Goal: Book appointment/travel/reservation

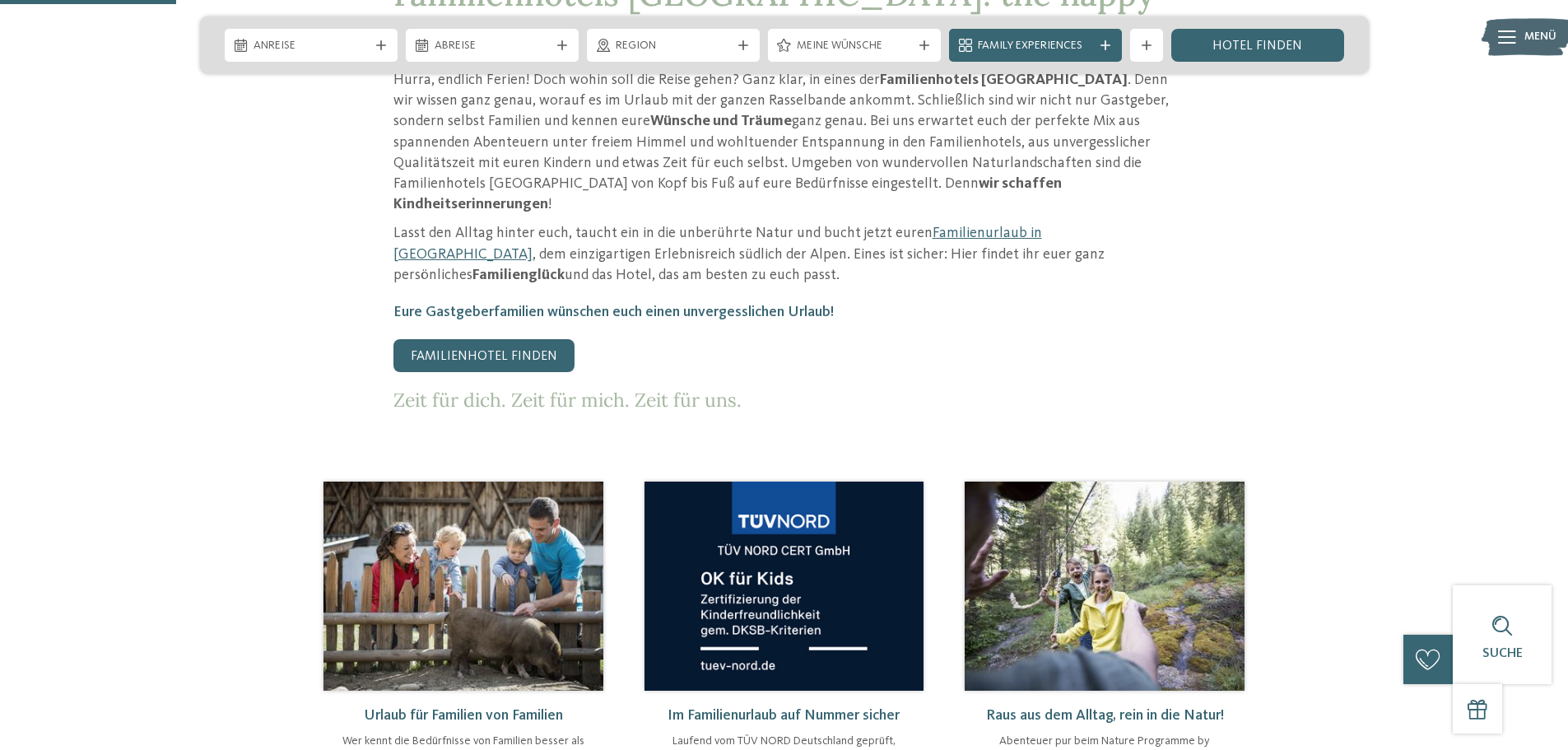
scroll to position [905, 0]
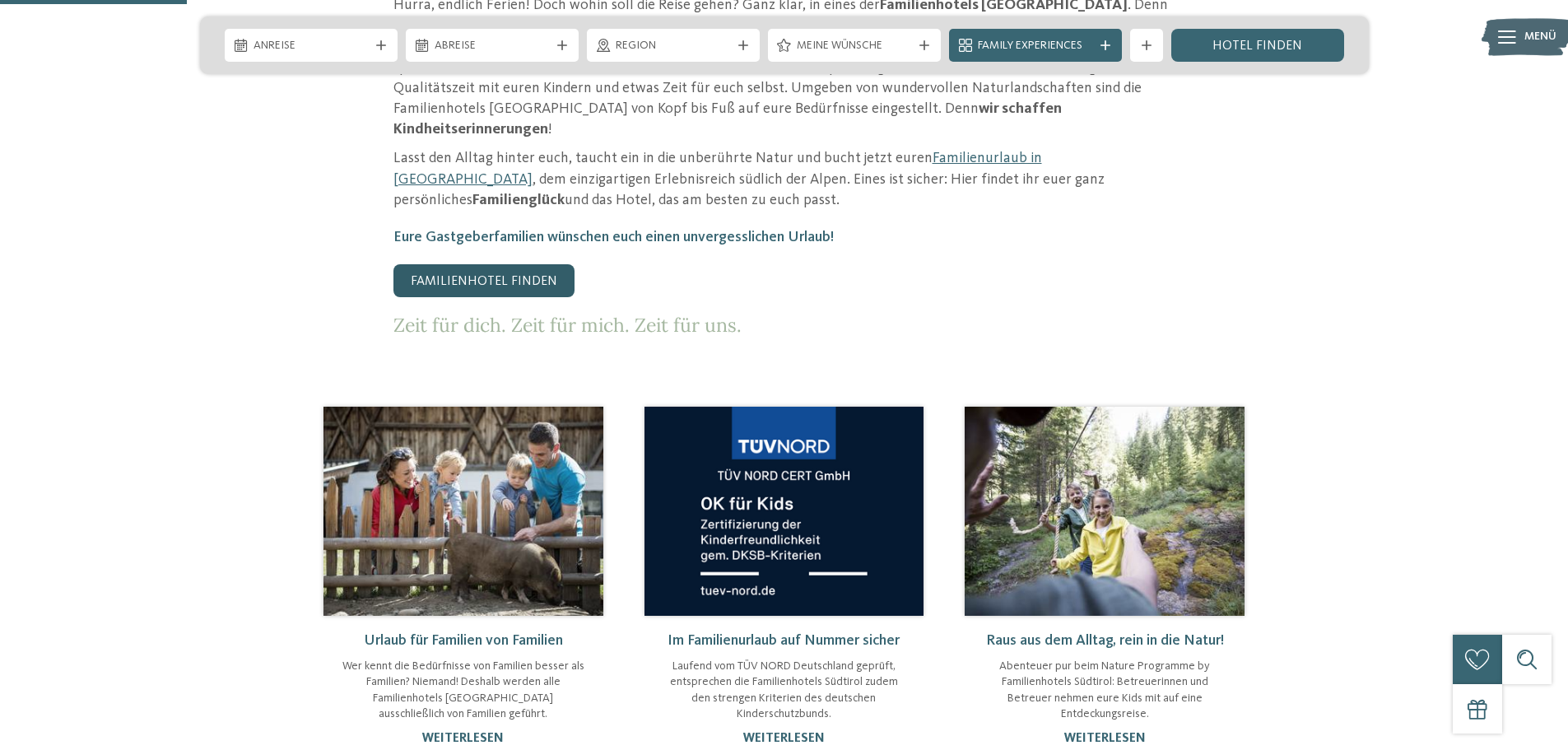
click at [514, 264] on link "Familienhotel finden" at bounding box center [484, 280] width 181 height 33
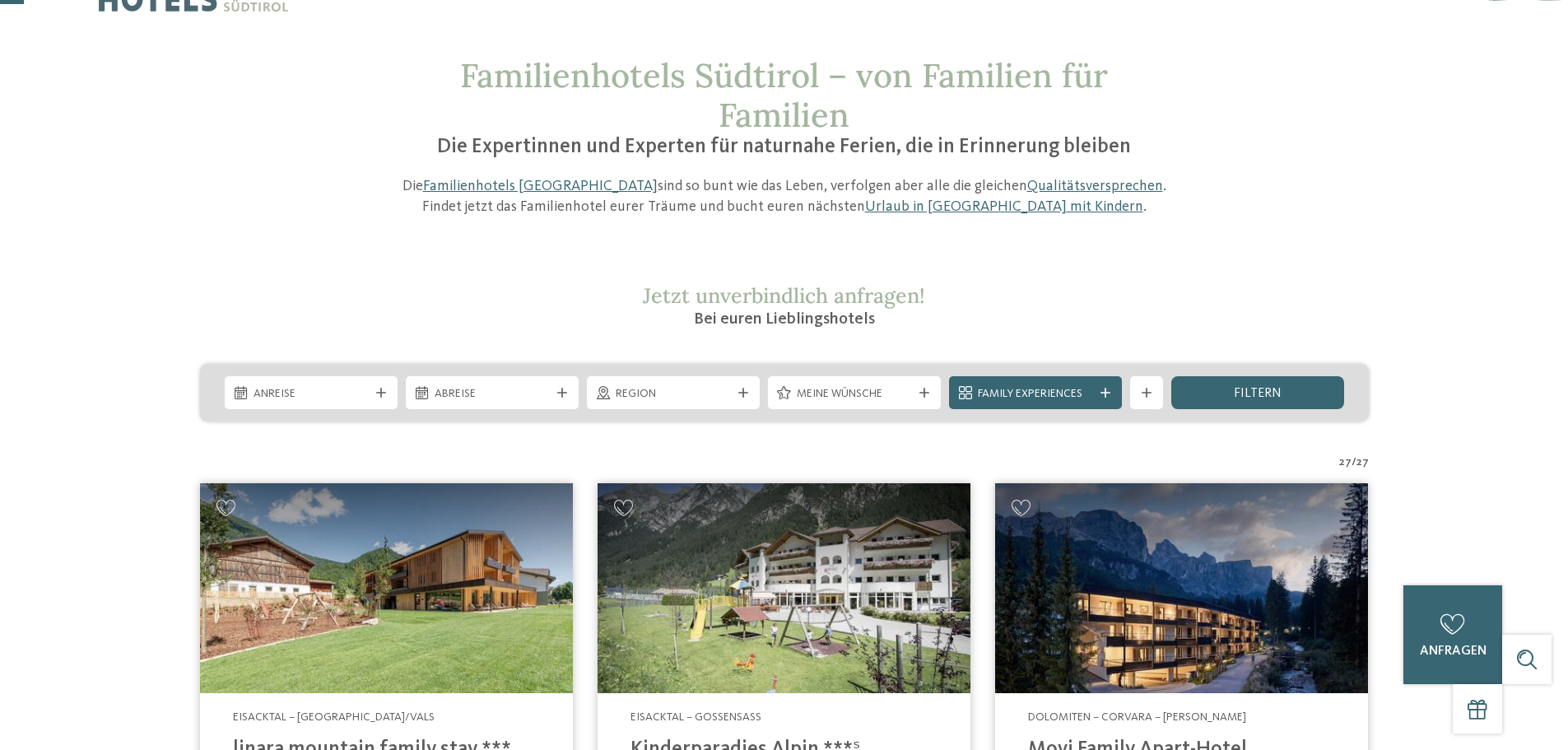
scroll to position [83, 0]
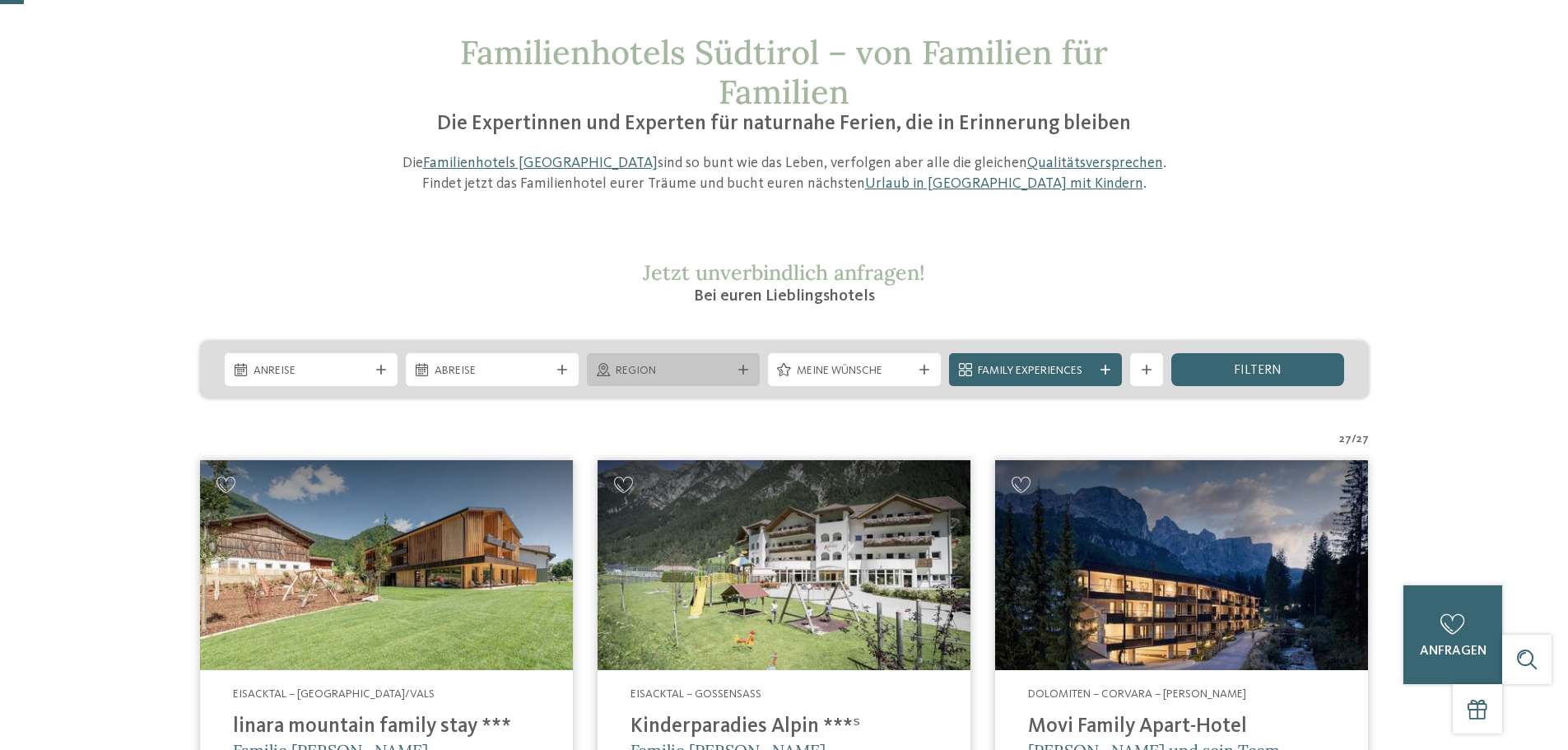
click at [738, 363] on div "Region" at bounding box center [673, 369] width 173 height 33
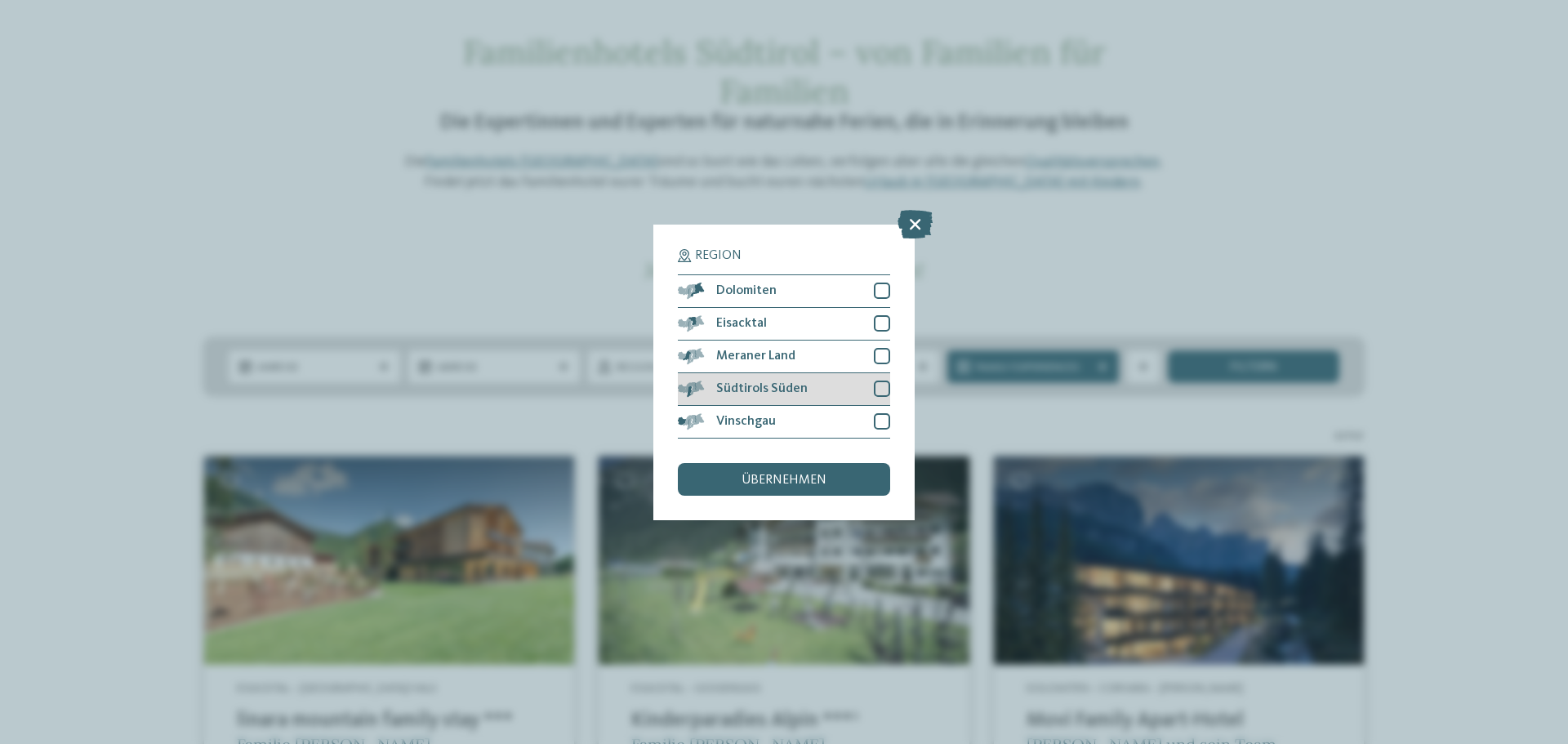
click at [881, 388] on div at bounding box center [882, 388] width 17 height 17
click at [878, 291] on div at bounding box center [882, 291] width 17 height 17
click at [885, 382] on div at bounding box center [882, 388] width 17 height 17
click at [786, 480] on span "übernehmen" at bounding box center [784, 480] width 85 height 13
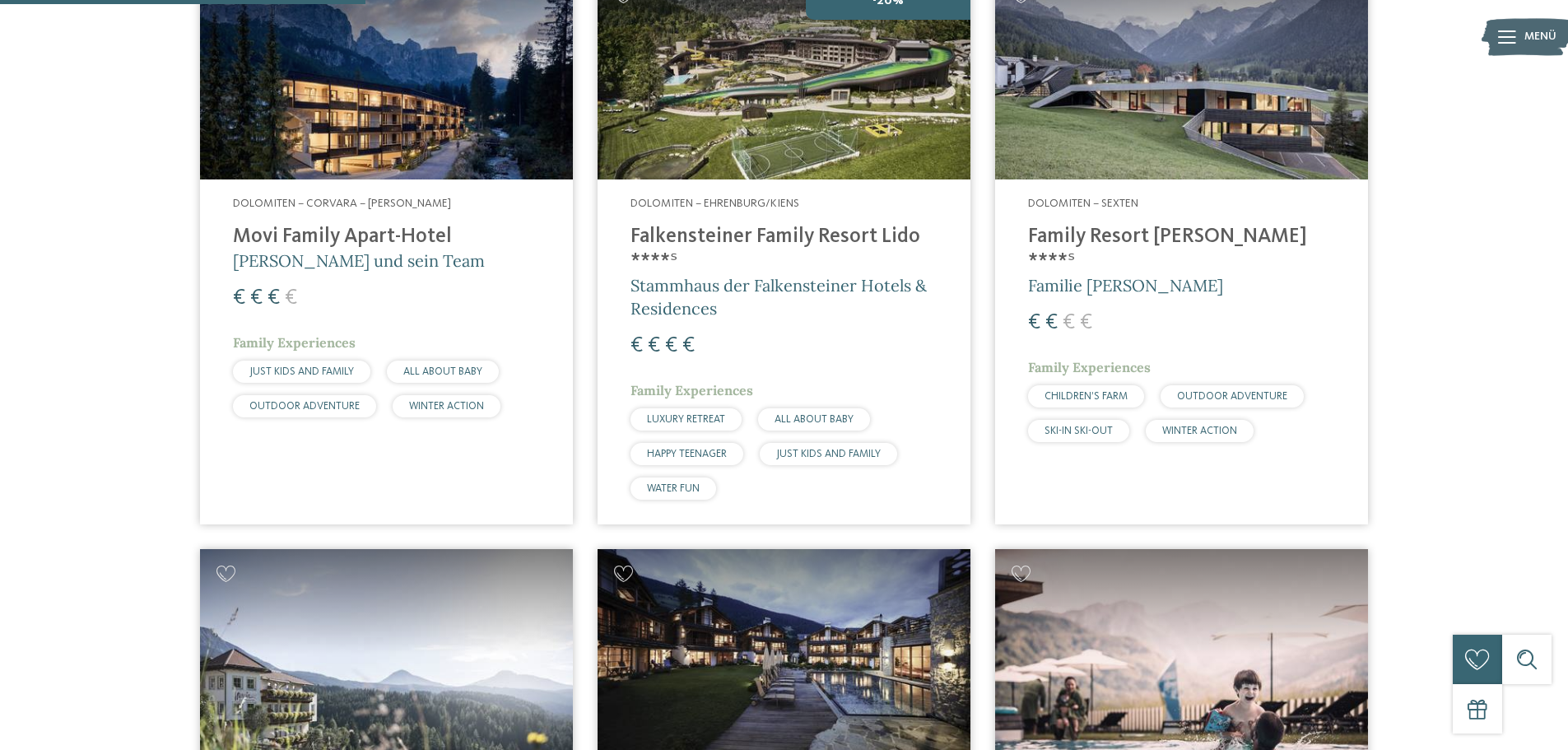
scroll to position [622, 0]
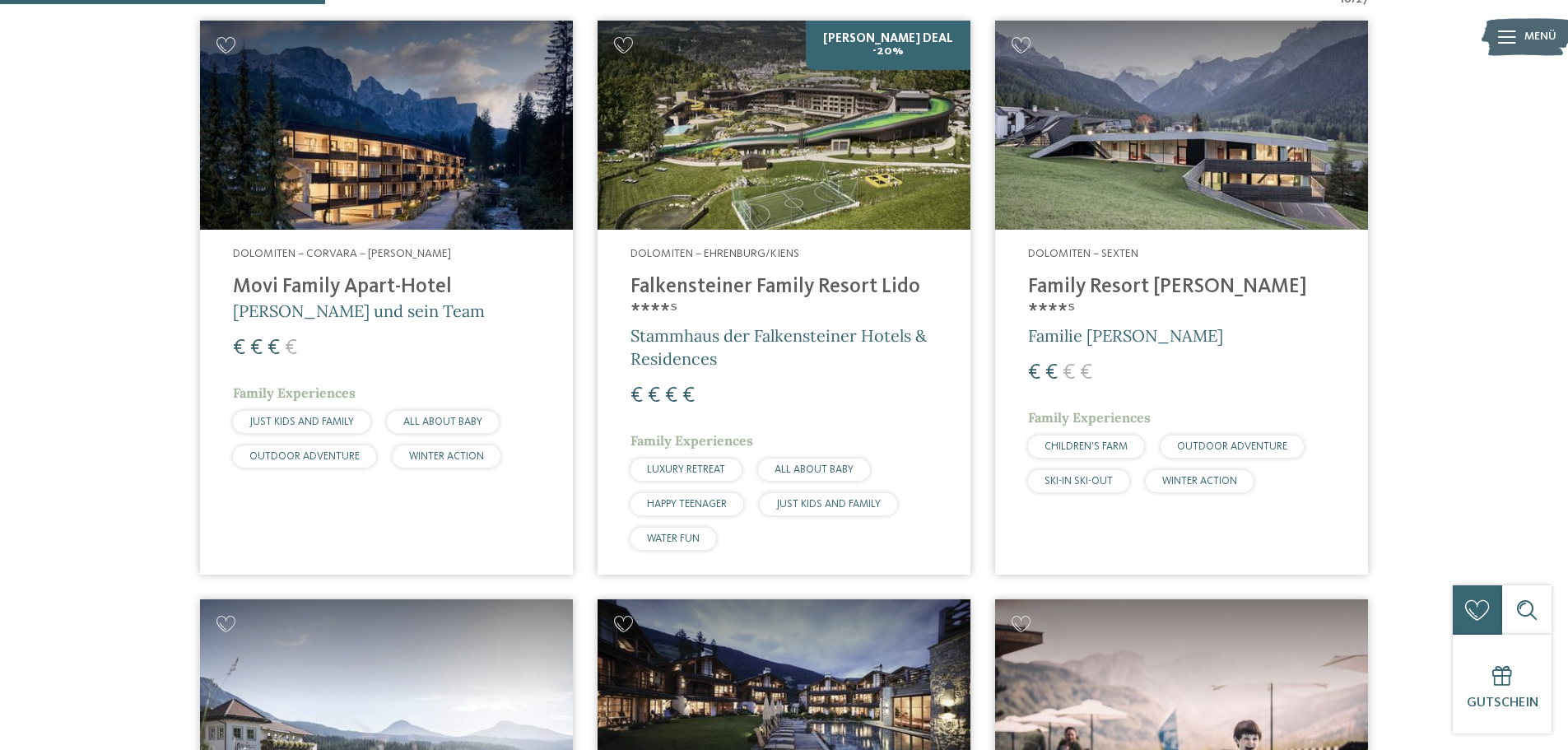
click at [696, 287] on h4 "Falkensteiner Family Resort Lido ****ˢ" at bounding box center [784, 300] width 307 height 50
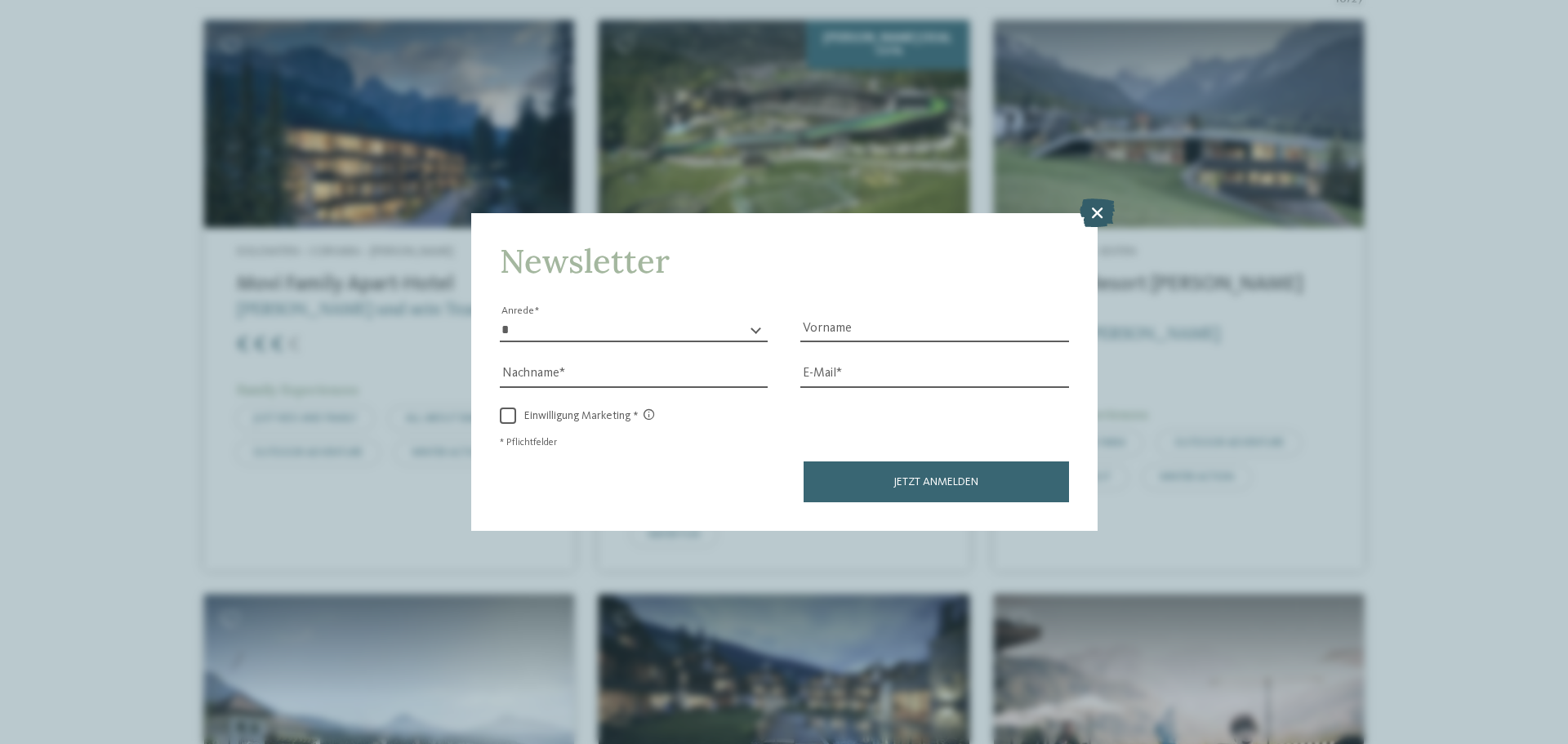
click at [1094, 211] on icon at bounding box center [1098, 212] width 35 height 28
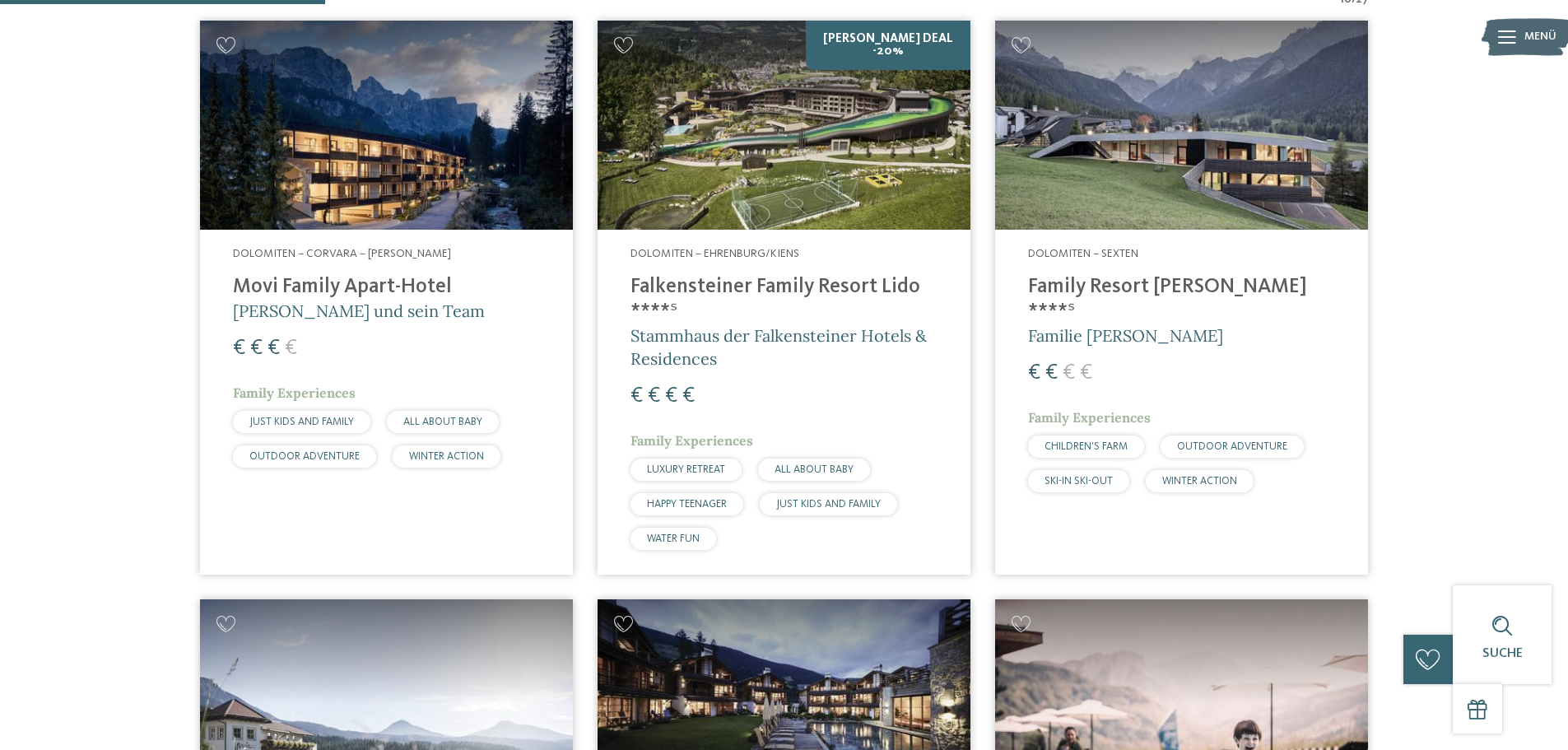
click at [911, 36] on img at bounding box center [784, 125] width 373 height 209
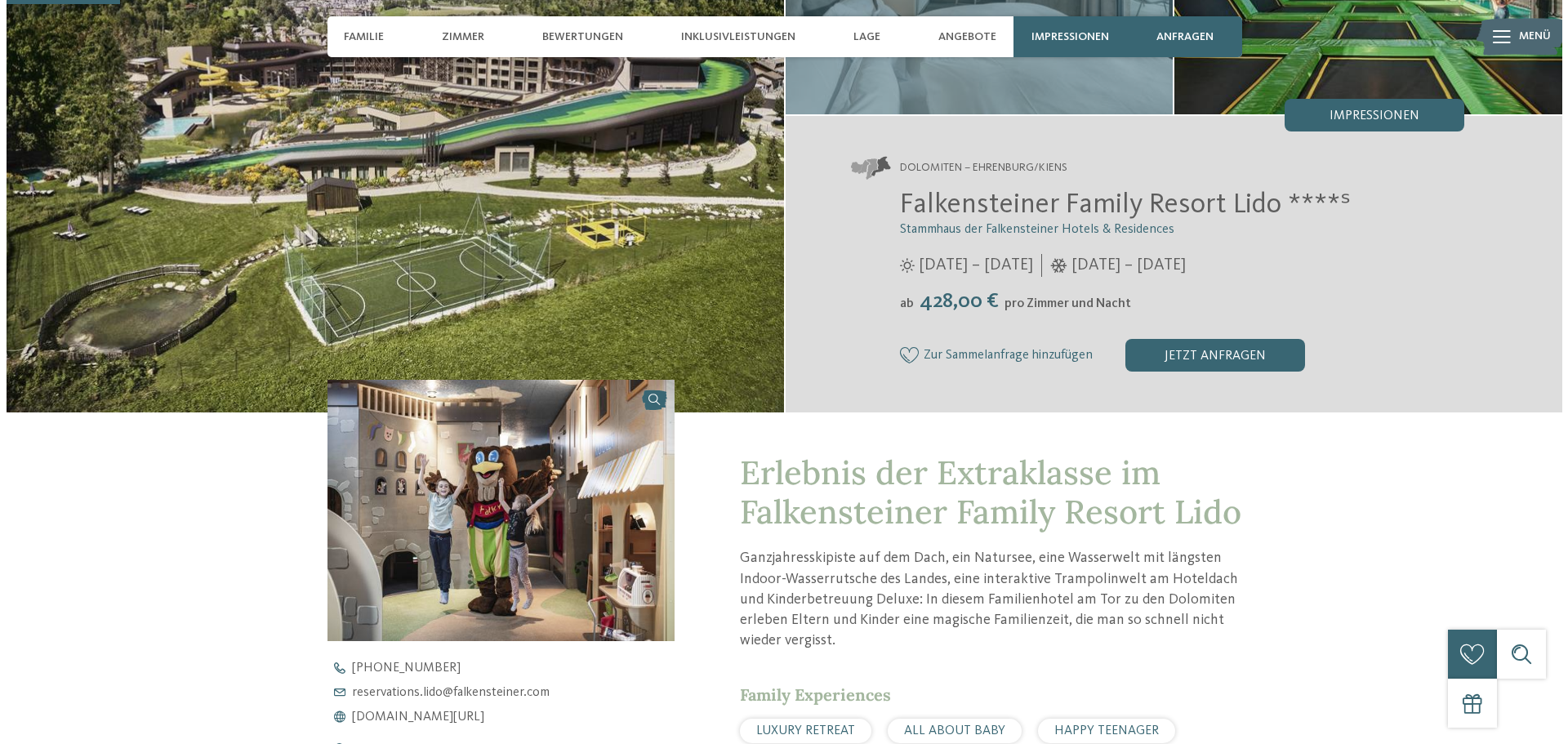
scroll to position [82, 0]
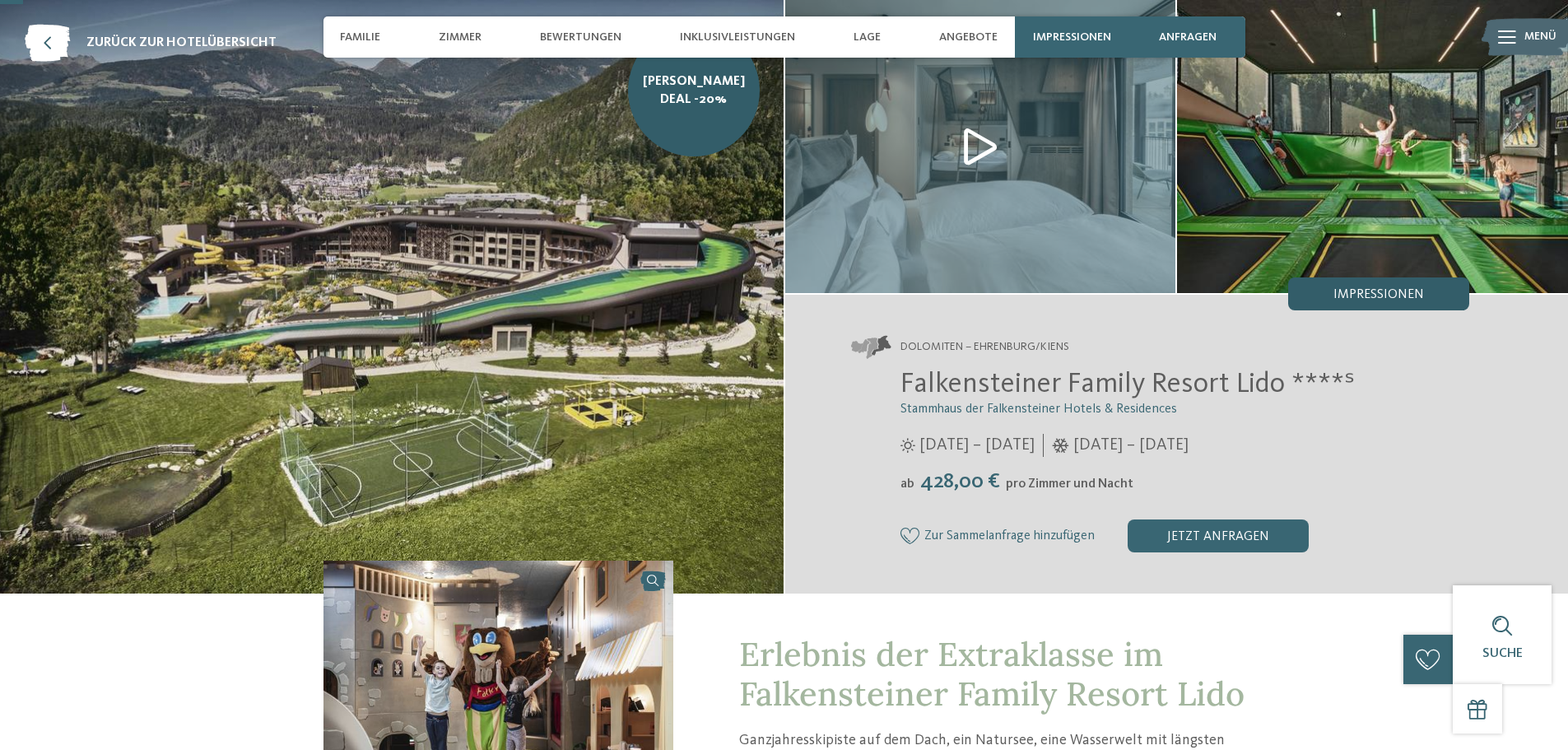
click at [1397, 288] on div "Impressionen" at bounding box center [1379, 293] width 181 height 33
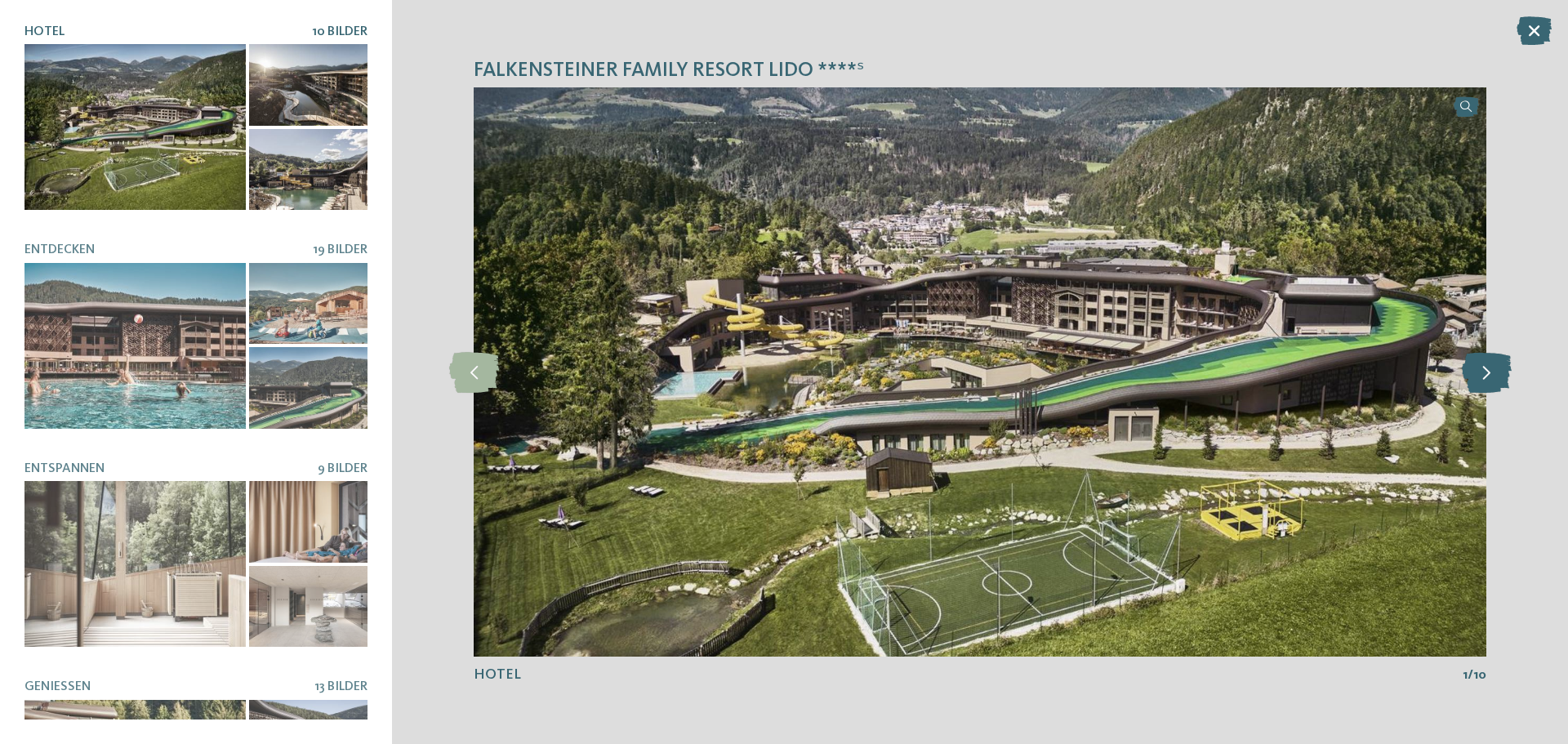
click at [1496, 364] on icon at bounding box center [1487, 372] width 50 height 41
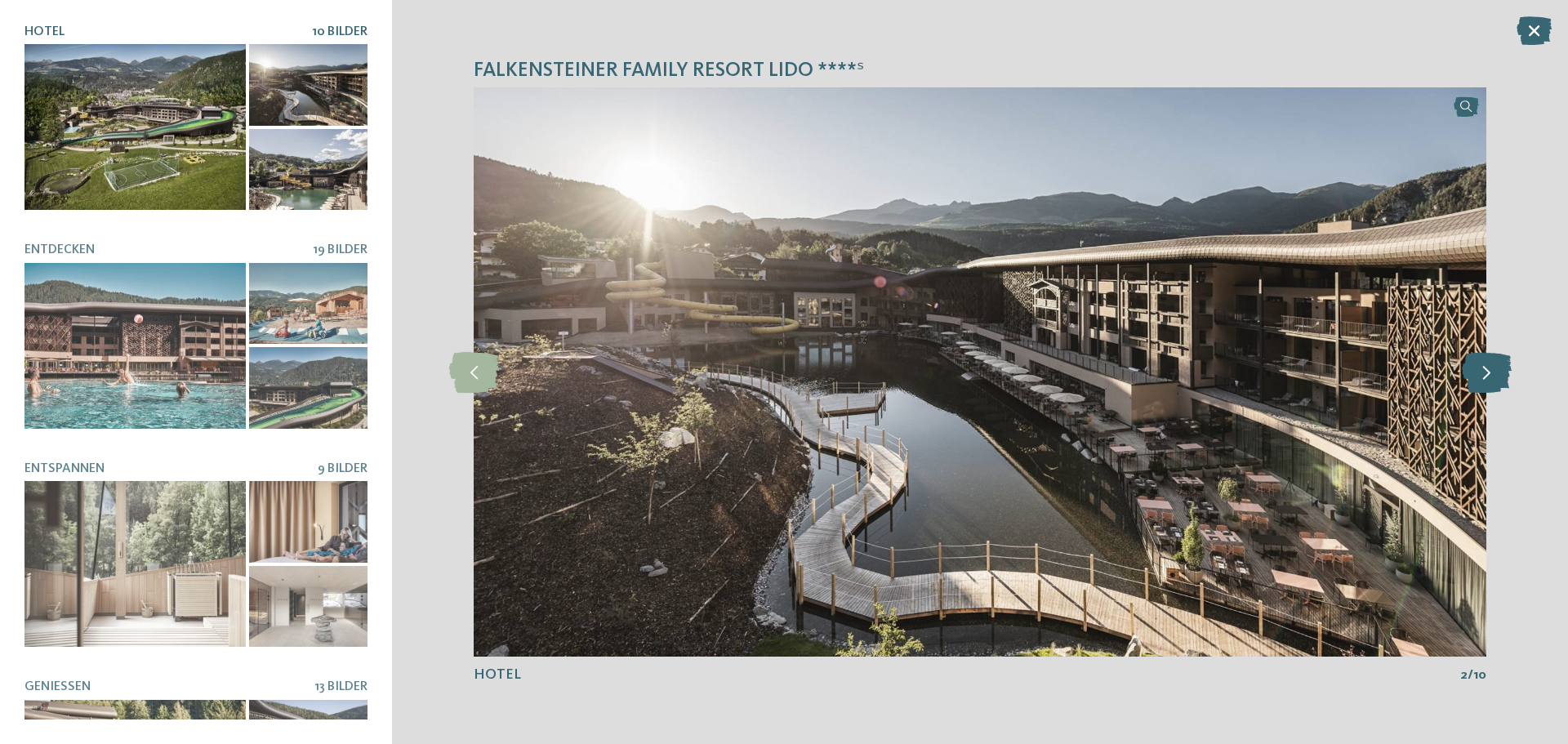
click at [1488, 364] on icon at bounding box center [1487, 372] width 50 height 41
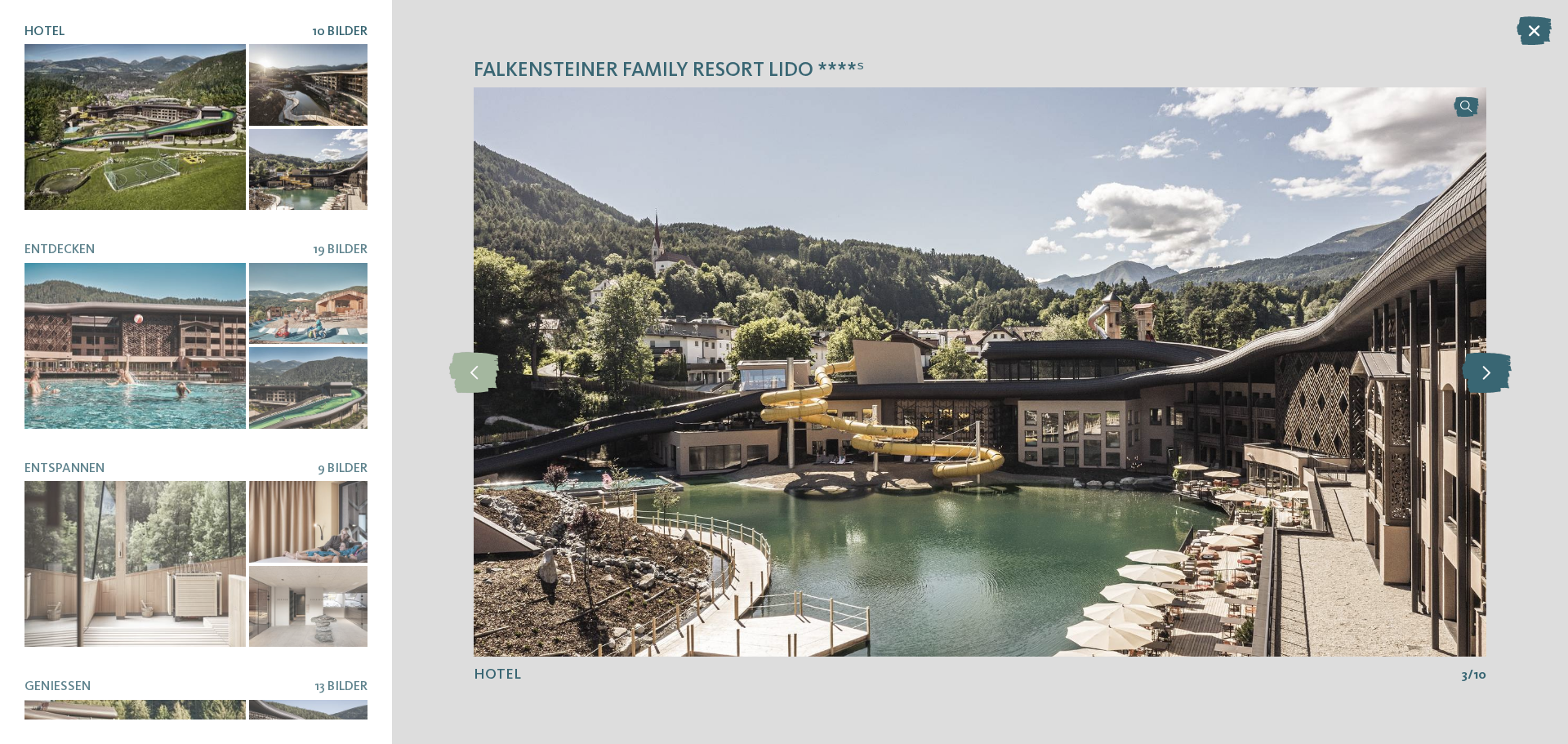
click at [1488, 364] on icon at bounding box center [1487, 372] width 50 height 41
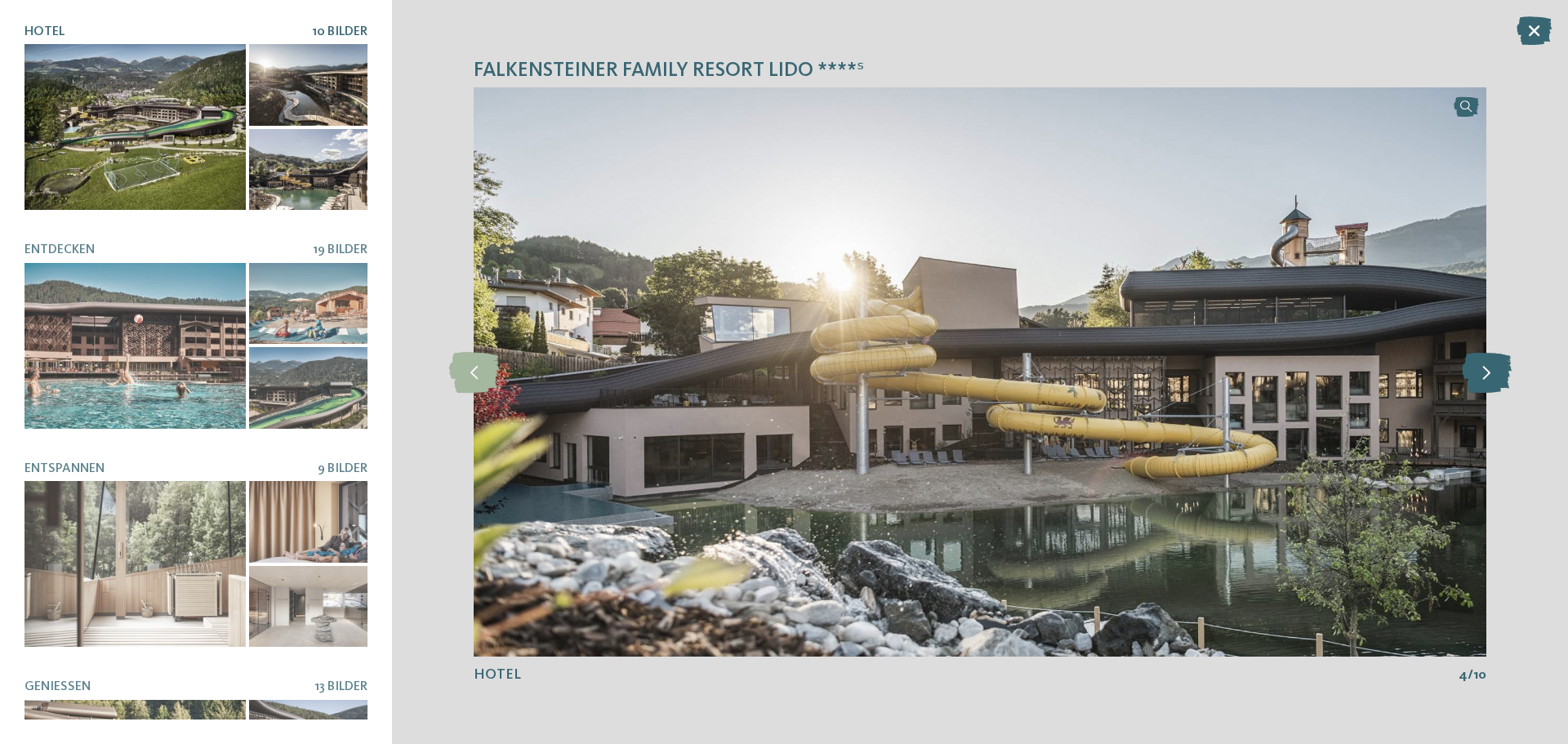
click at [1488, 364] on icon at bounding box center [1487, 372] width 50 height 41
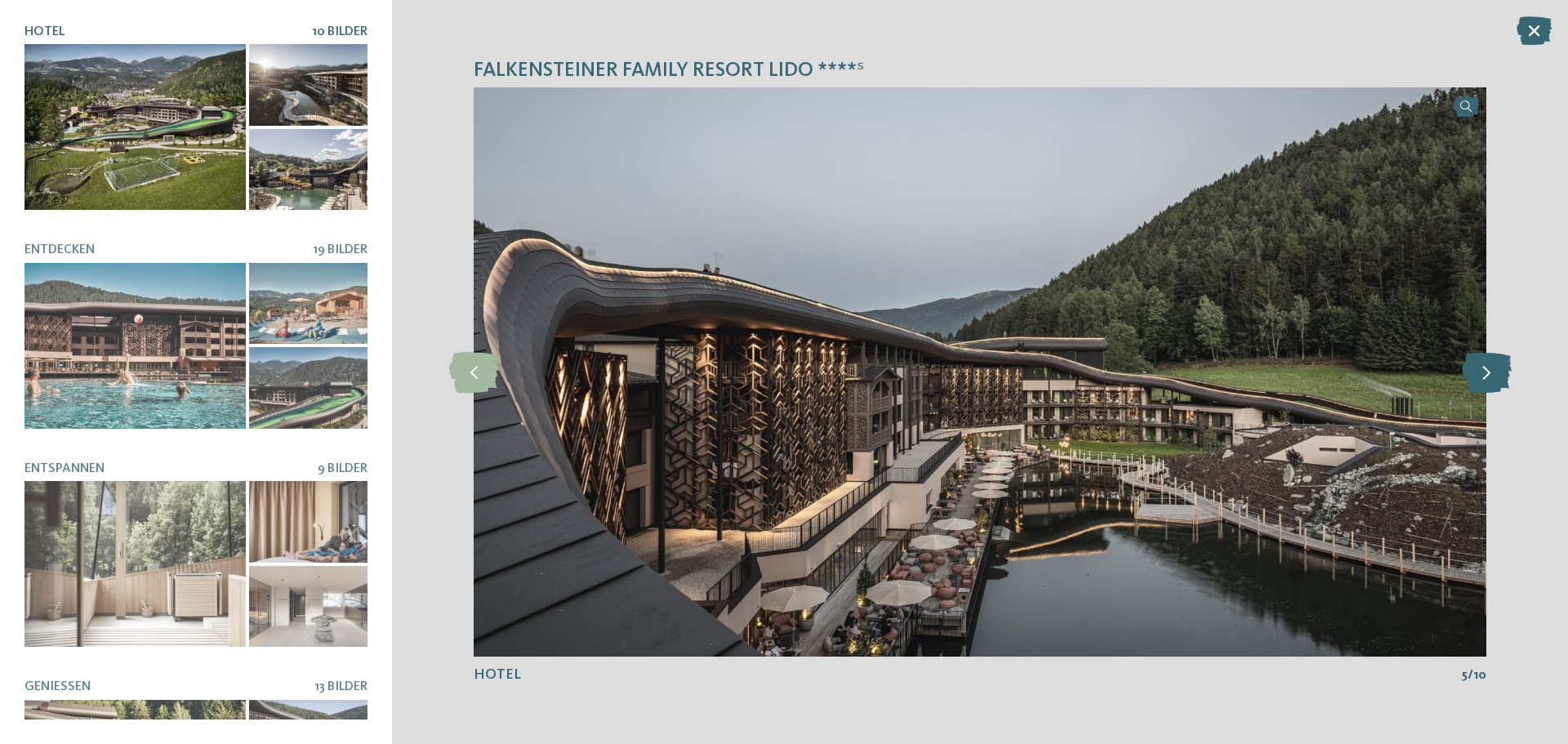
click at [1488, 364] on icon at bounding box center [1487, 372] width 50 height 41
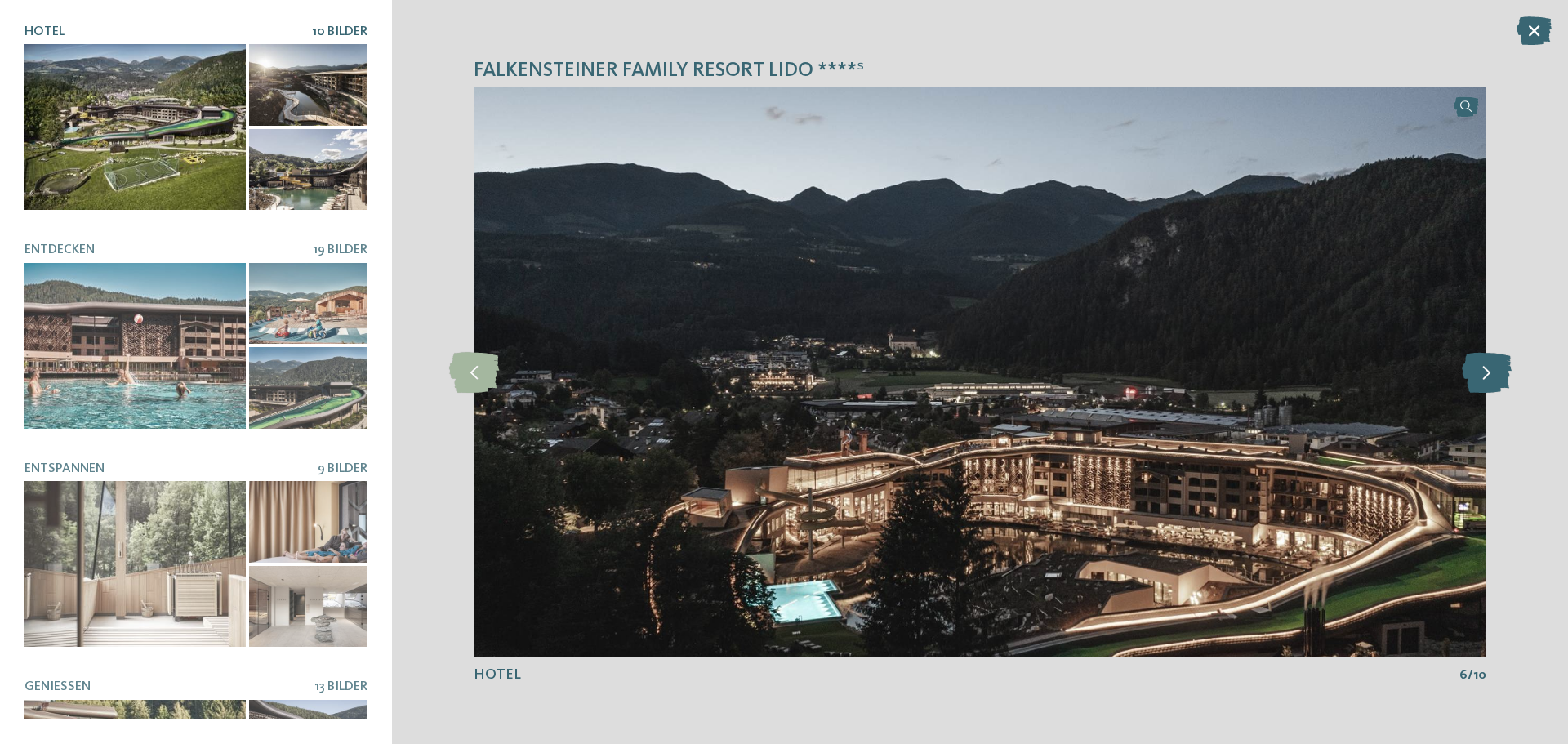
click at [1488, 364] on icon at bounding box center [1487, 372] width 50 height 41
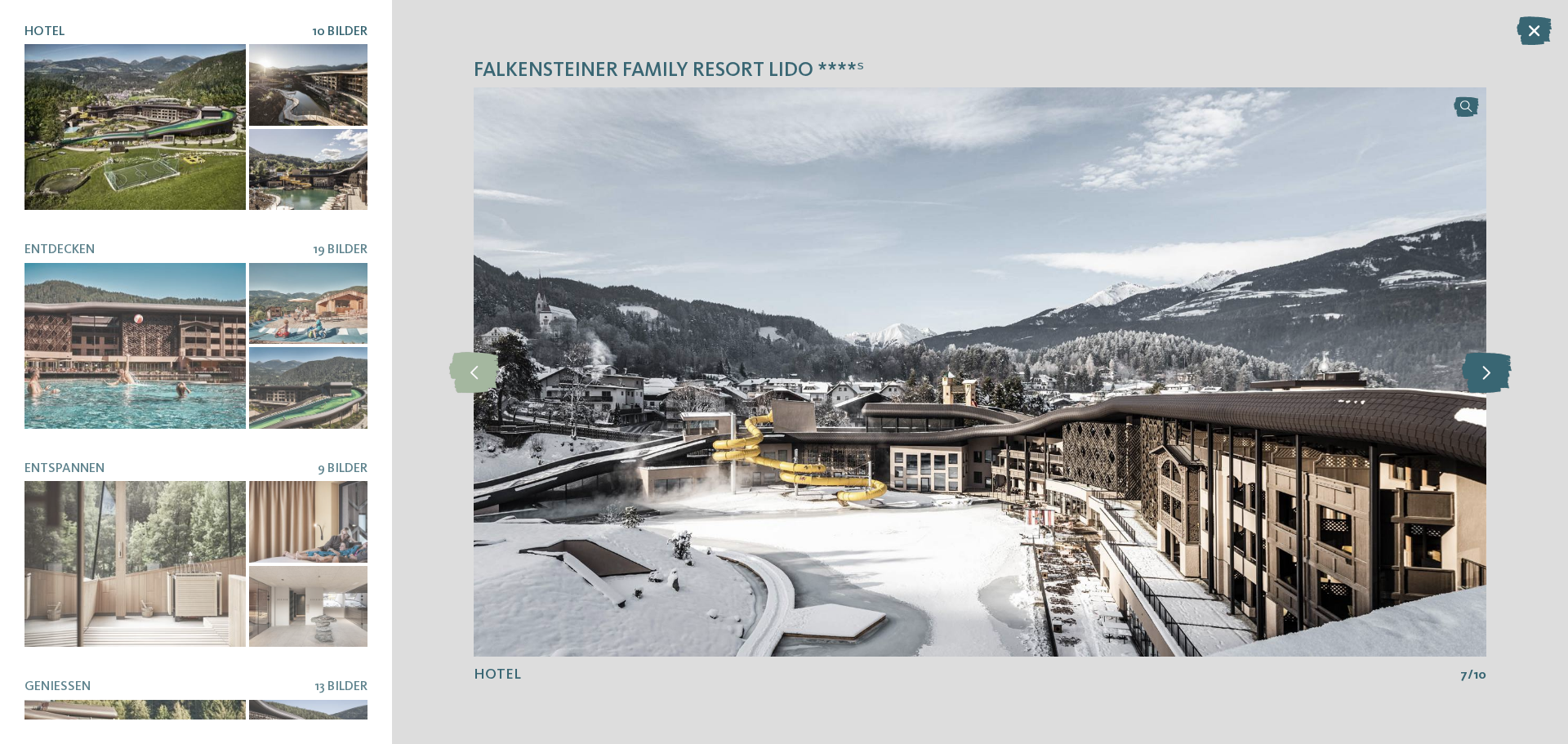
click at [1488, 364] on icon at bounding box center [1487, 372] width 50 height 41
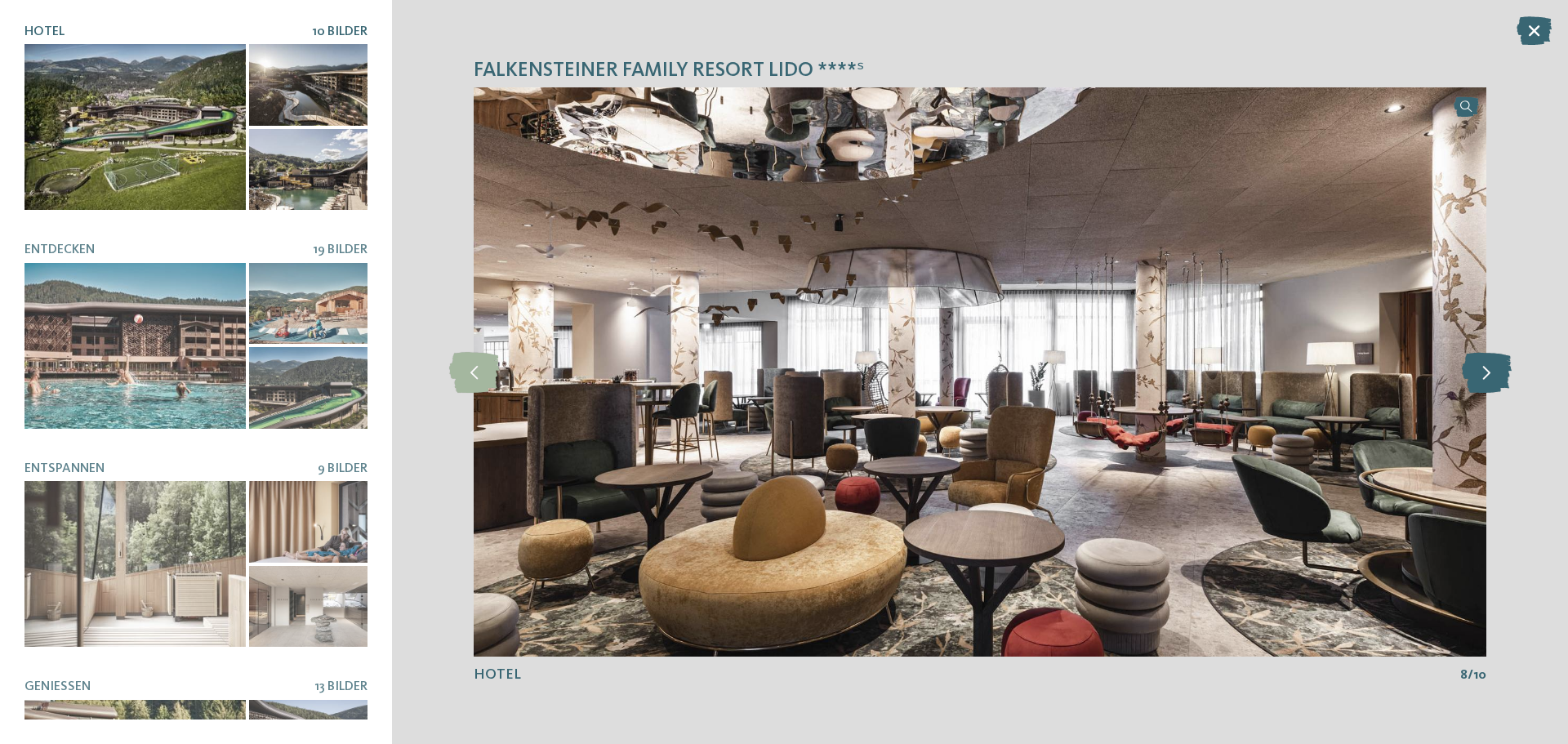
click at [1488, 364] on icon at bounding box center [1487, 372] width 50 height 41
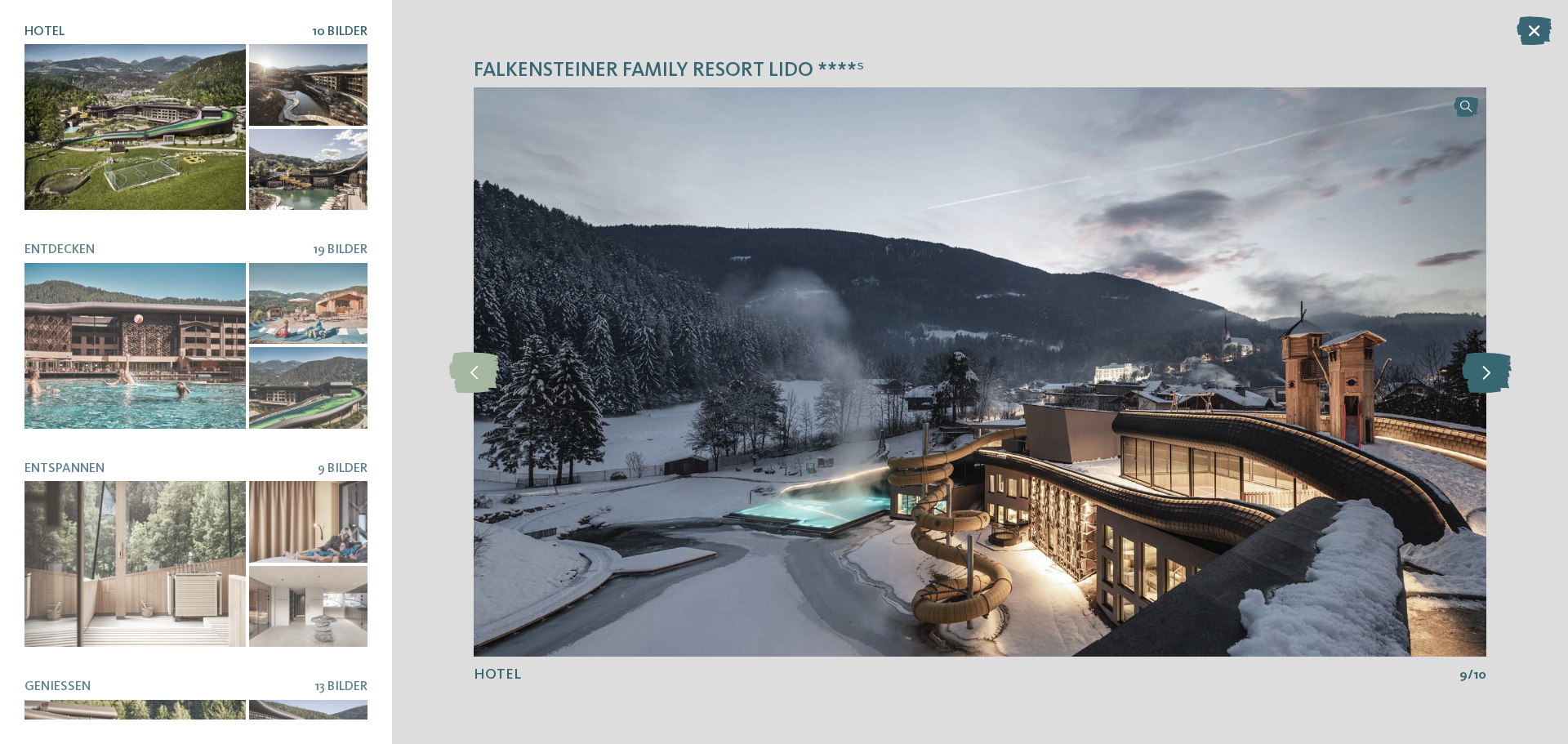
click at [1488, 364] on icon at bounding box center [1487, 372] width 50 height 41
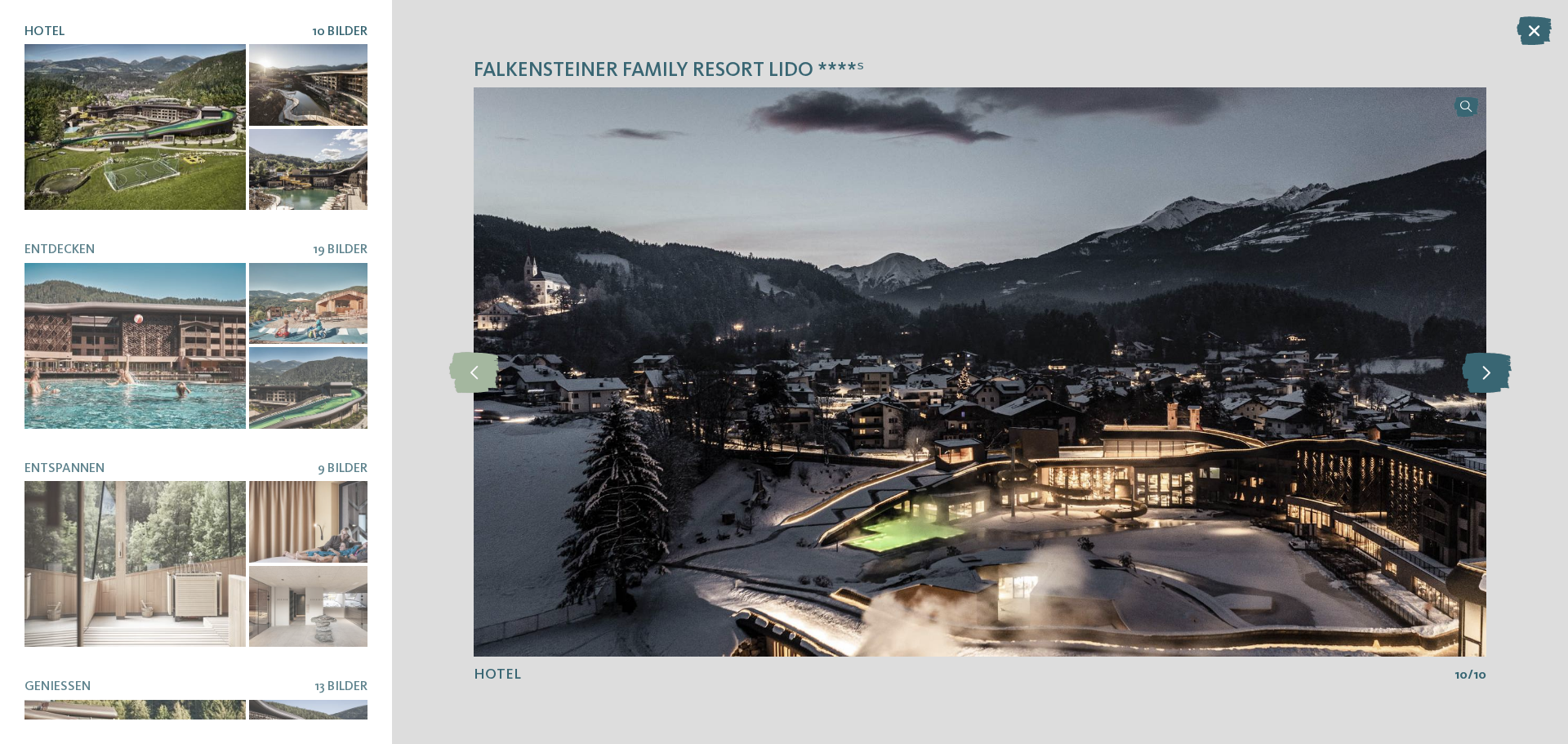
click at [1488, 364] on icon at bounding box center [1487, 372] width 50 height 41
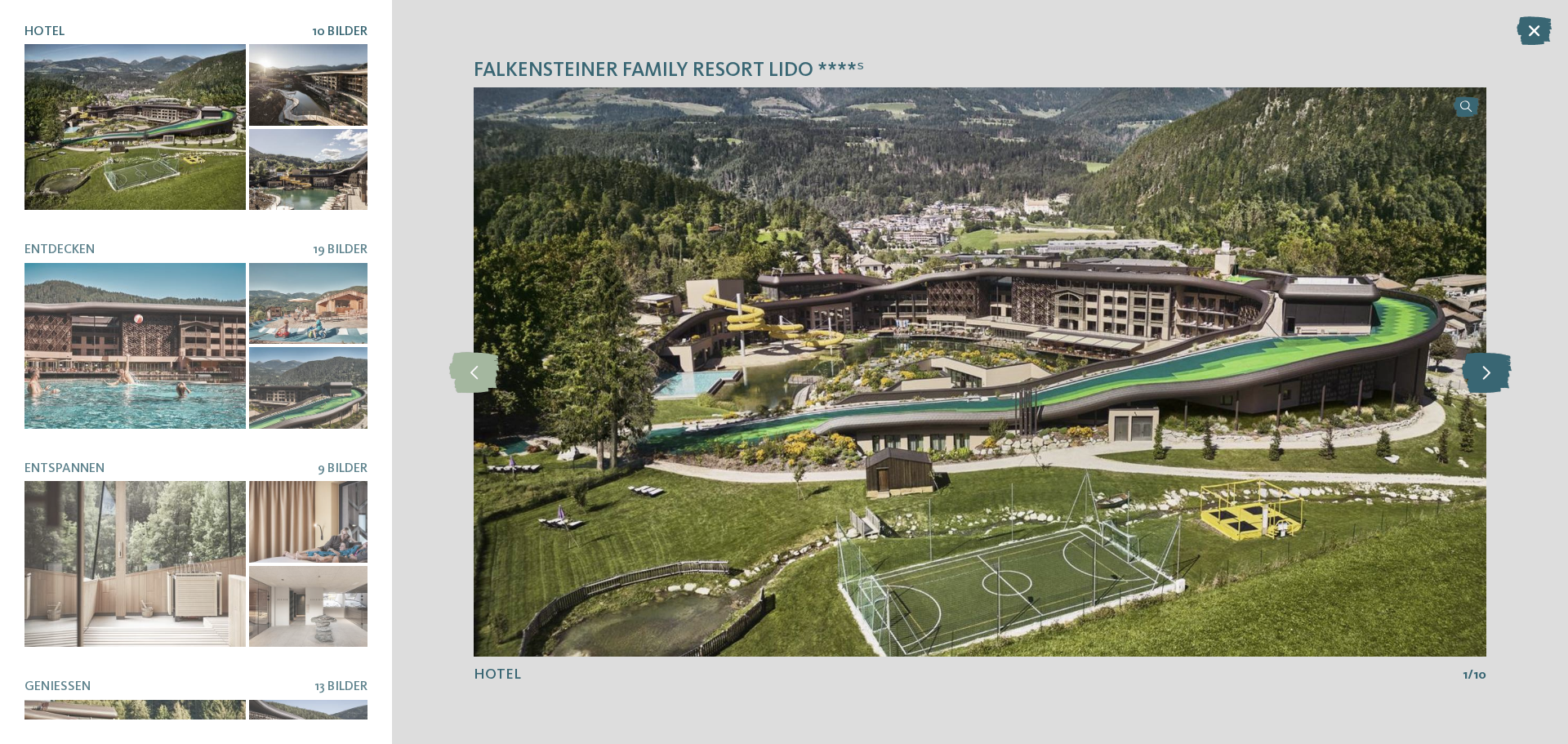
click at [1488, 363] on icon at bounding box center [1487, 372] width 50 height 41
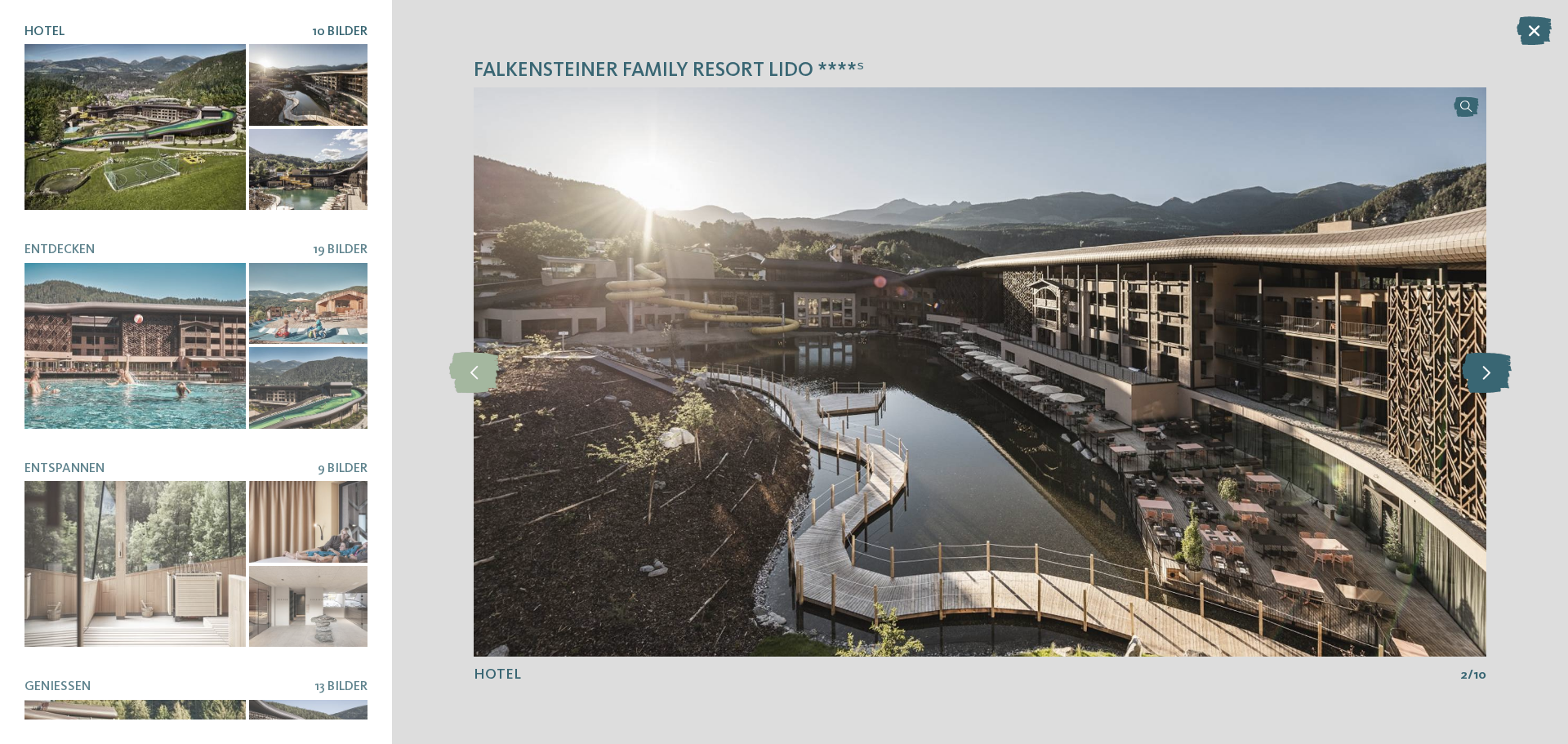
click at [1488, 363] on icon at bounding box center [1487, 372] width 50 height 41
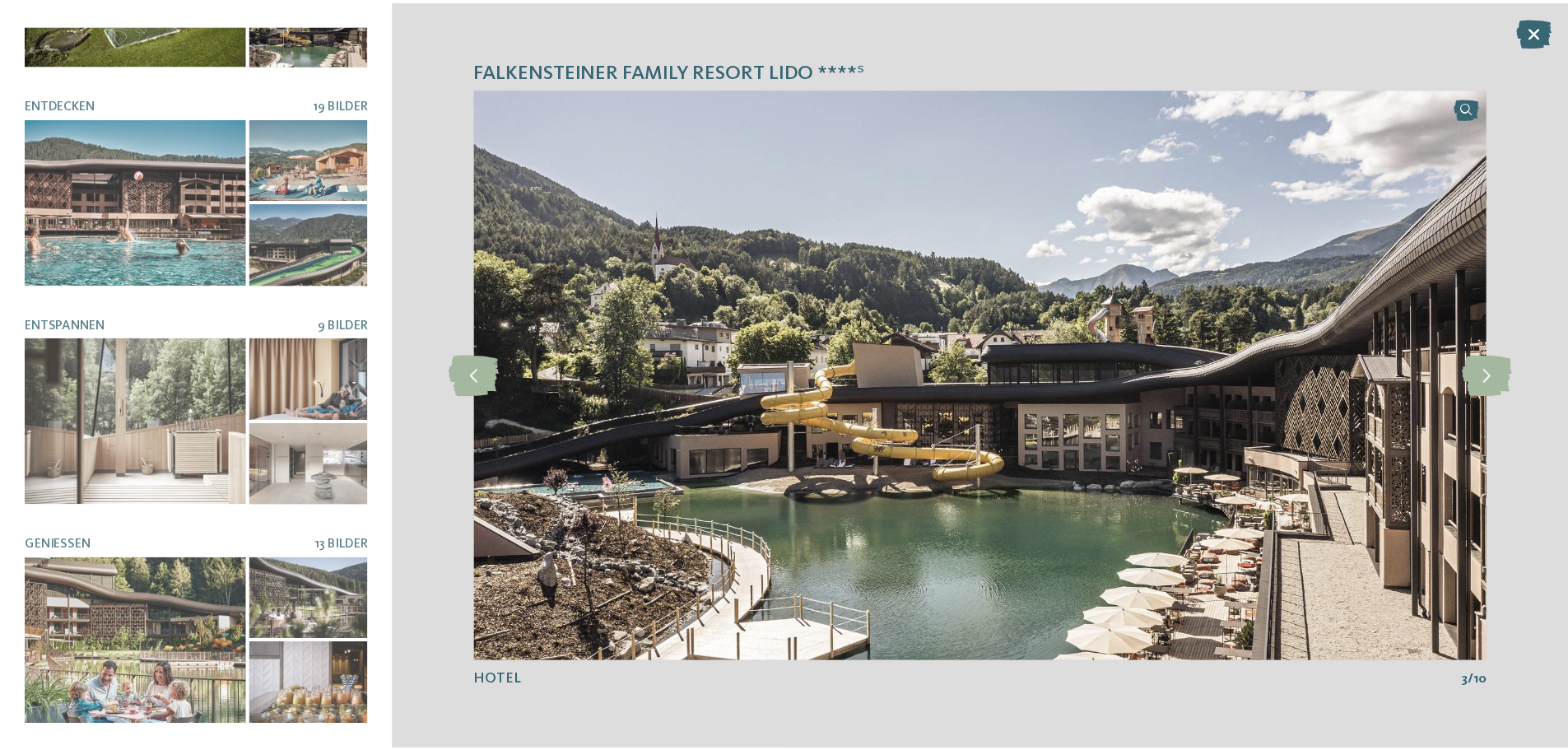
scroll to position [164, 0]
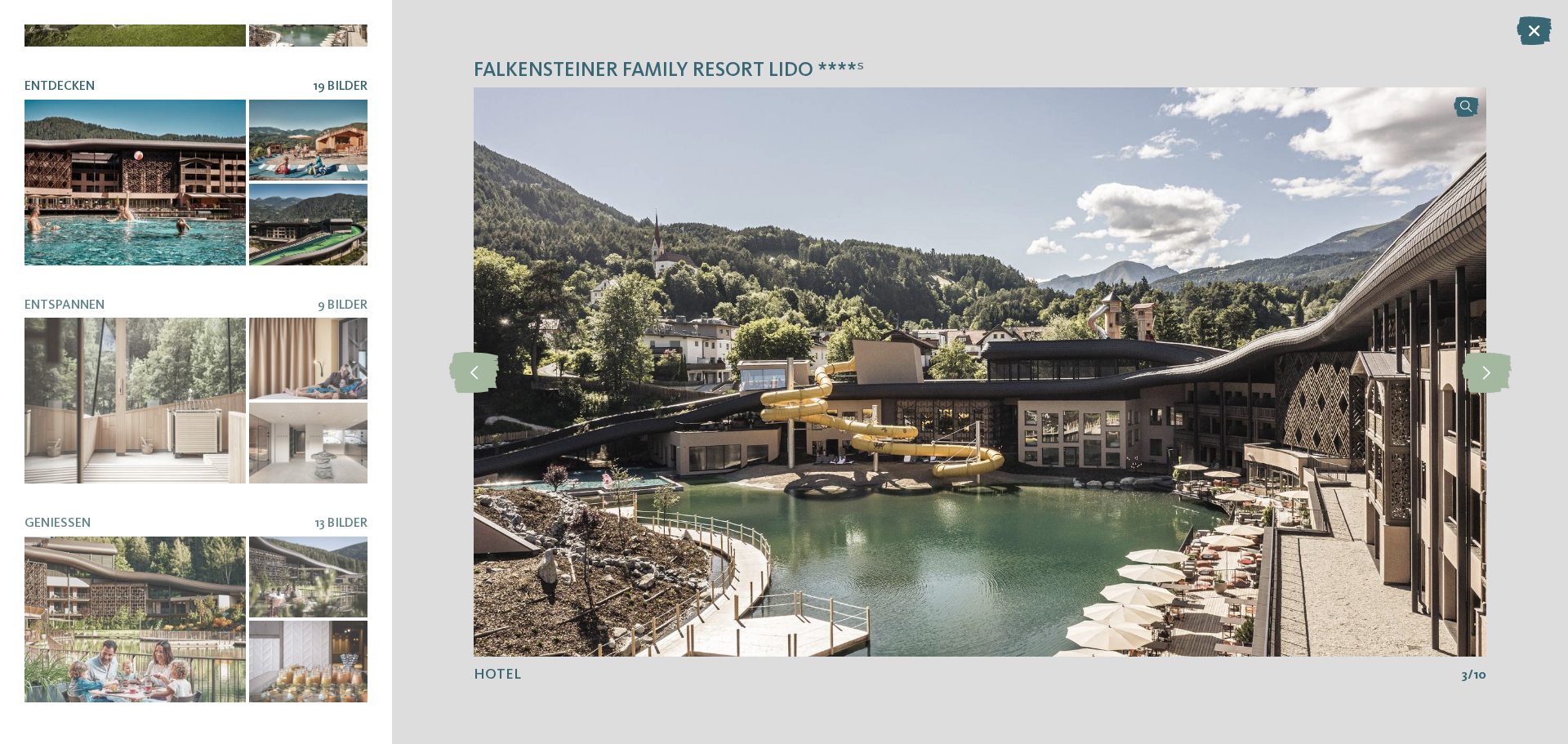
click at [174, 217] on div at bounding box center [135, 182] width 221 height 166
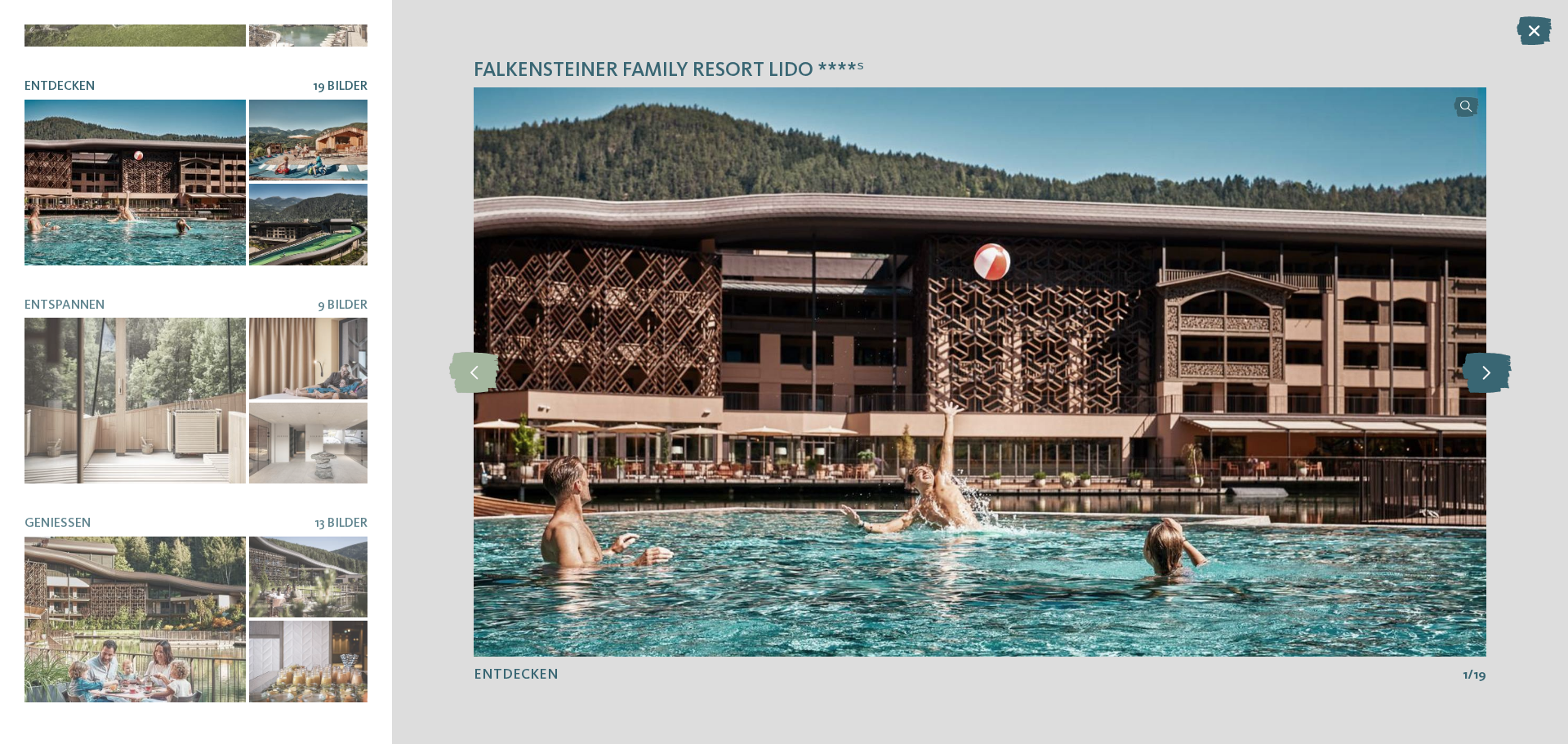
click at [1470, 376] on icon at bounding box center [1487, 372] width 50 height 41
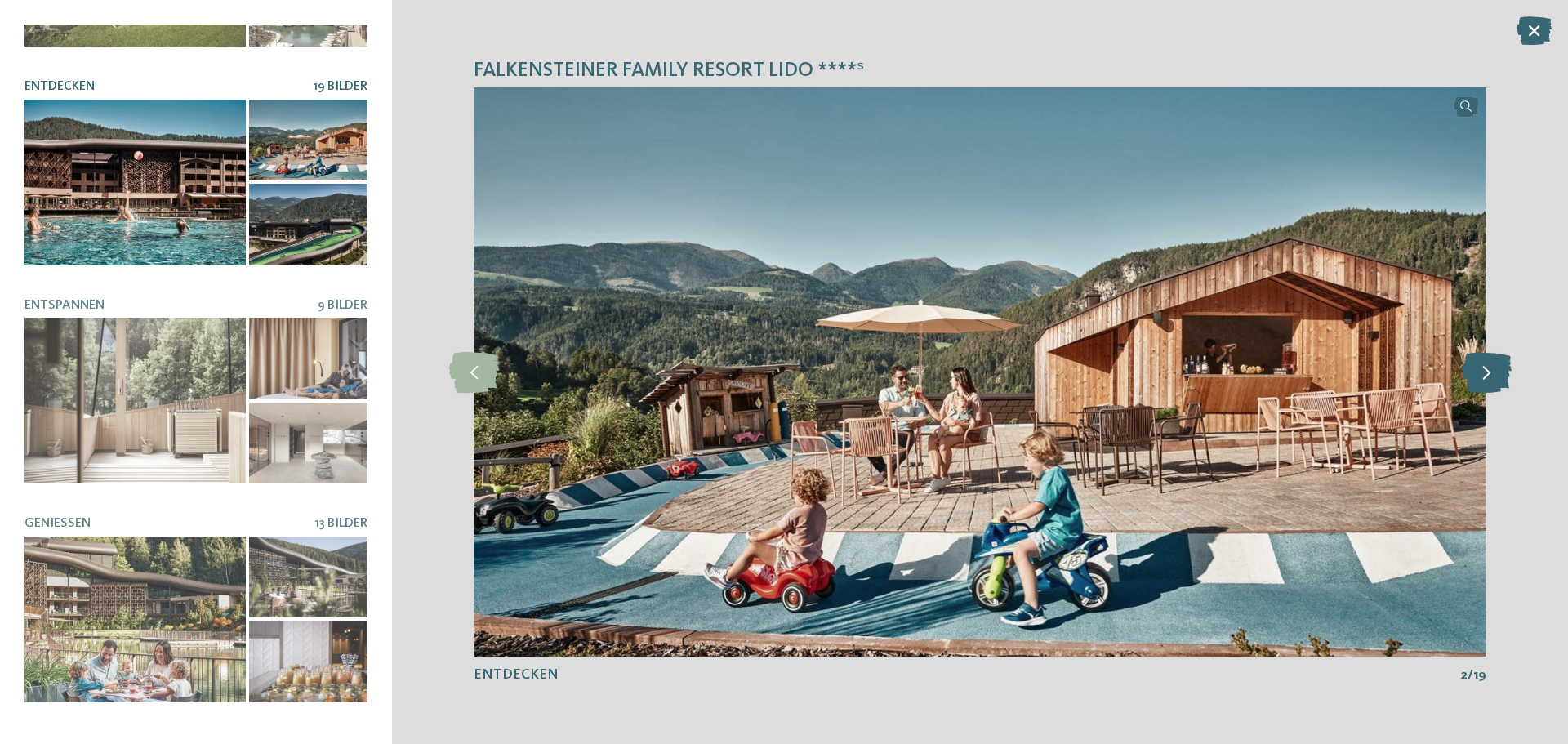
click at [1470, 376] on icon at bounding box center [1487, 372] width 50 height 41
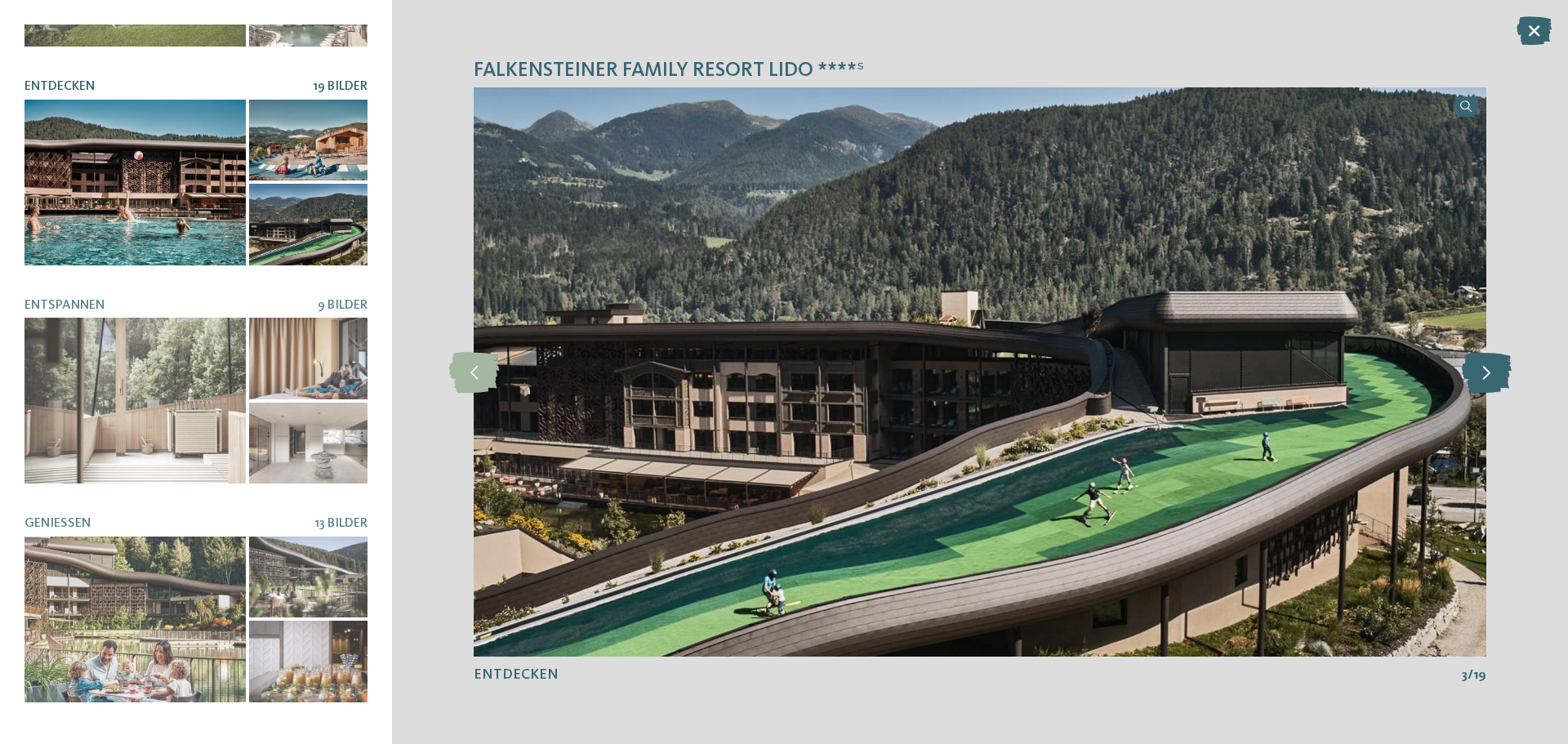
click at [1470, 376] on icon at bounding box center [1487, 372] width 50 height 41
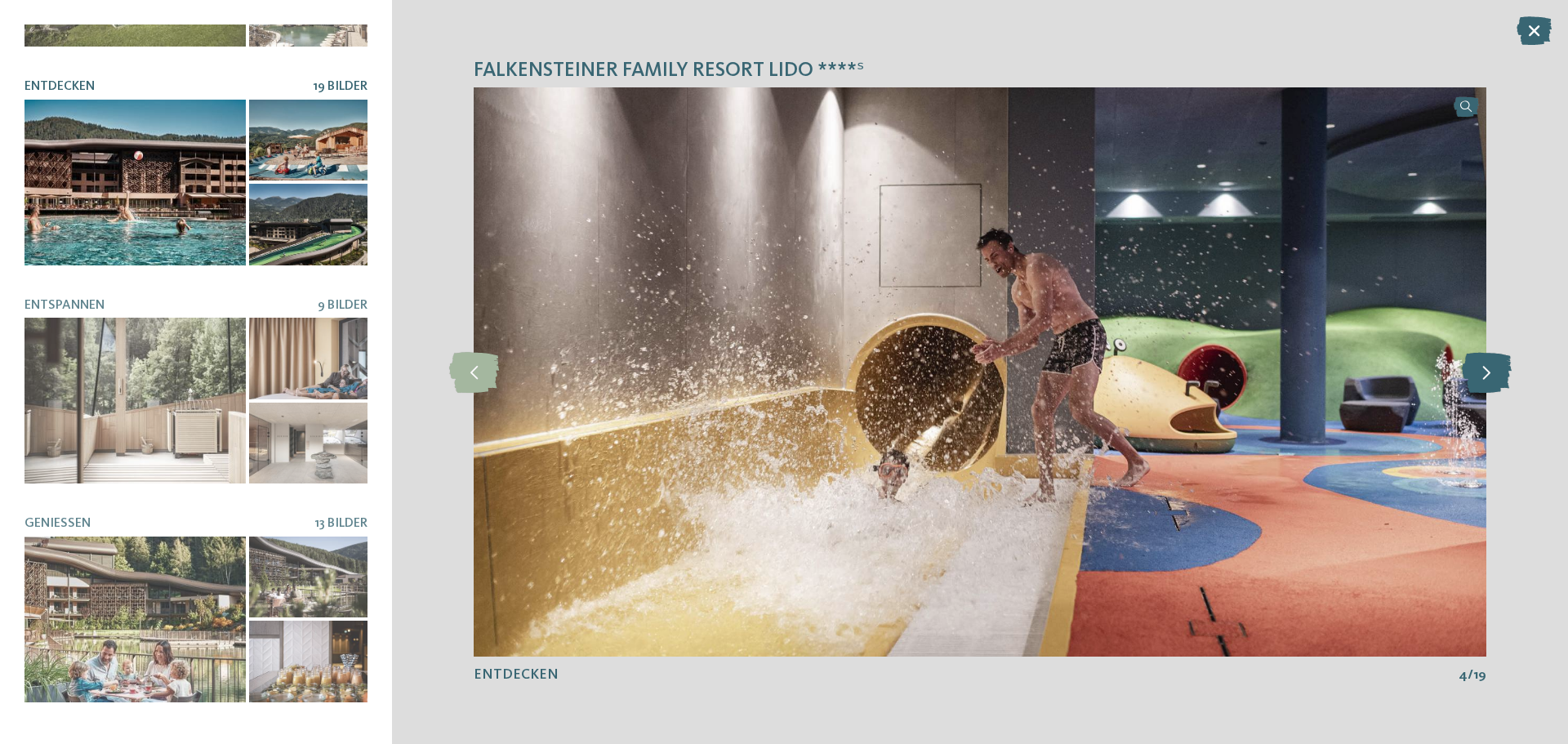
click at [1470, 376] on icon at bounding box center [1487, 372] width 50 height 41
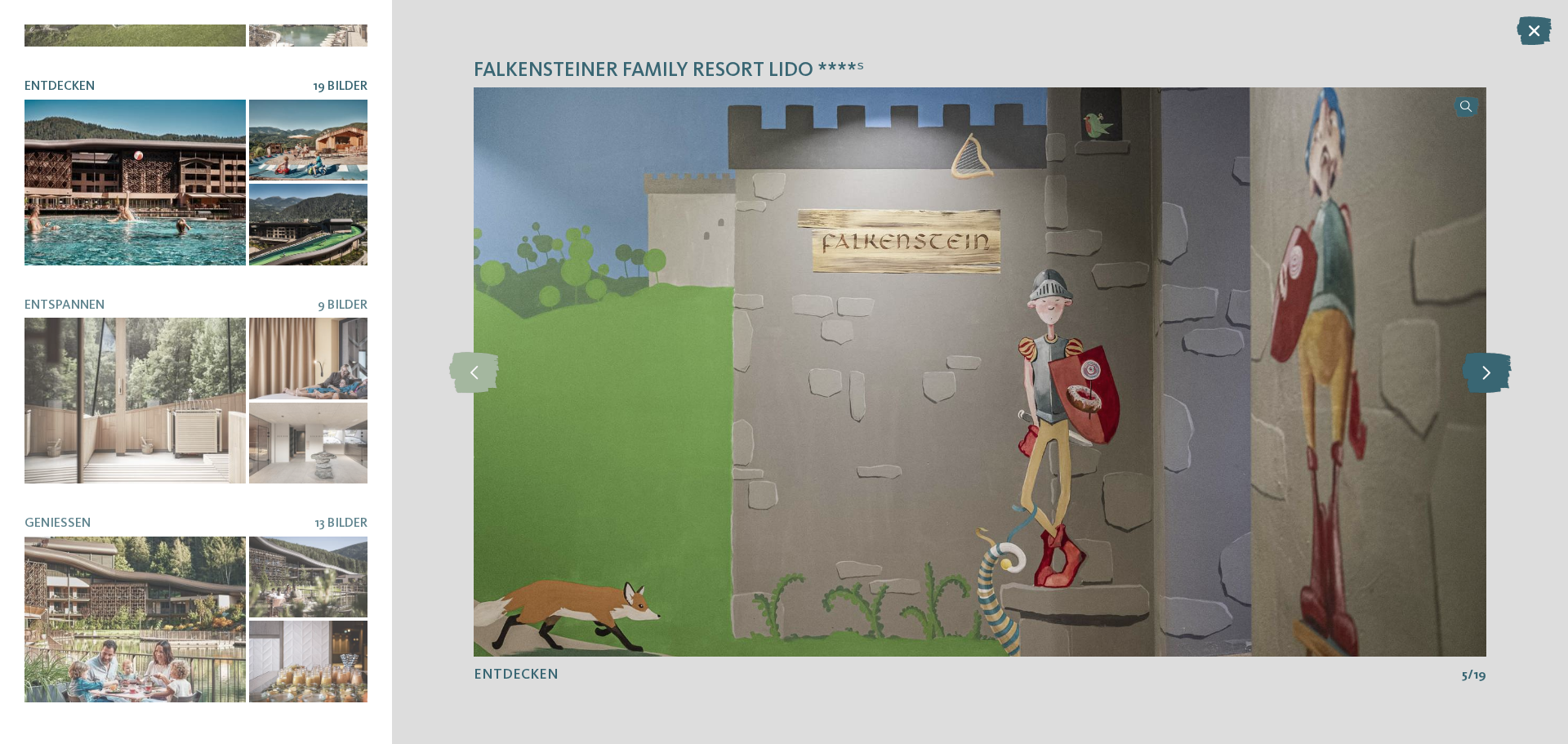
click at [1470, 376] on icon at bounding box center [1487, 372] width 50 height 41
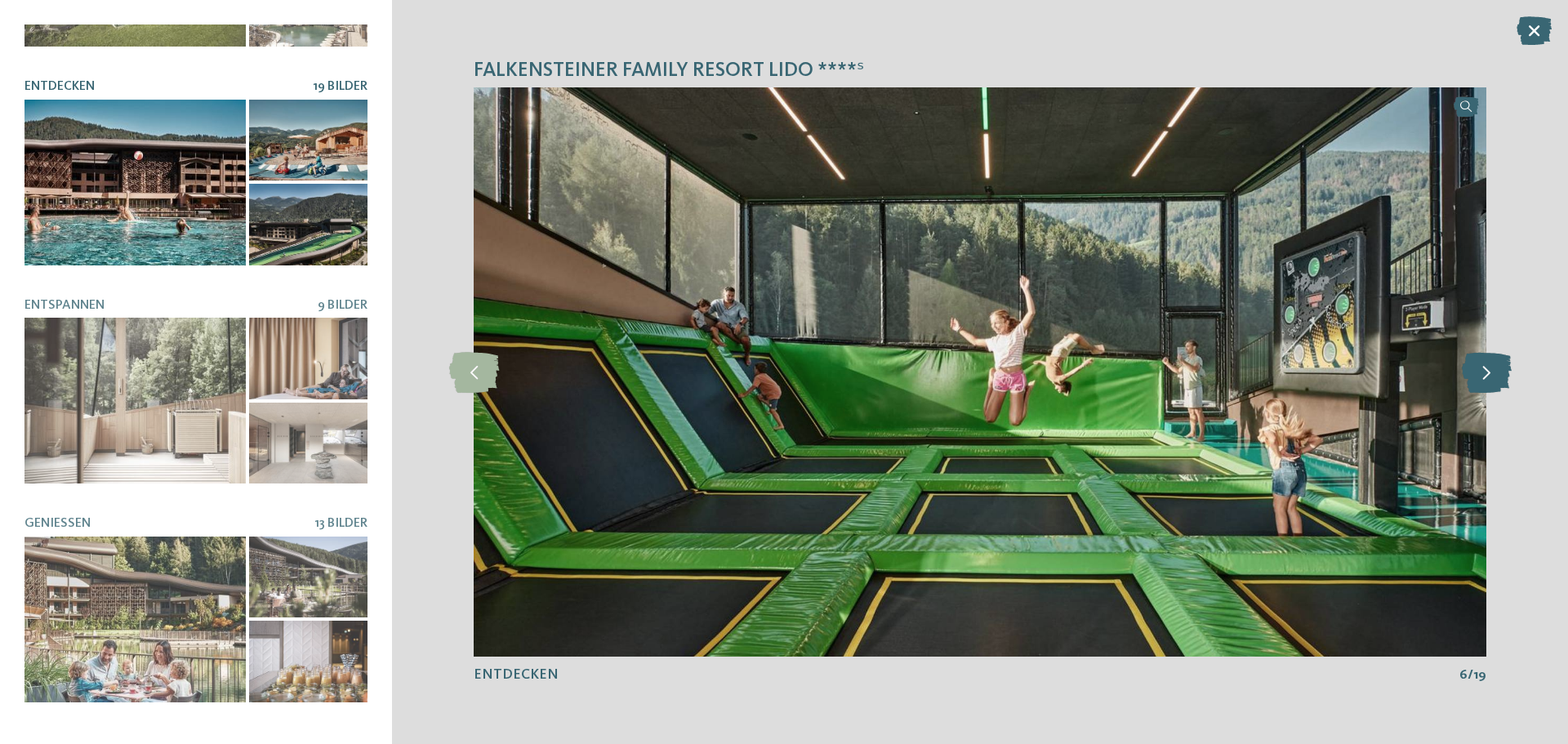
click at [1470, 376] on icon at bounding box center [1487, 372] width 50 height 41
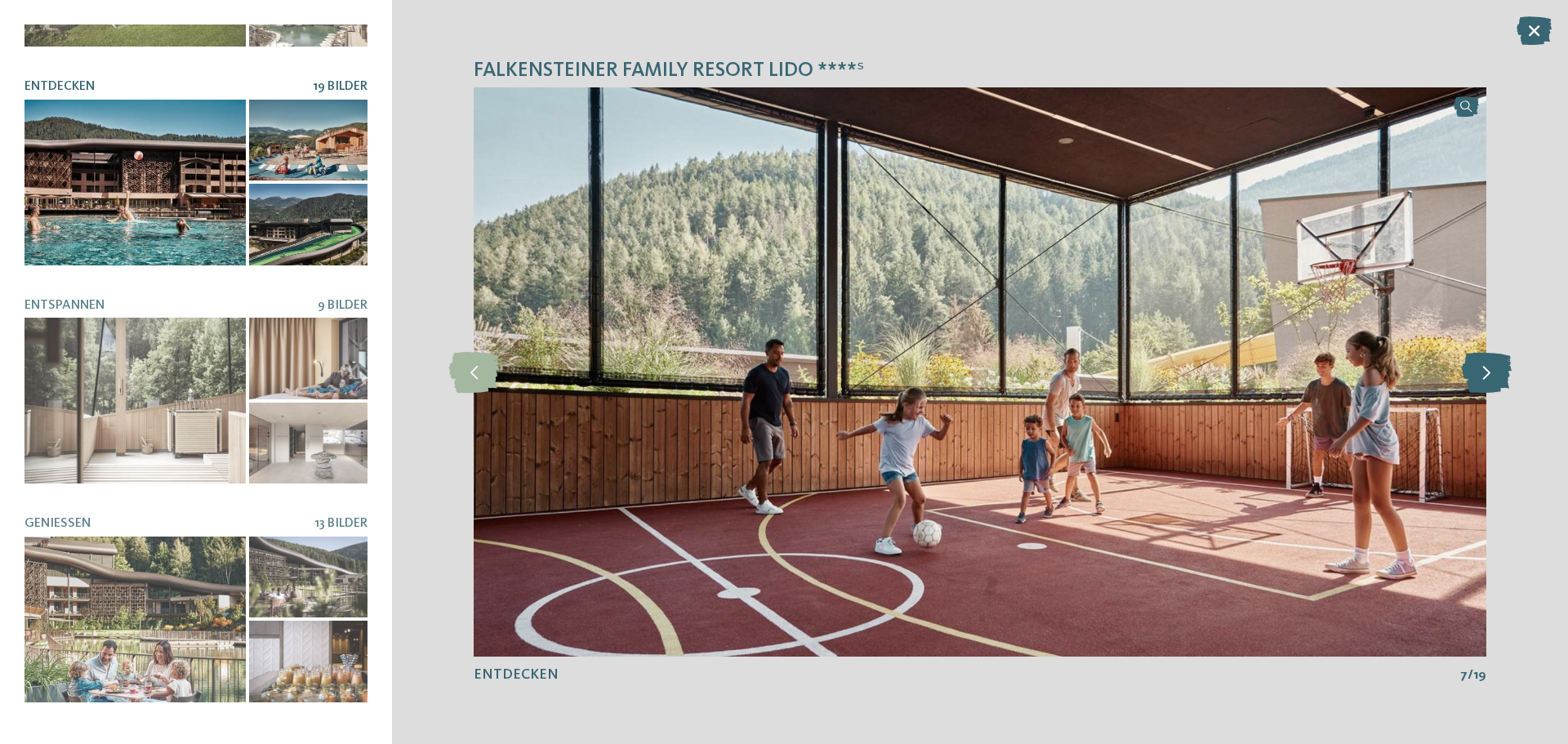
click at [1470, 376] on icon at bounding box center [1487, 372] width 50 height 41
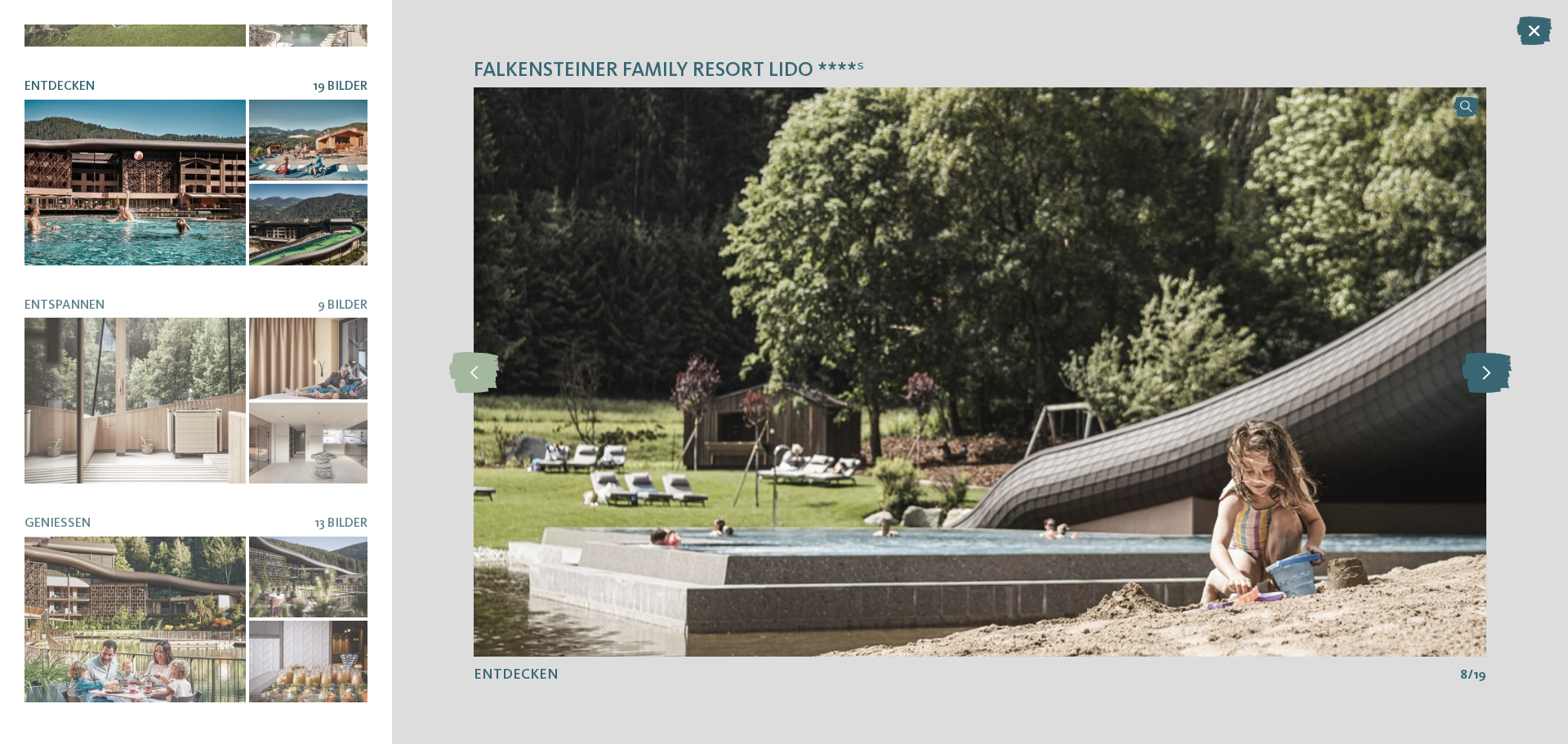
click at [1470, 376] on icon at bounding box center [1487, 372] width 50 height 41
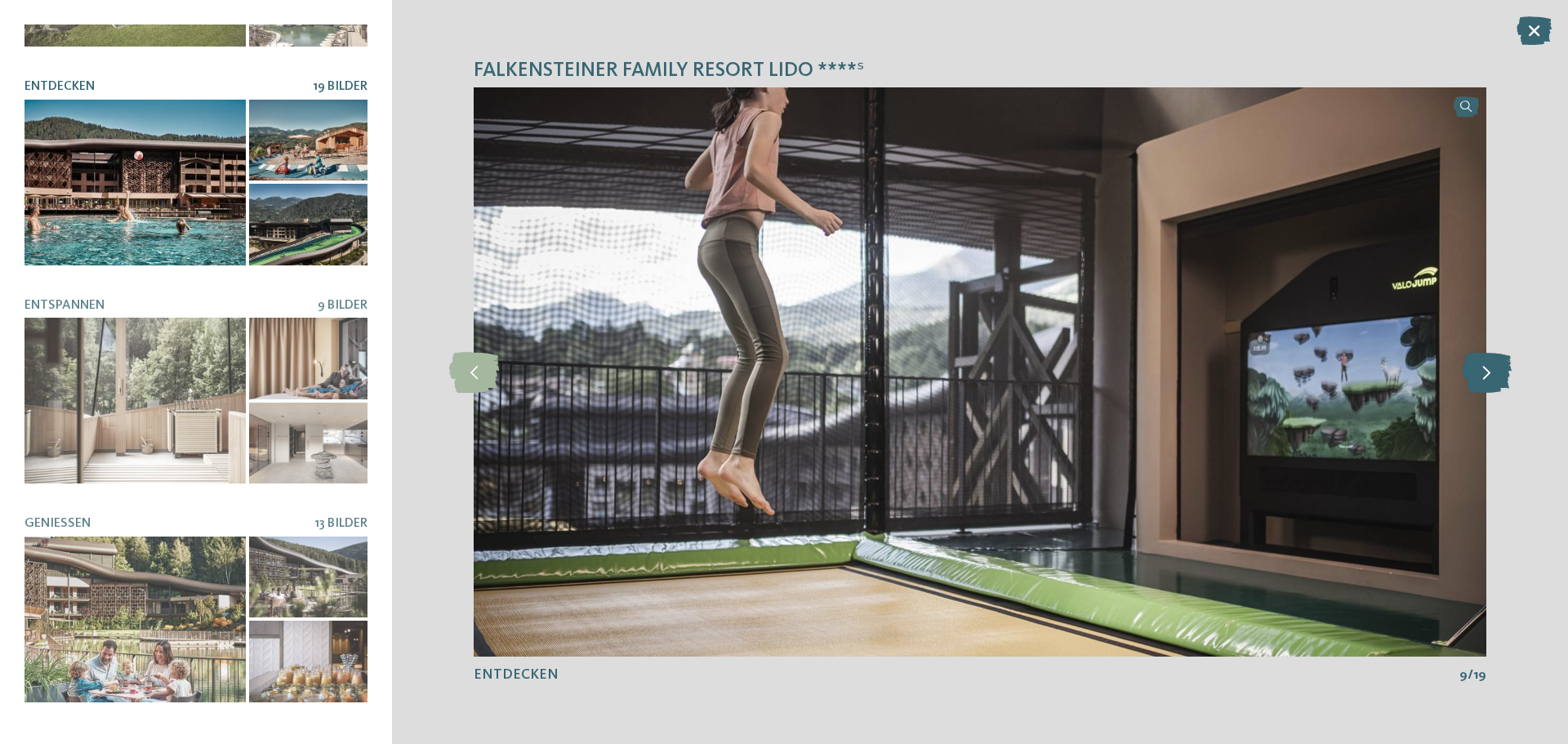
click at [1470, 376] on icon at bounding box center [1487, 372] width 50 height 41
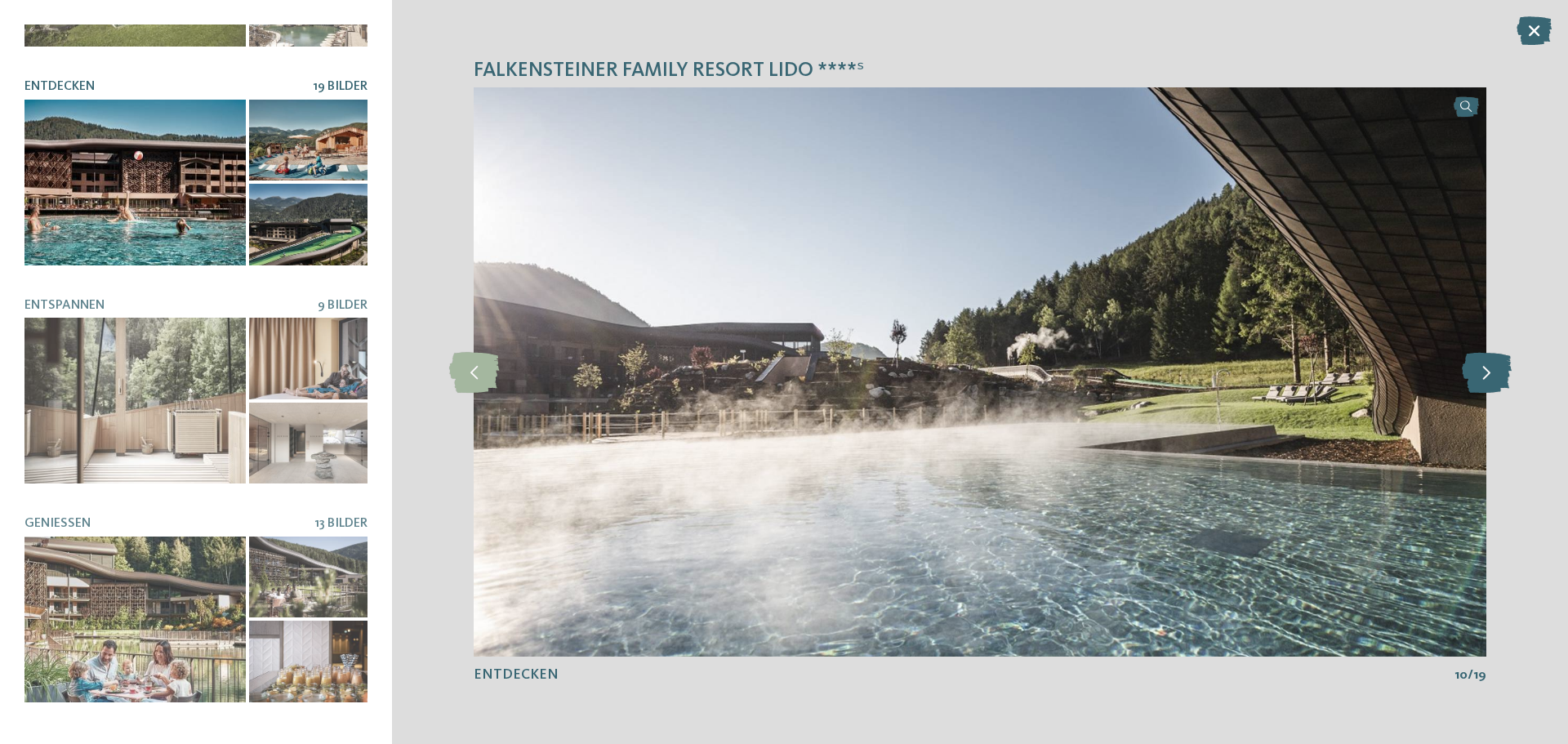
click at [1470, 376] on icon at bounding box center [1487, 372] width 50 height 41
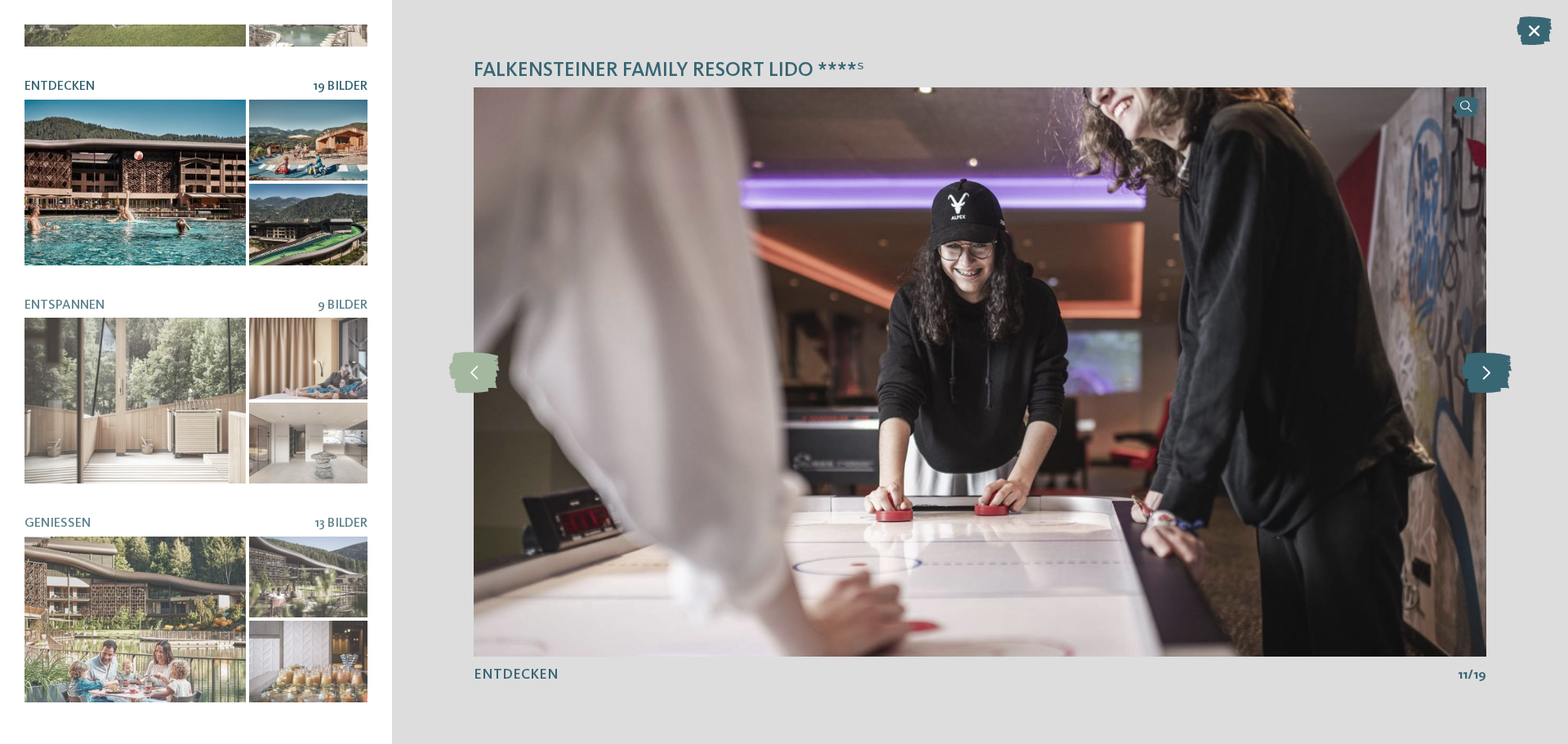
click at [1470, 376] on icon at bounding box center [1487, 372] width 50 height 41
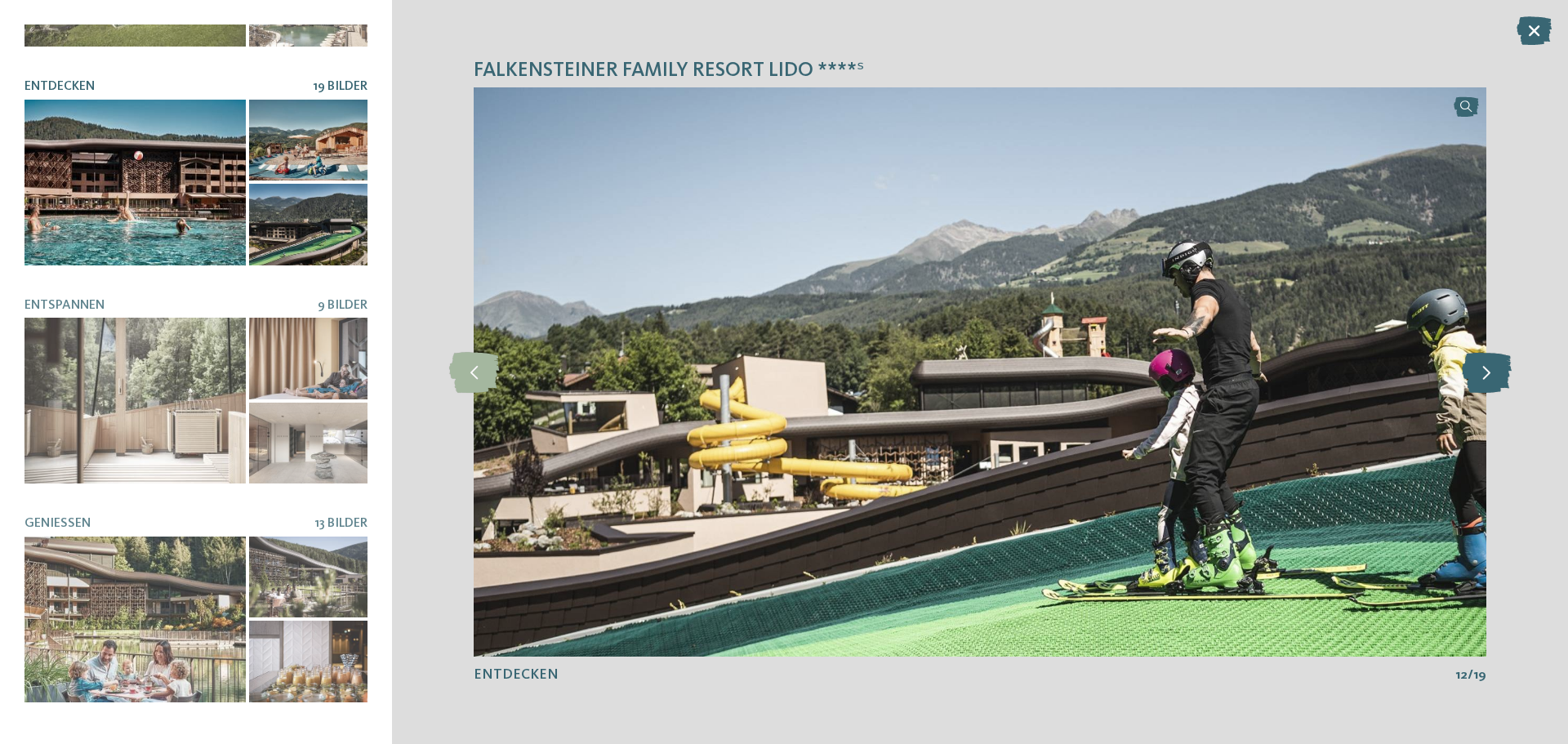
click at [1473, 381] on icon at bounding box center [1487, 372] width 50 height 41
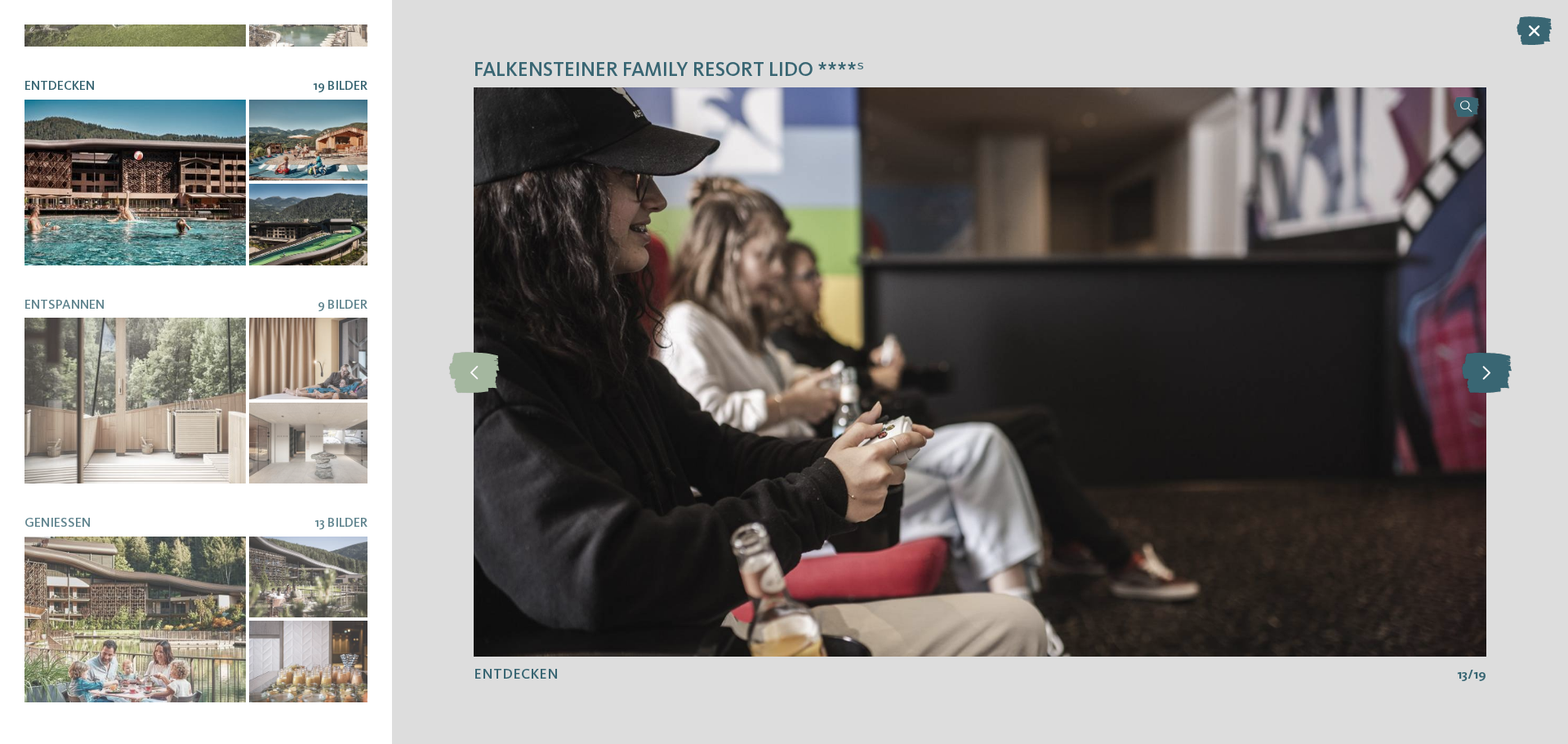
click at [1478, 374] on icon at bounding box center [1487, 372] width 50 height 41
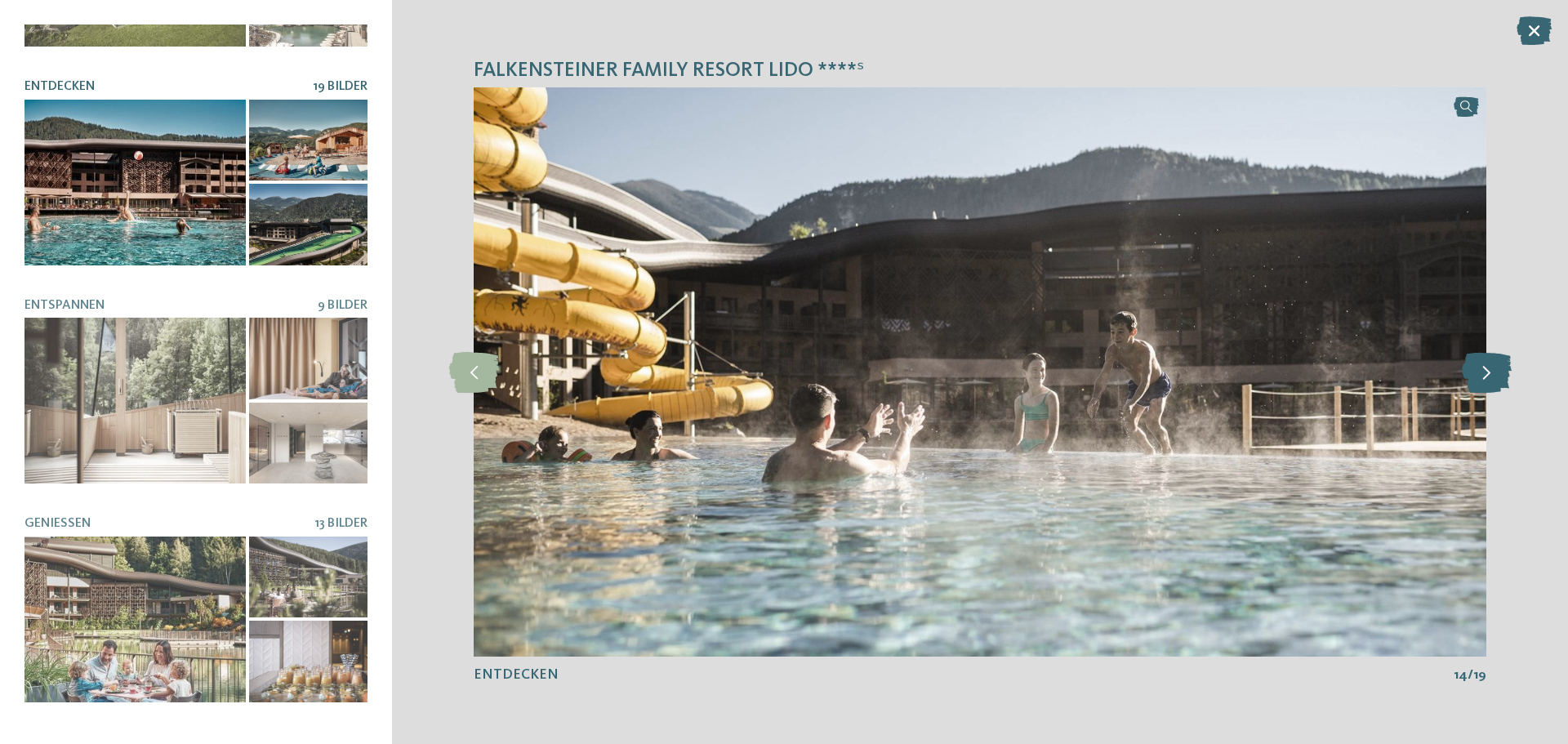
click at [1478, 374] on icon at bounding box center [1487, 372] width 50 height 41
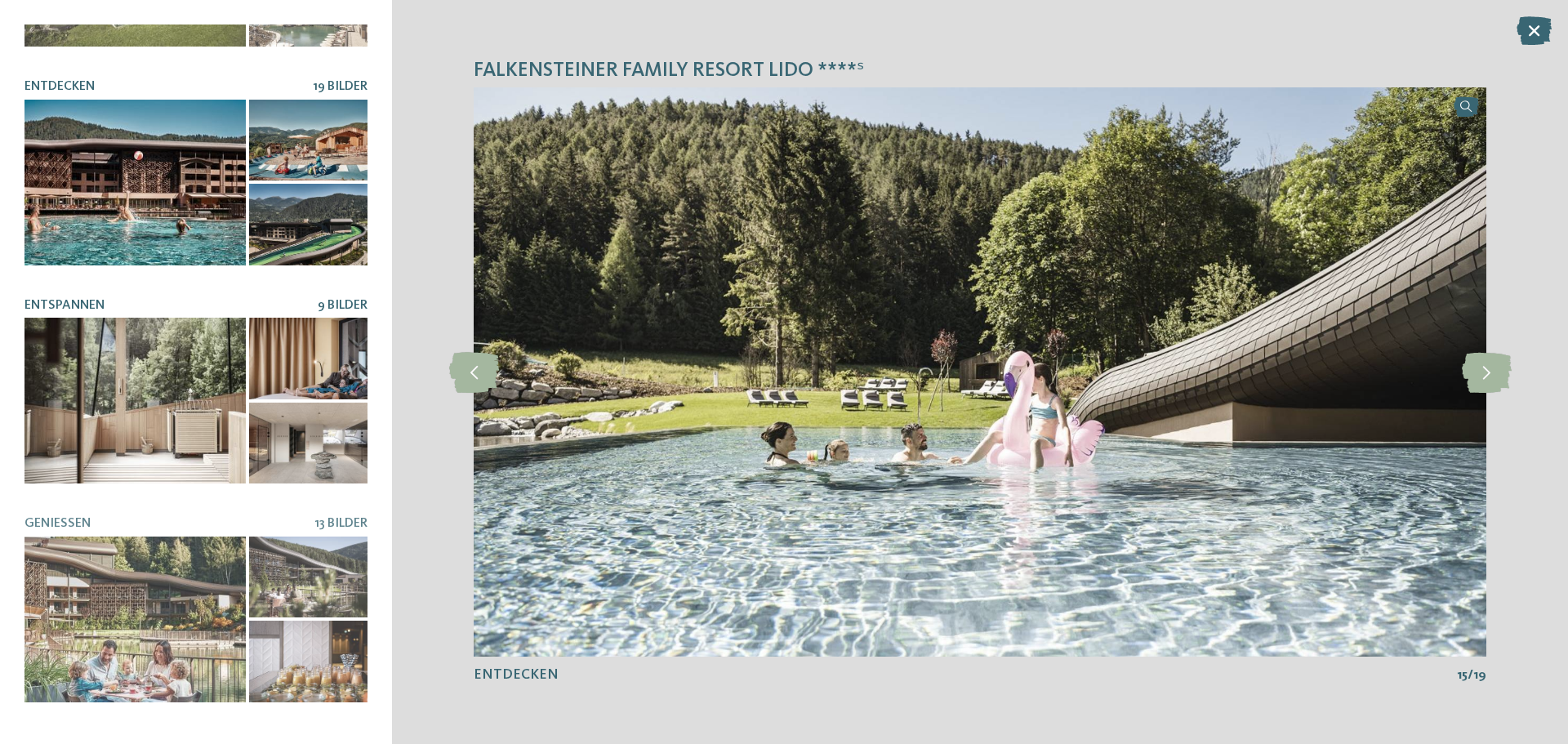
click at [113, 428] on div at bounding box center [135, 401] width 221 height 166
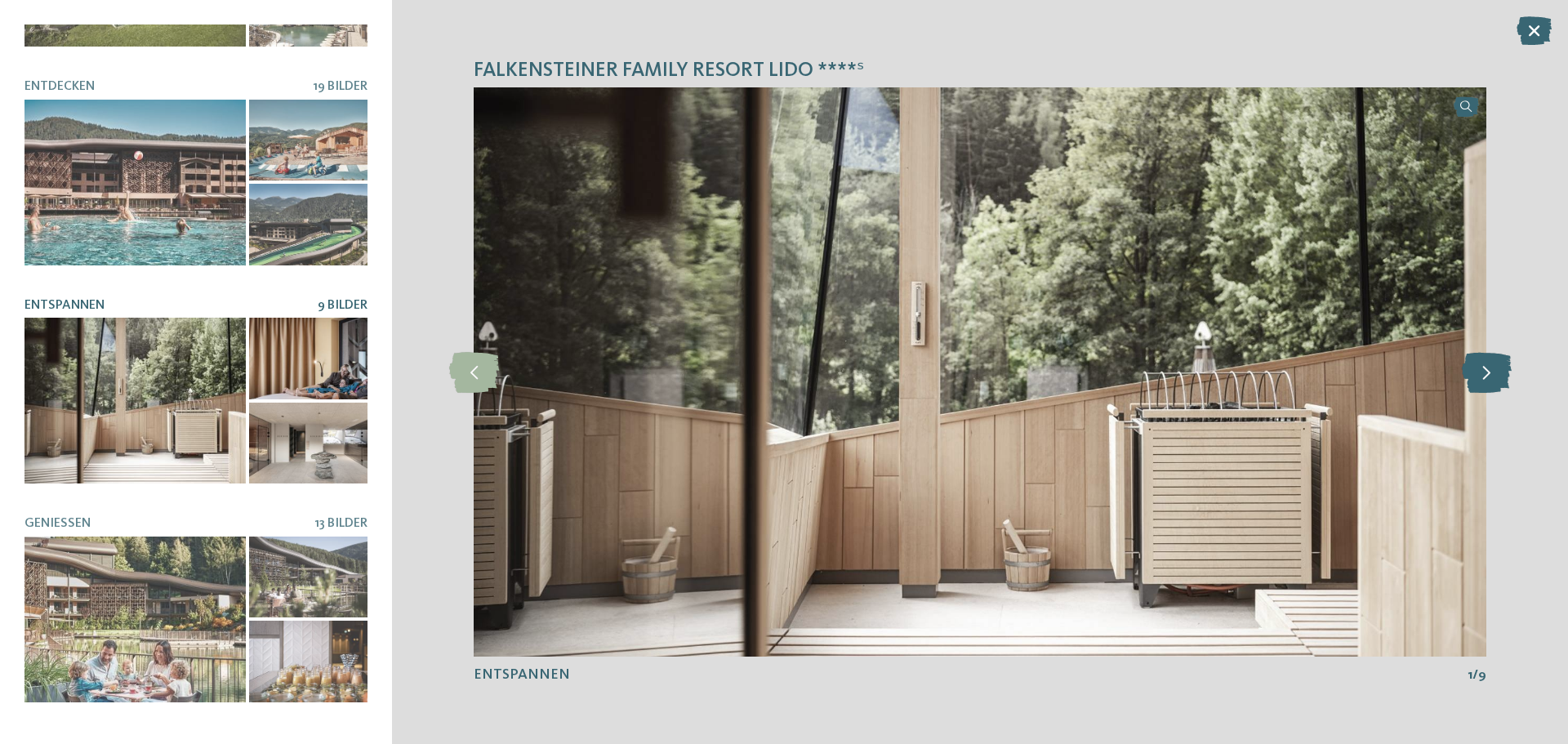
click at [1483, 370] on icon at bounding box center [1487, 372] width 50 height 41
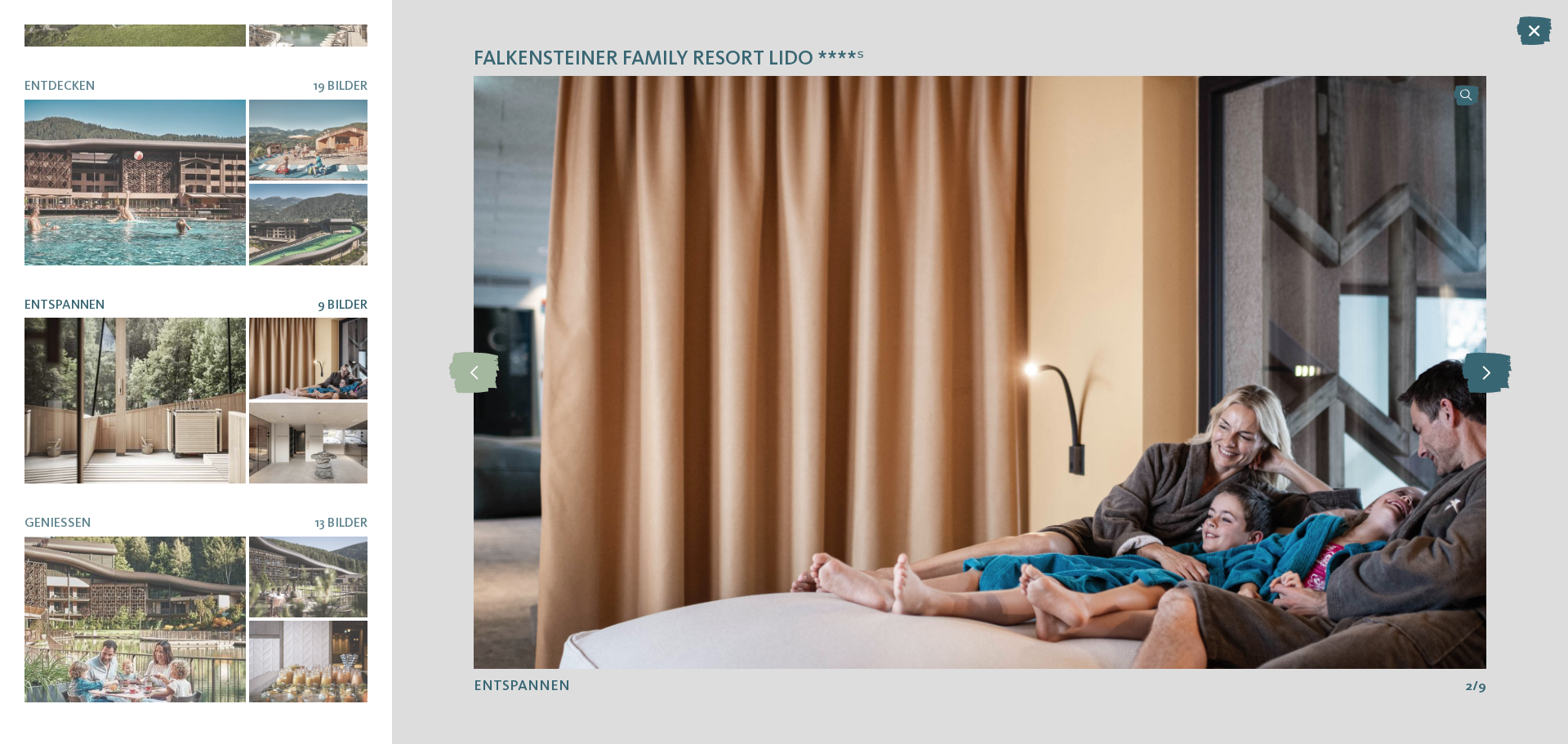
click at [1483, 370] on icon at bounding box center [1487, 372] width 50 height 41
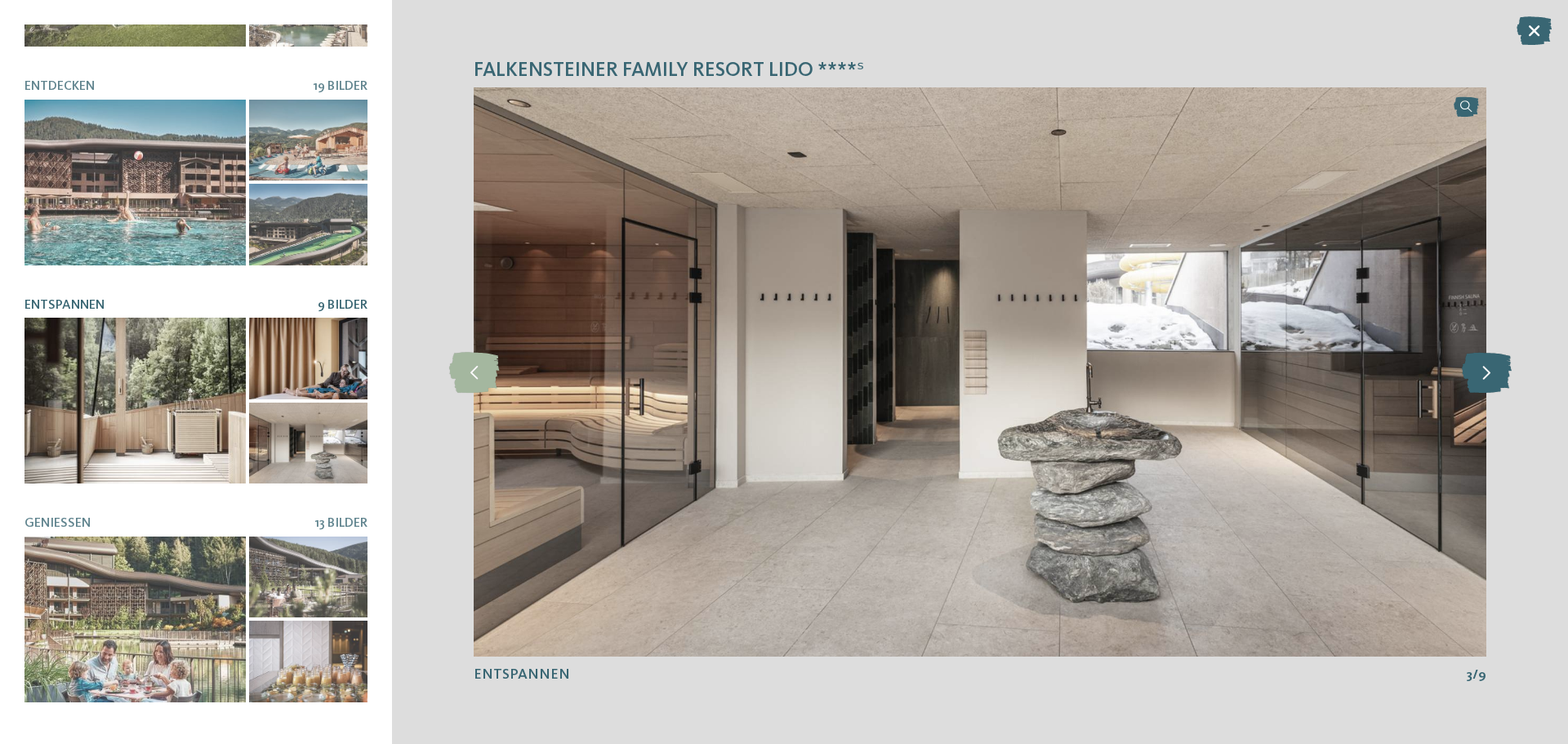
click at [1483, 370] on icon at bounding box center [1487, 372] width 50 height 41
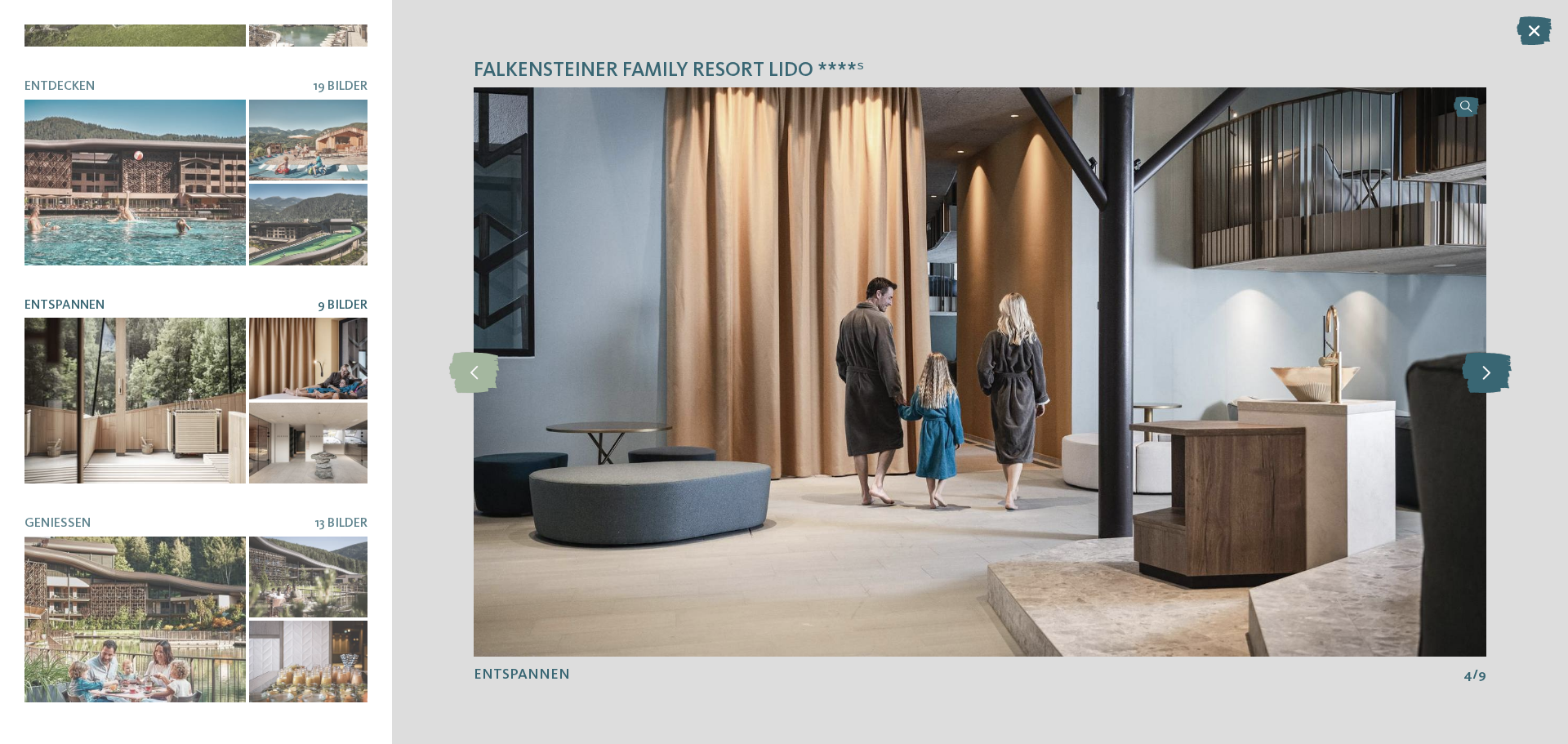
click at [1483, 370] on icon at bounding box center [1487, 372] width 50 height 41
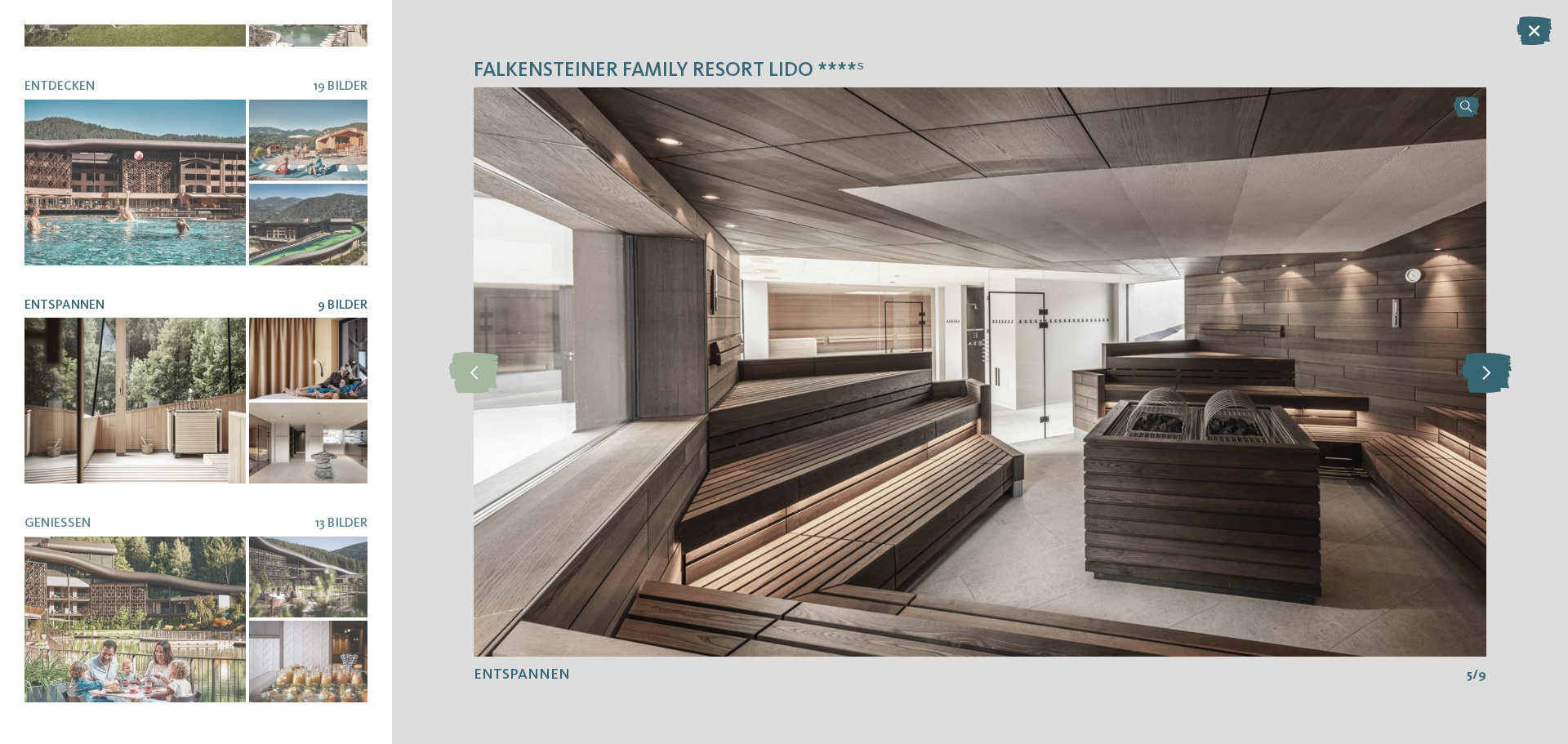
click at [1483, 371] on icon at bounding box center [1487, 372] width 50 height 41
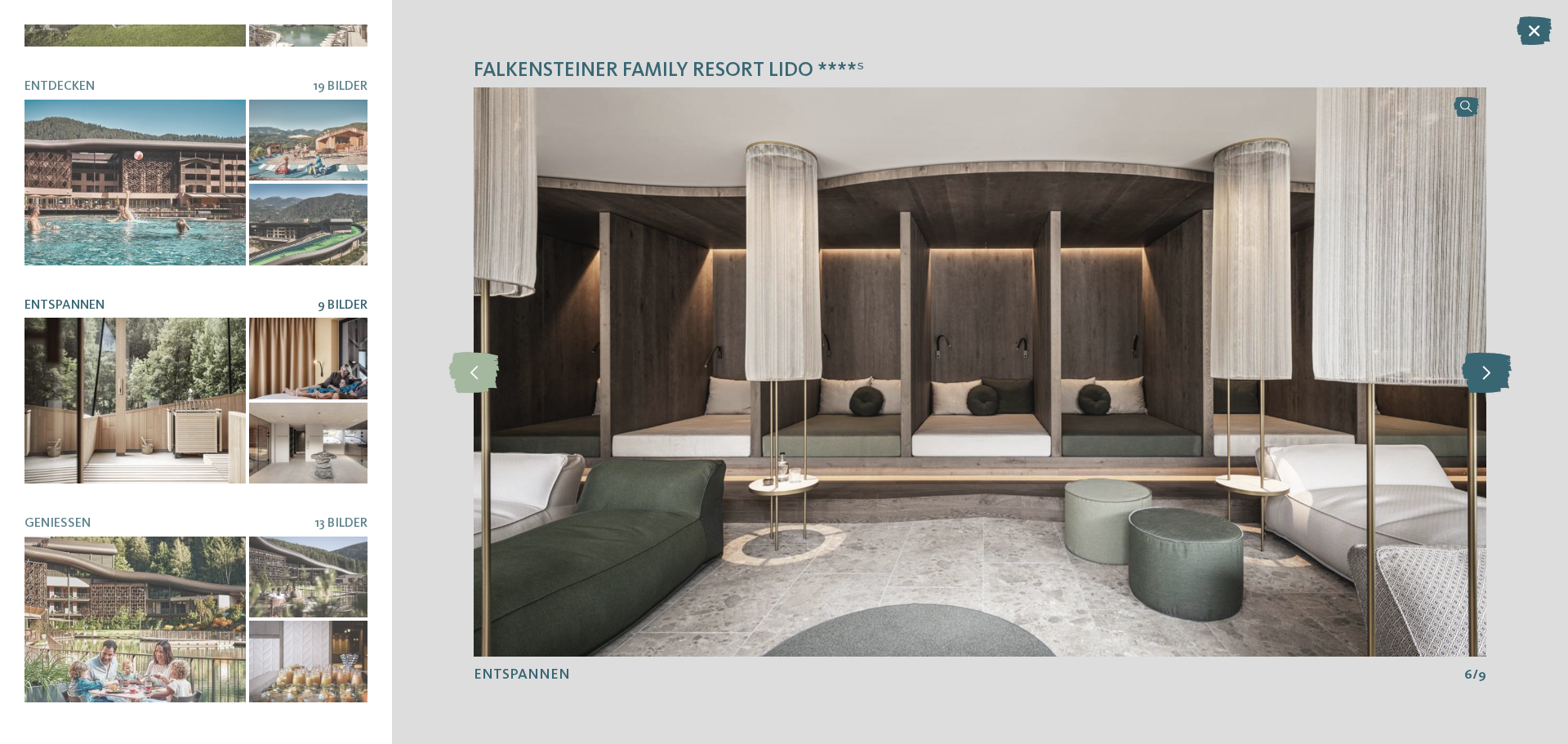
click at [1483, 371] on icon at bounding box center [1487, 372] width 50 height 41
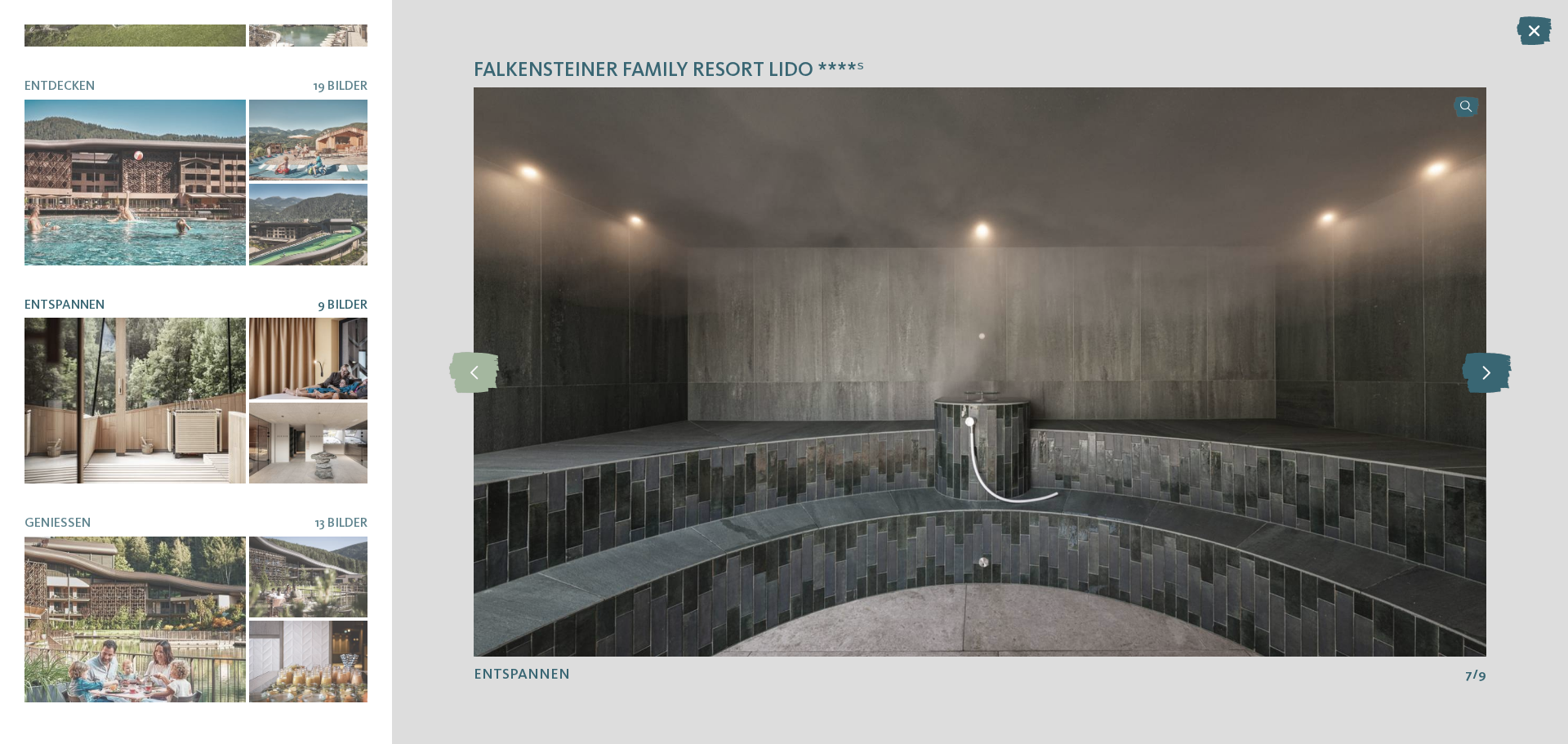
click at [1483, 371] on icon at bounding box center [1487, 372] width 50 height 41
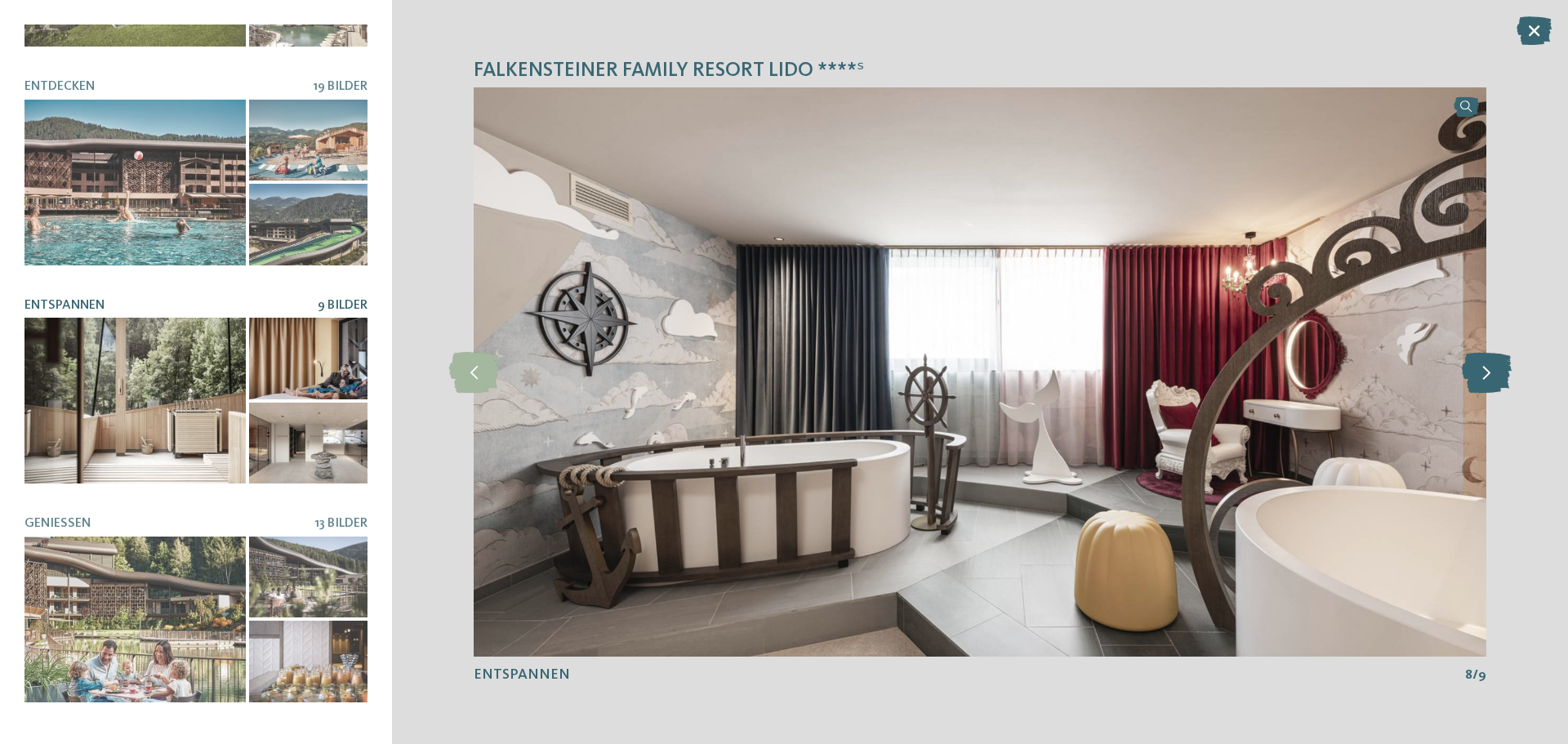
click at [1483, 371] on icon at bounding box center [1487, 372] width 50 height 41
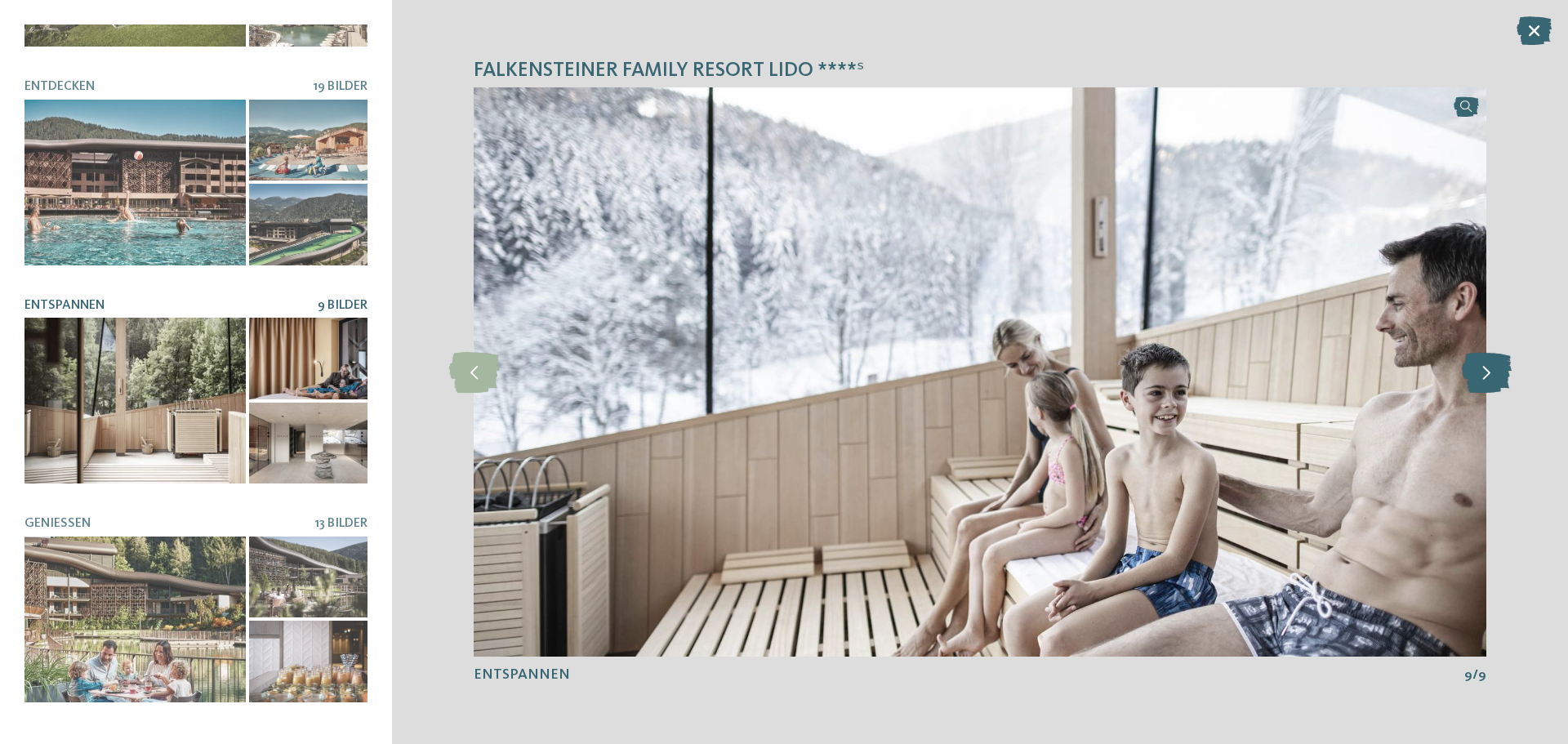
click at [1483, 371] on icon at bounding box center [1487, 372] width 50 height 41
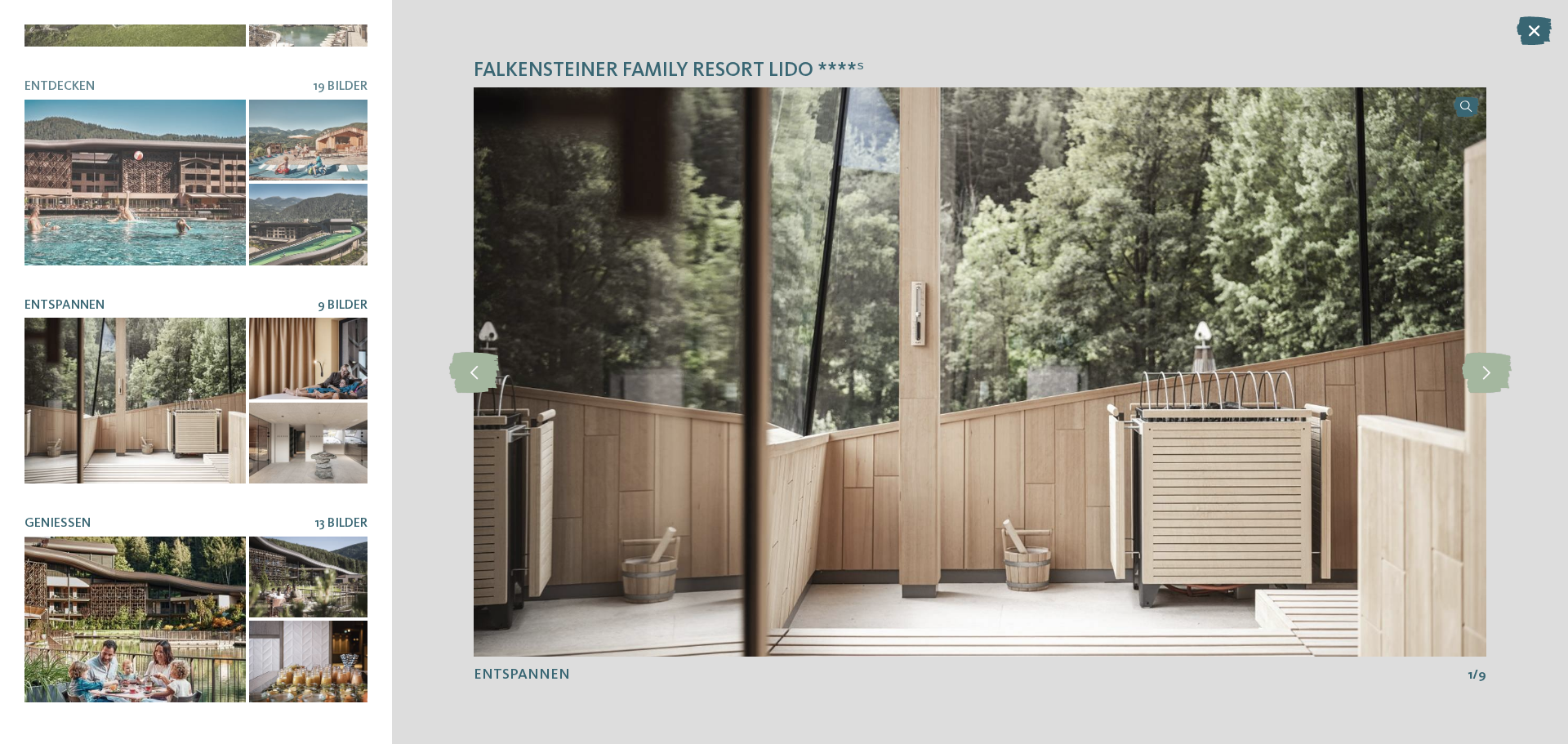
click at [126, 593] on div at bounding box center [135, 619] width 221 height 166
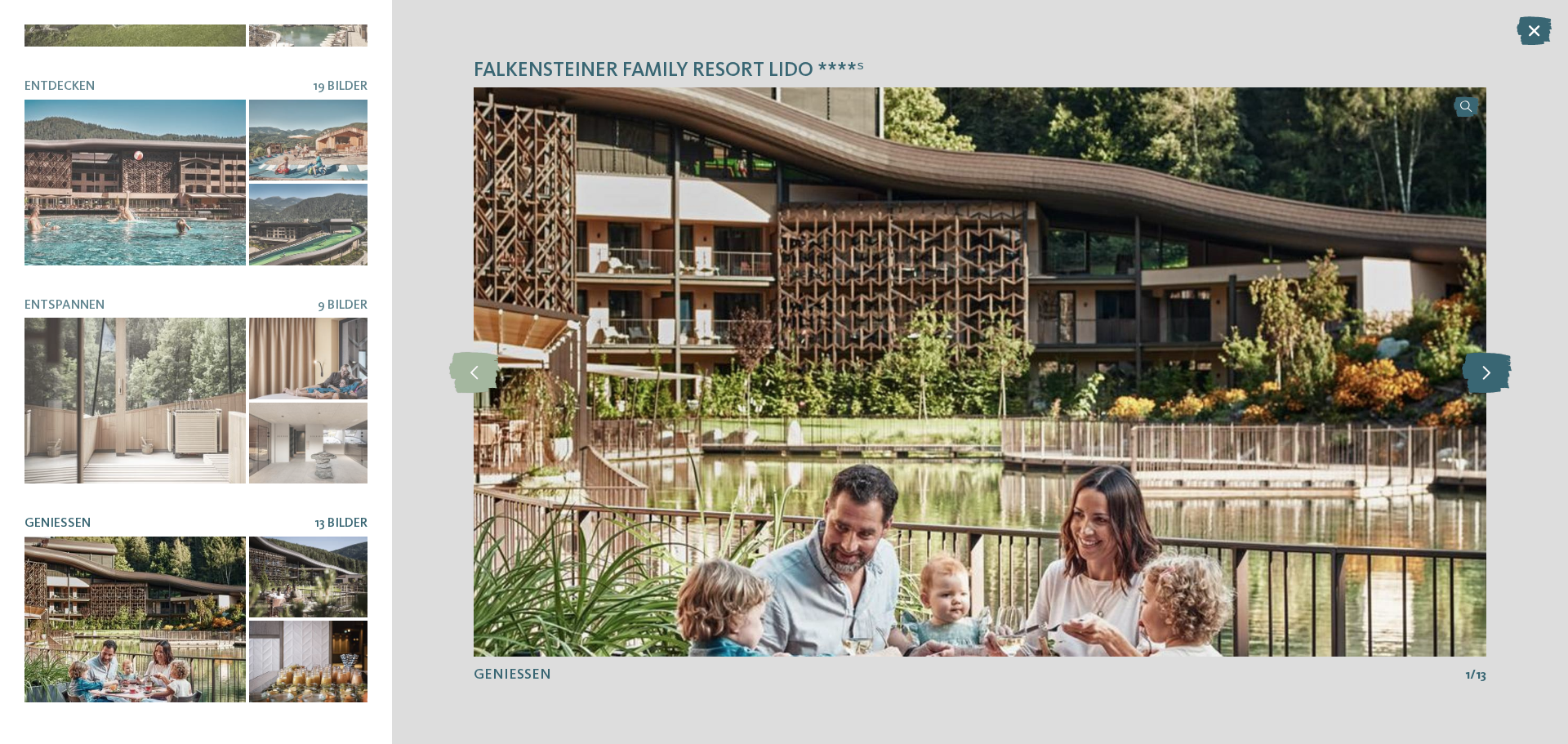
click at [1494, 386] on icon at bounding box center [1487, 372] width 50 height 41
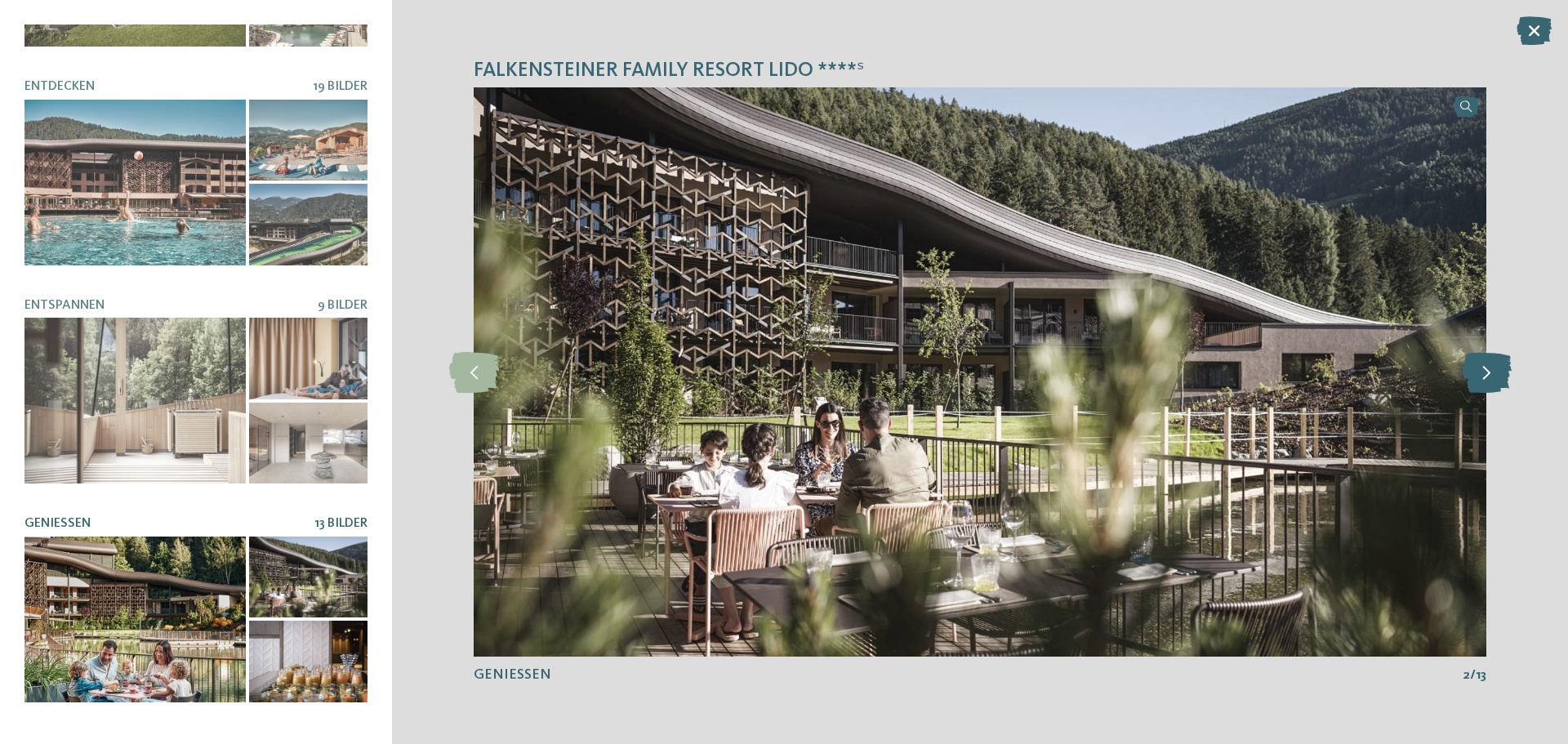
click at [1494, 386] on icon at bounding box center [1487, 372] width 50 height 41
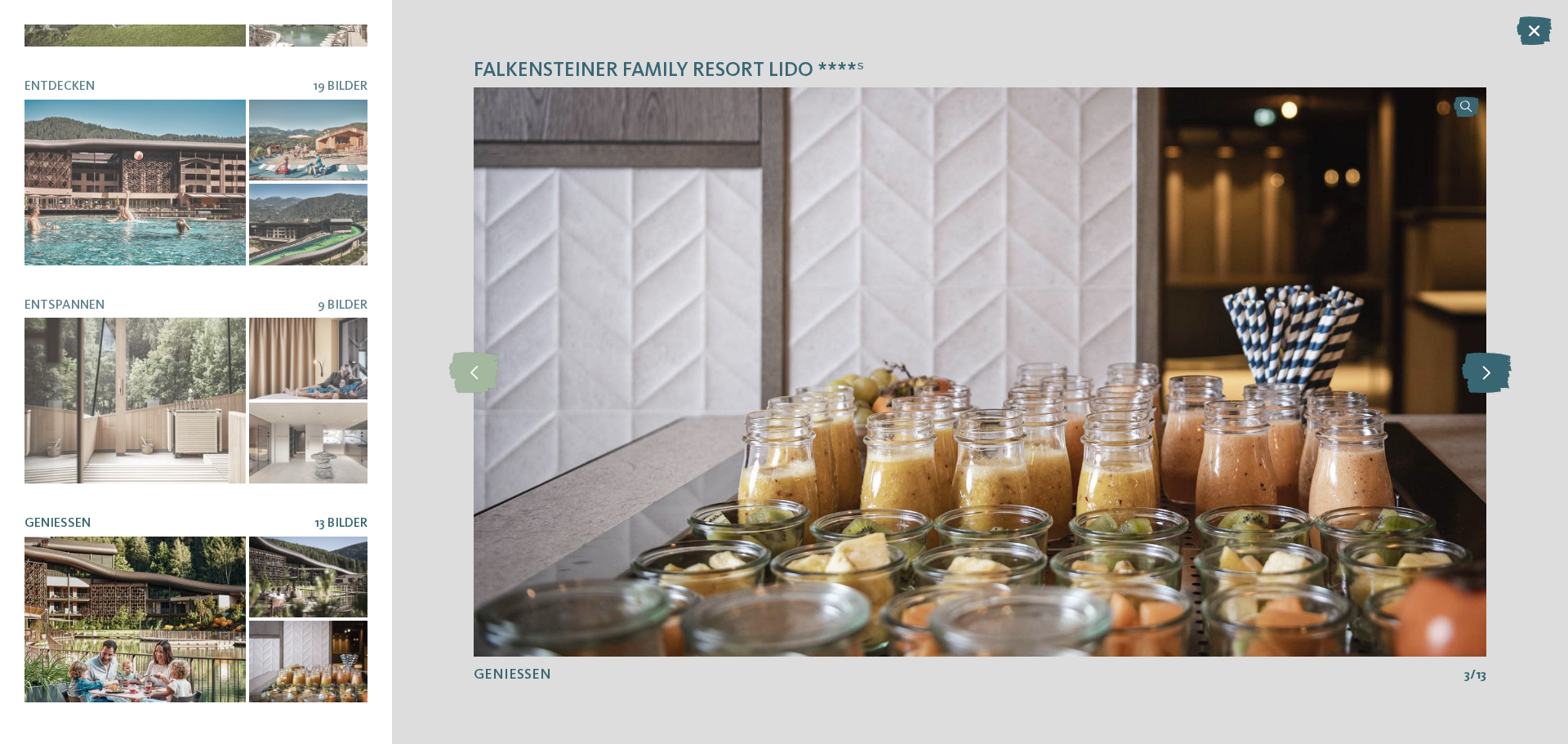
click at [1494, 386] on icon at bounding box center [1487, 372] width 50 height 41
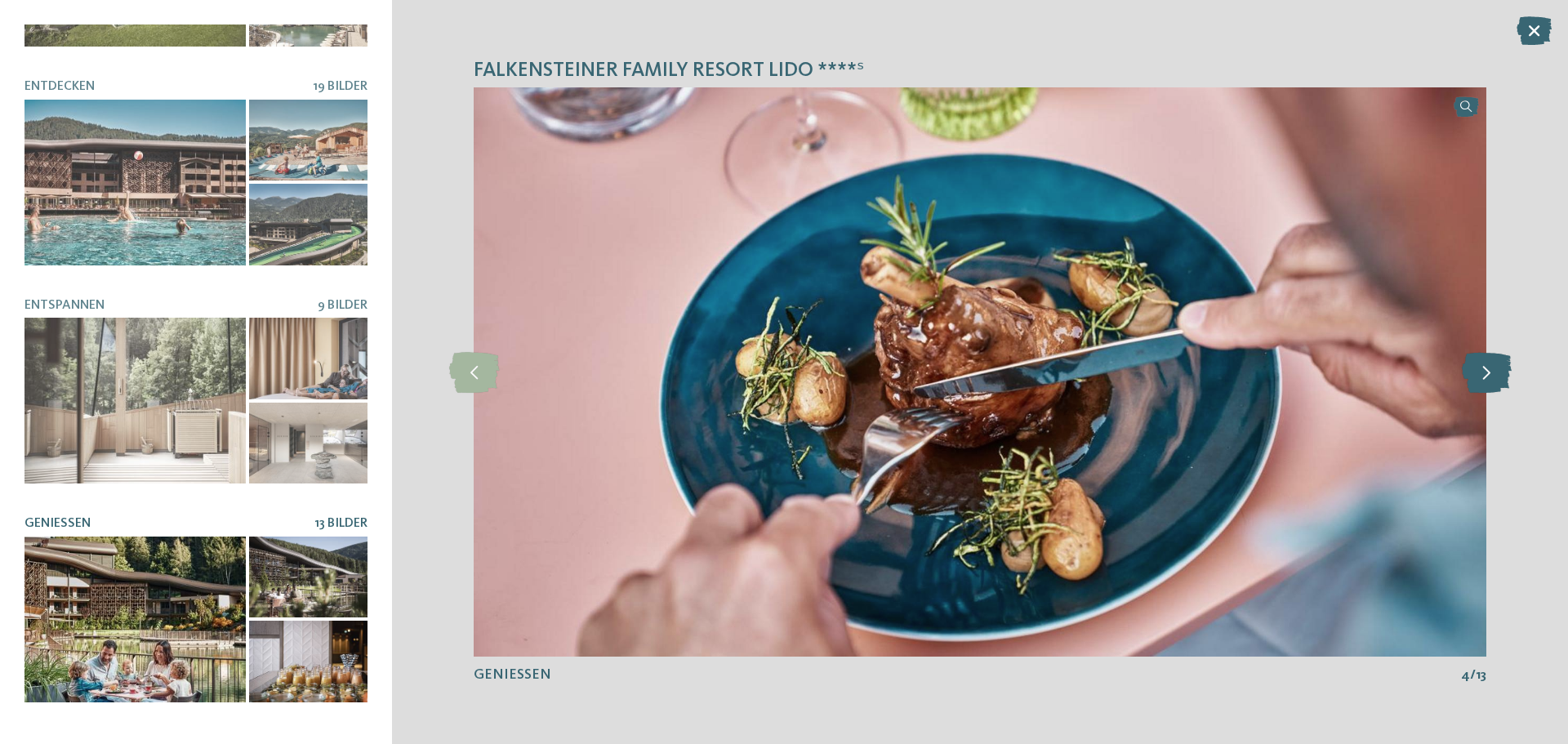
click at [1494, 386] on icon at bounding box center [1487, 372] width 50 height 41
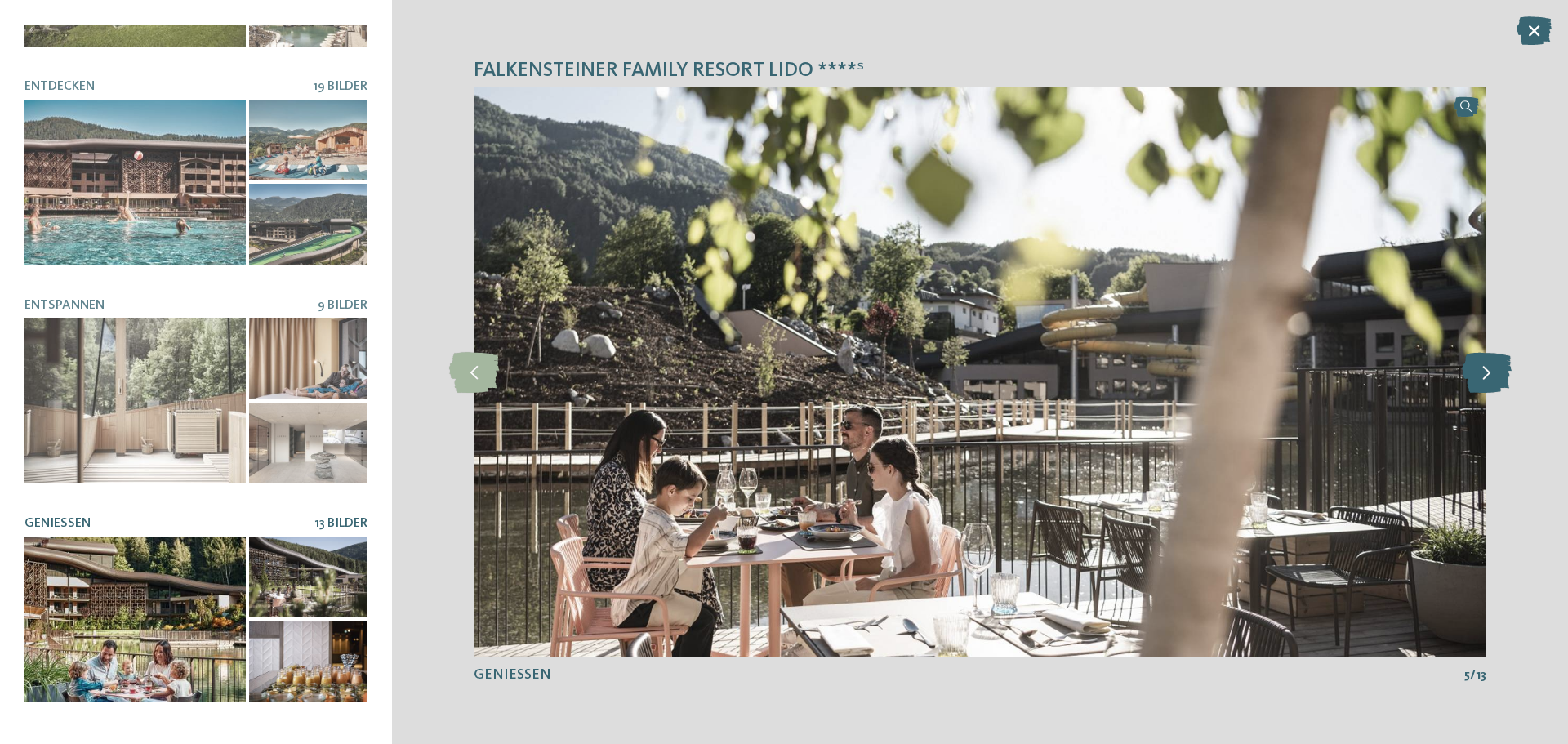
click at [1494, 386] on icon at bounding box center [1487, 372] width 50 height 41
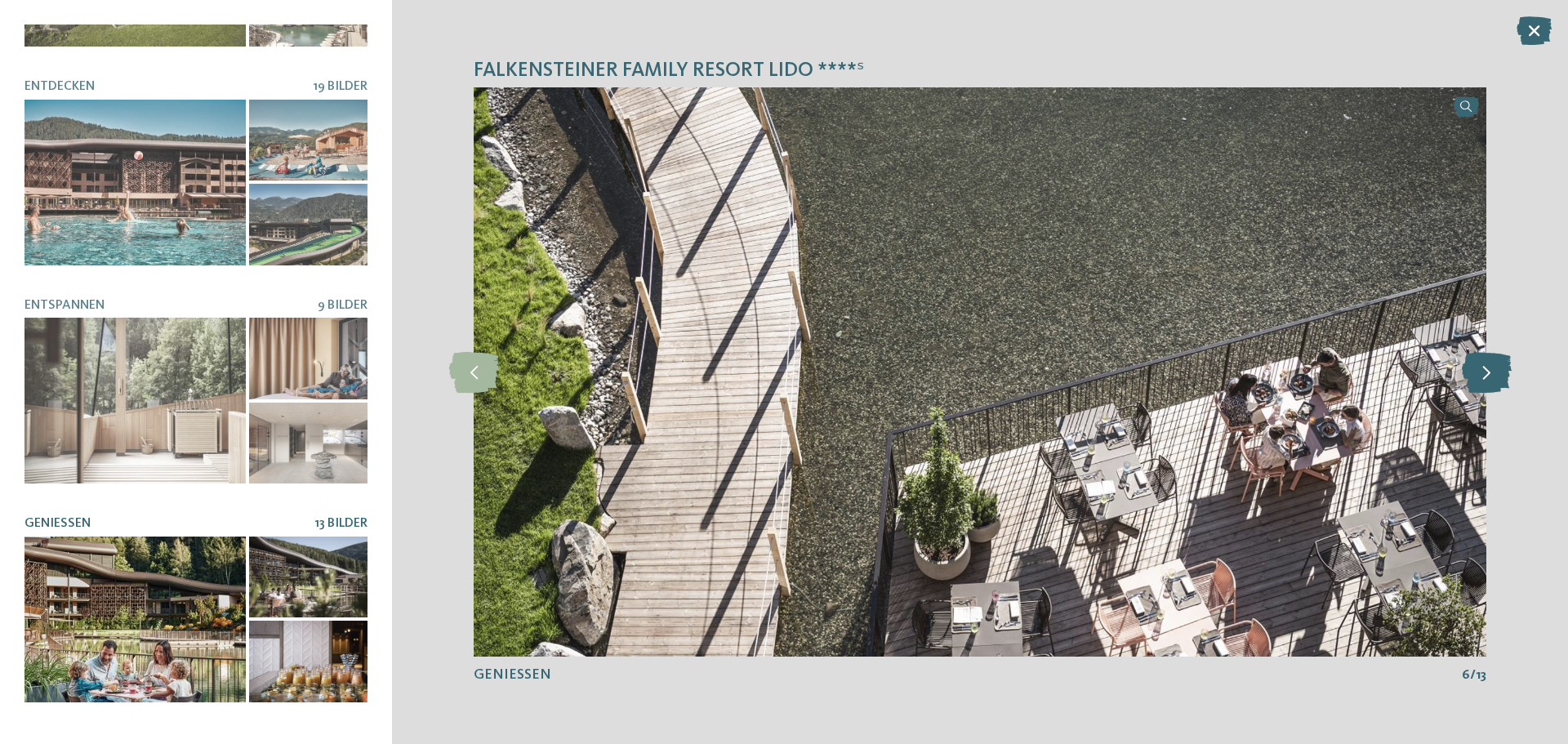
click at [1494, 386] on icon at bounding box center [1487, 372] width 50 height 41
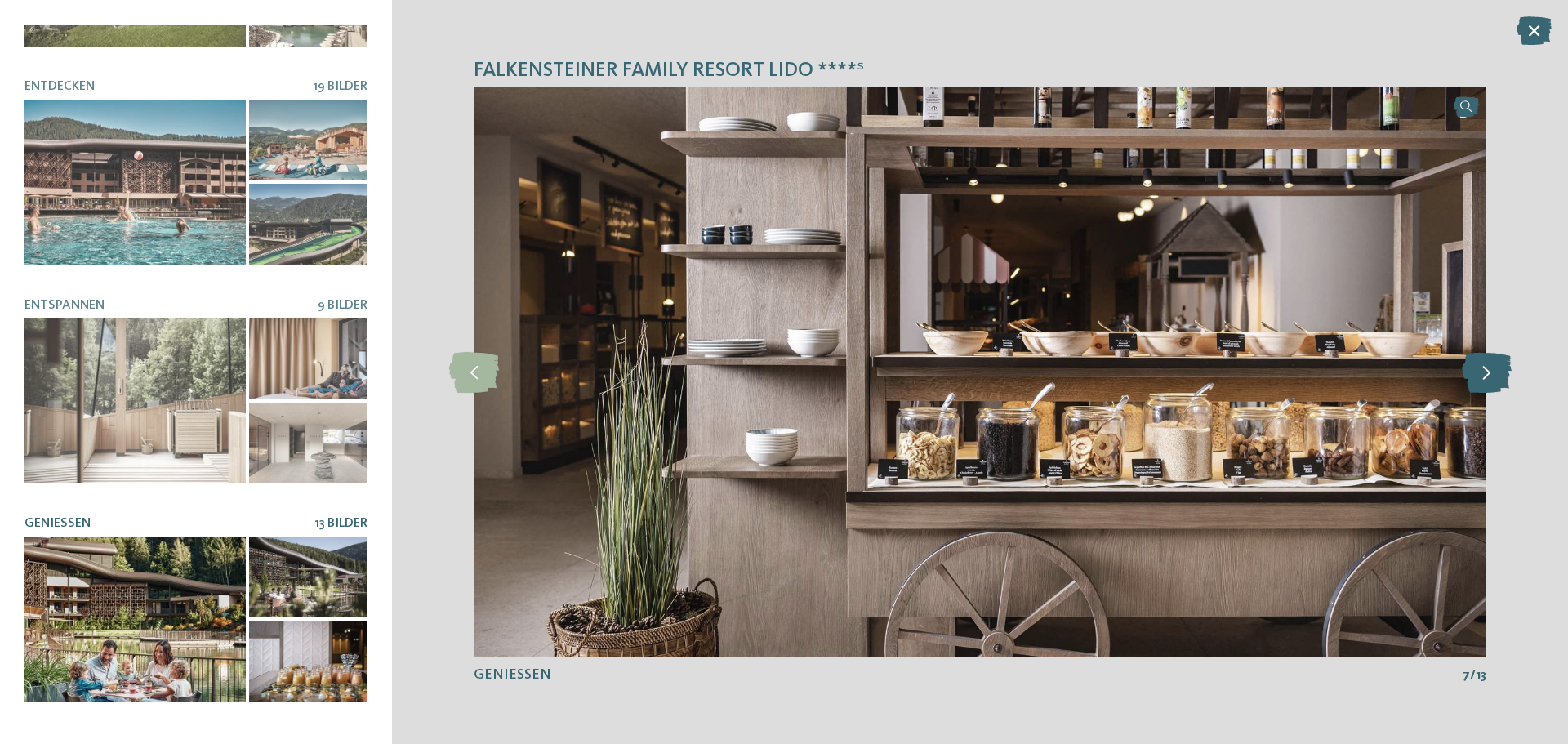
click at [1494, 386] on icon at bounding box center [1487, 372] width 50 height 41
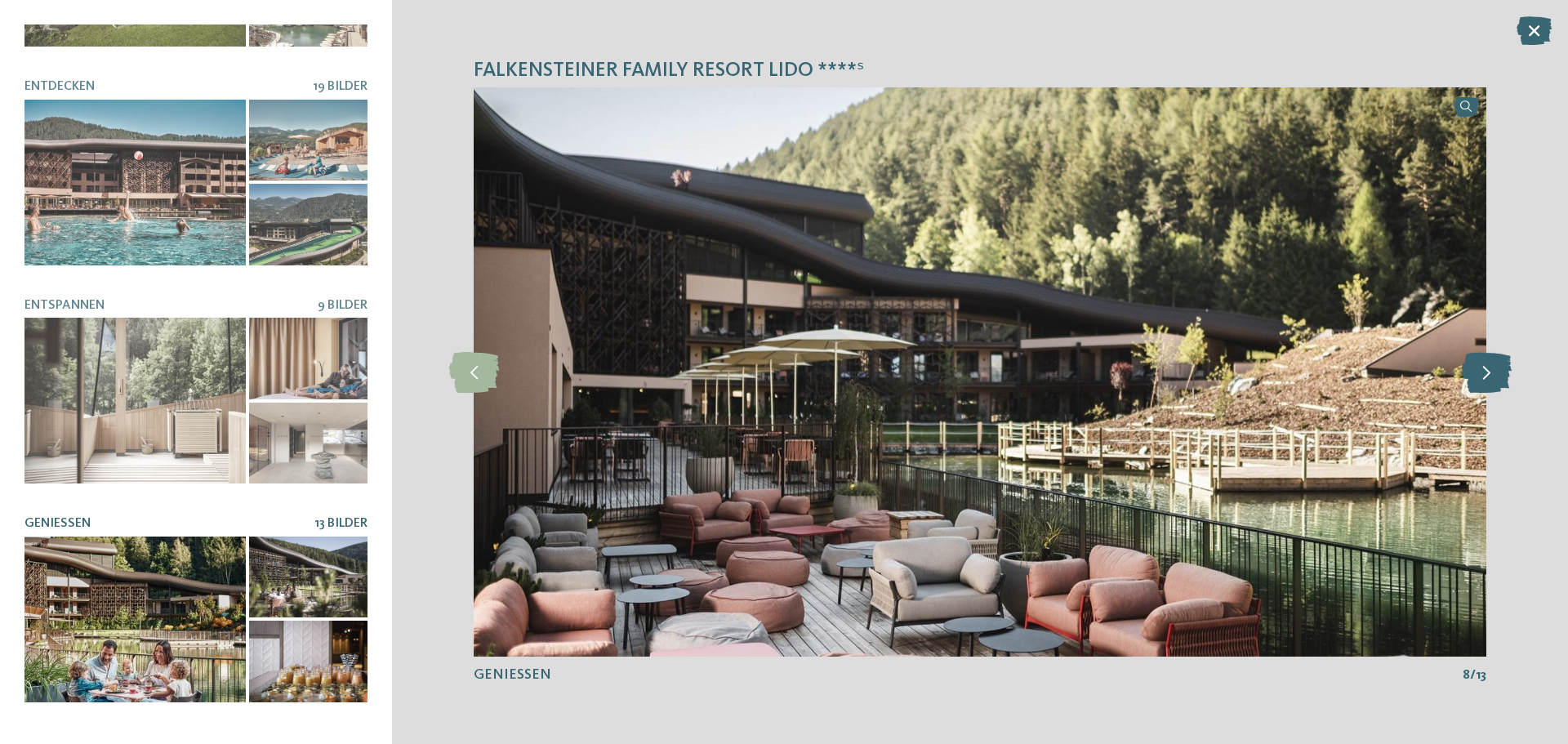
click at [1494, 386] on icon at bounding box center [1487, 372] width 50 height 41
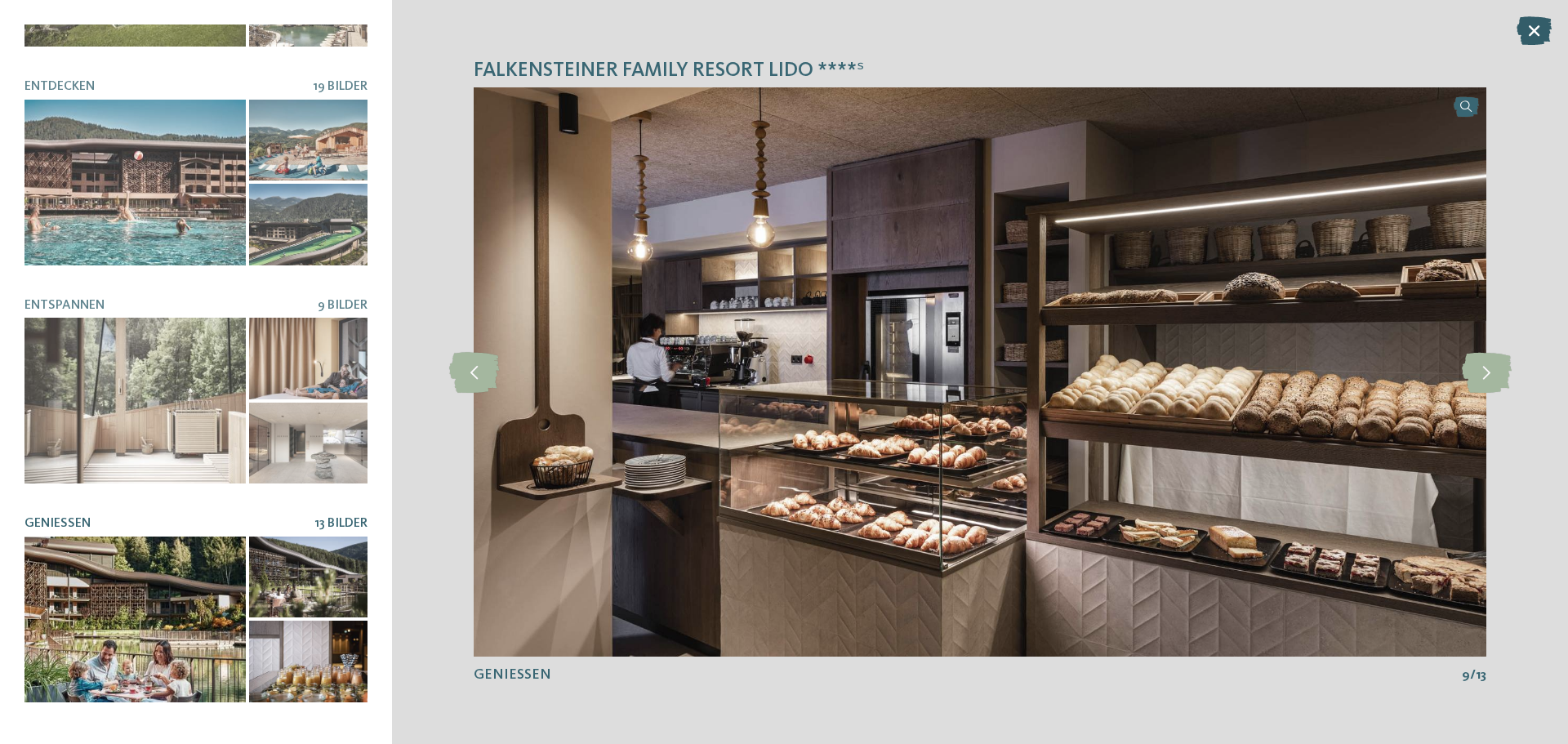
click at [1535, 28] on icon at bounding box center [1535, 31] width 35 height 28
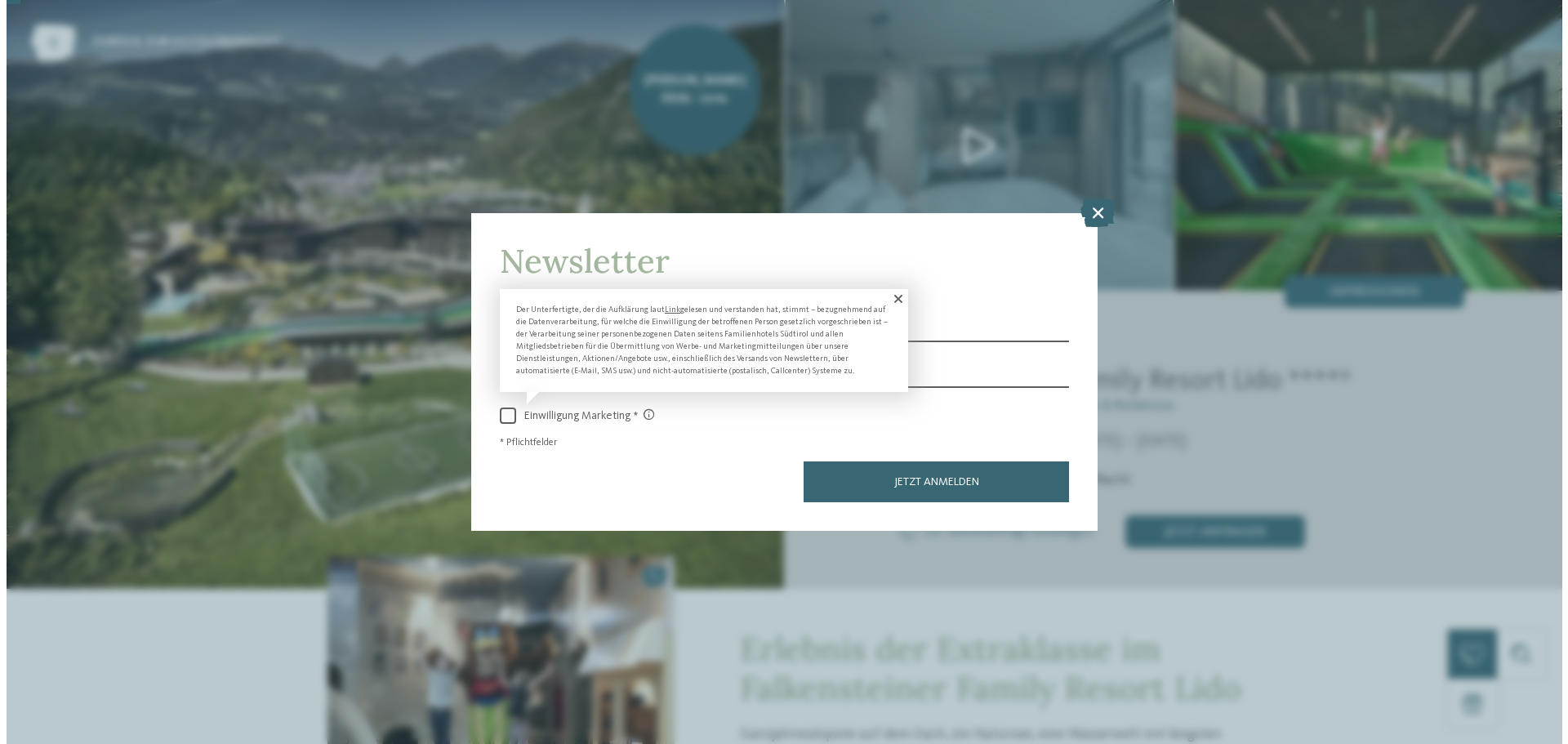
scroll to position [0, 0]
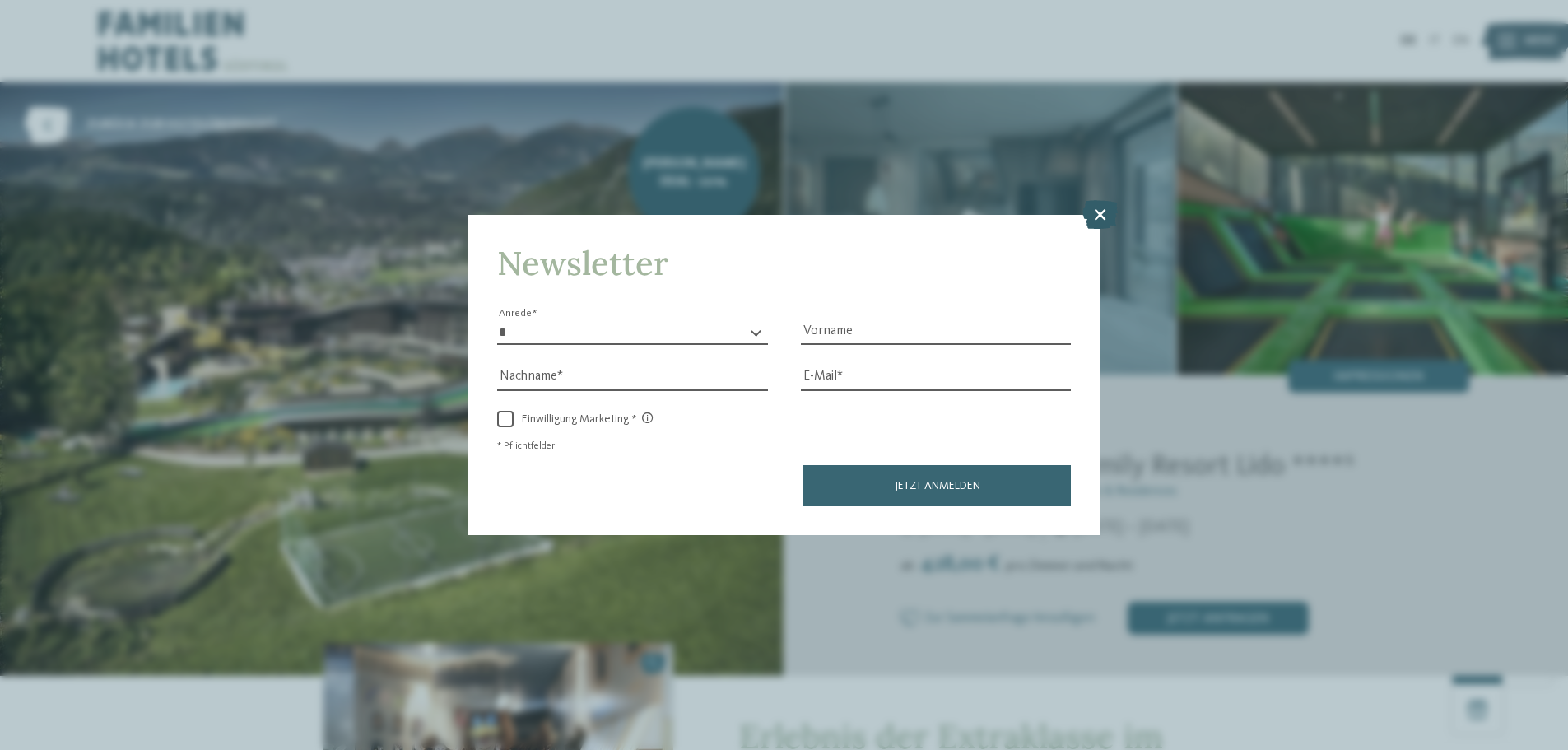
click at [1104, 217] on icon at bounding box center [1100, 214] width 36 height 28
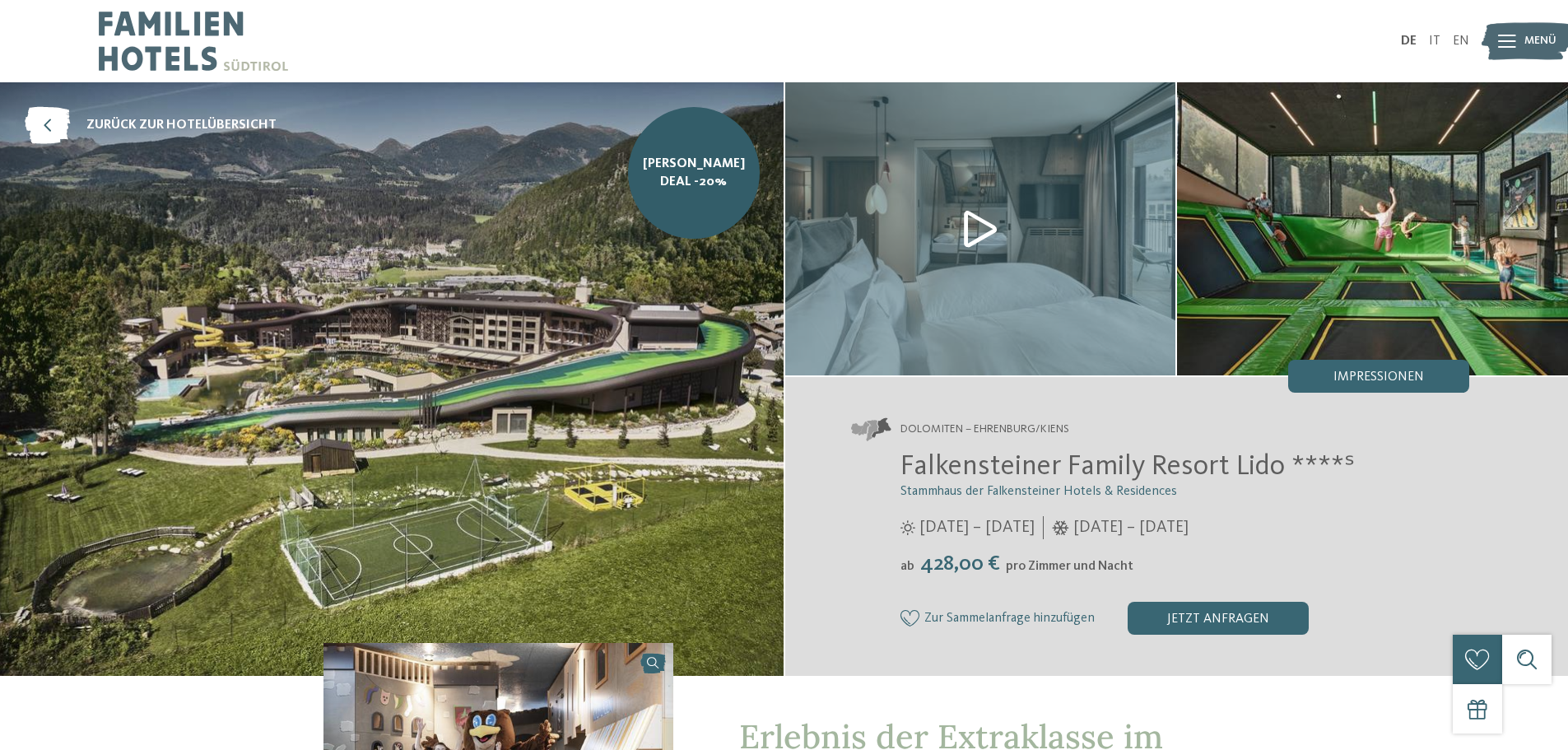
click at [1521, 31] on img at bounding box center [1527, 41] width 91 height 45
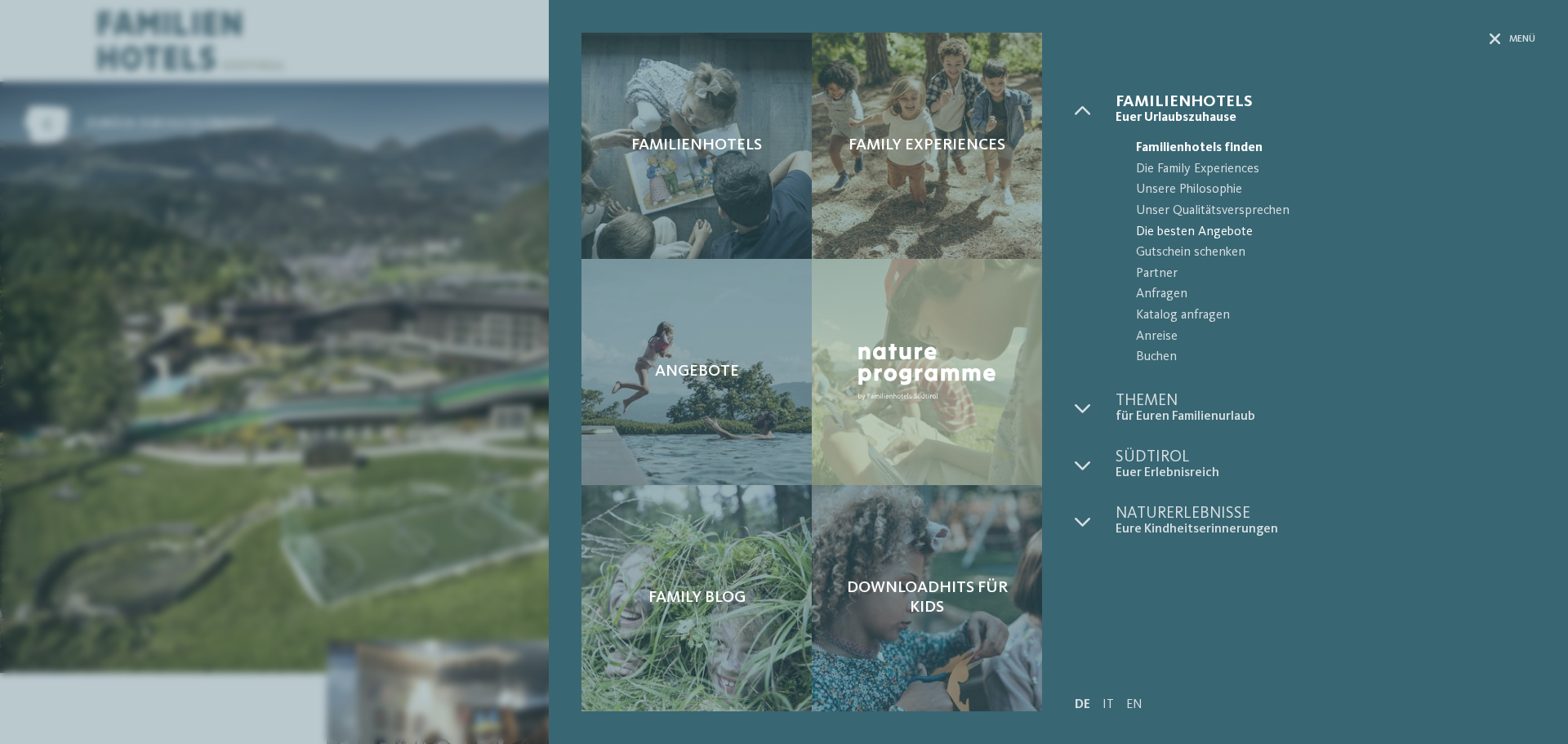
click at [1179, 230] on span "Die besten Angebote" at bounding box center [1335, 232] width 399 height 21
click at [1187, 232] on span "Die besten Angebote" at bounding box center [1335, 232] width 399 height 21
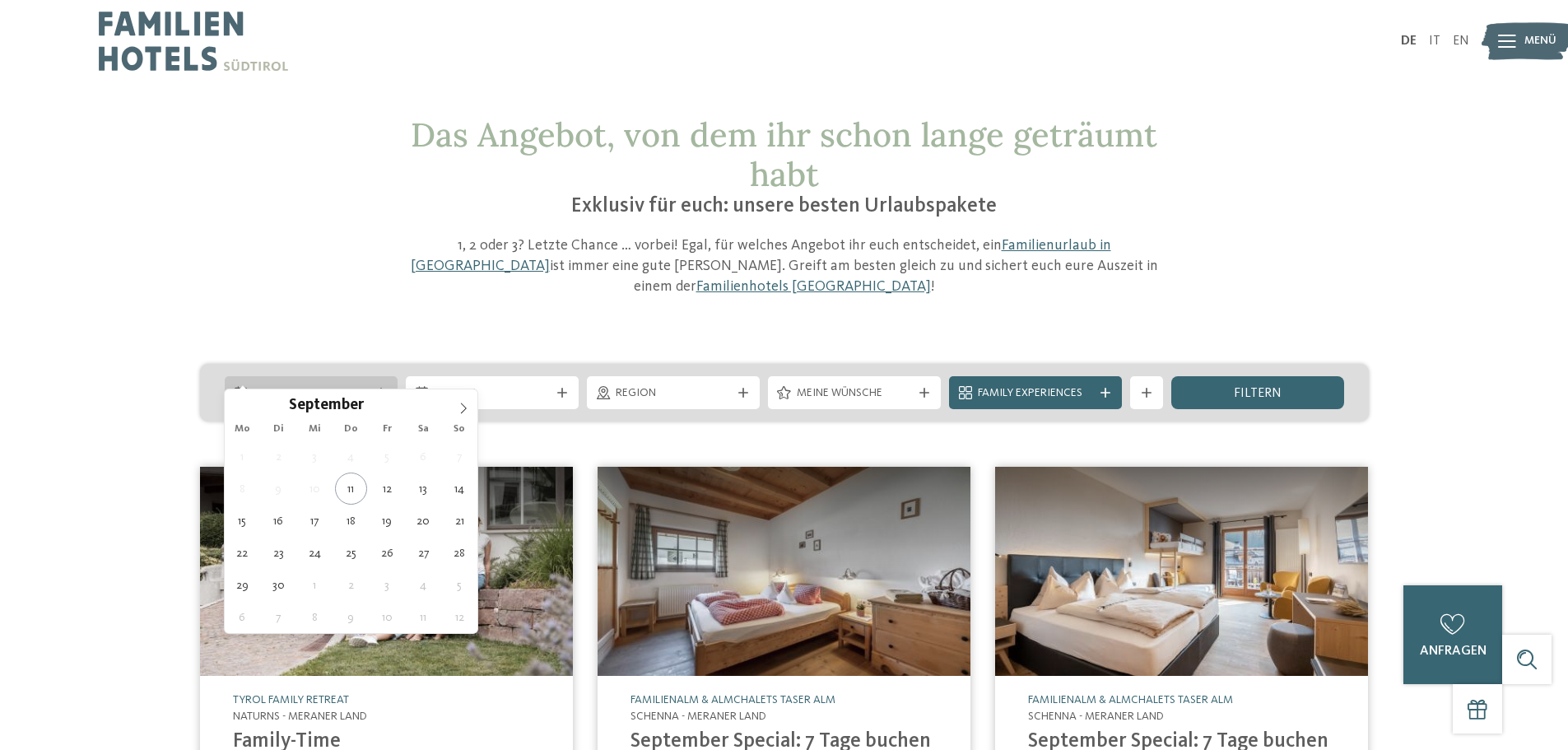
click at [383, 388] on icon at bounding box center [381, 392] width 10 height 10
click at [470, 401] on span at bounding box center [463, 404] width 28 height 28
type div "13.10.2025"
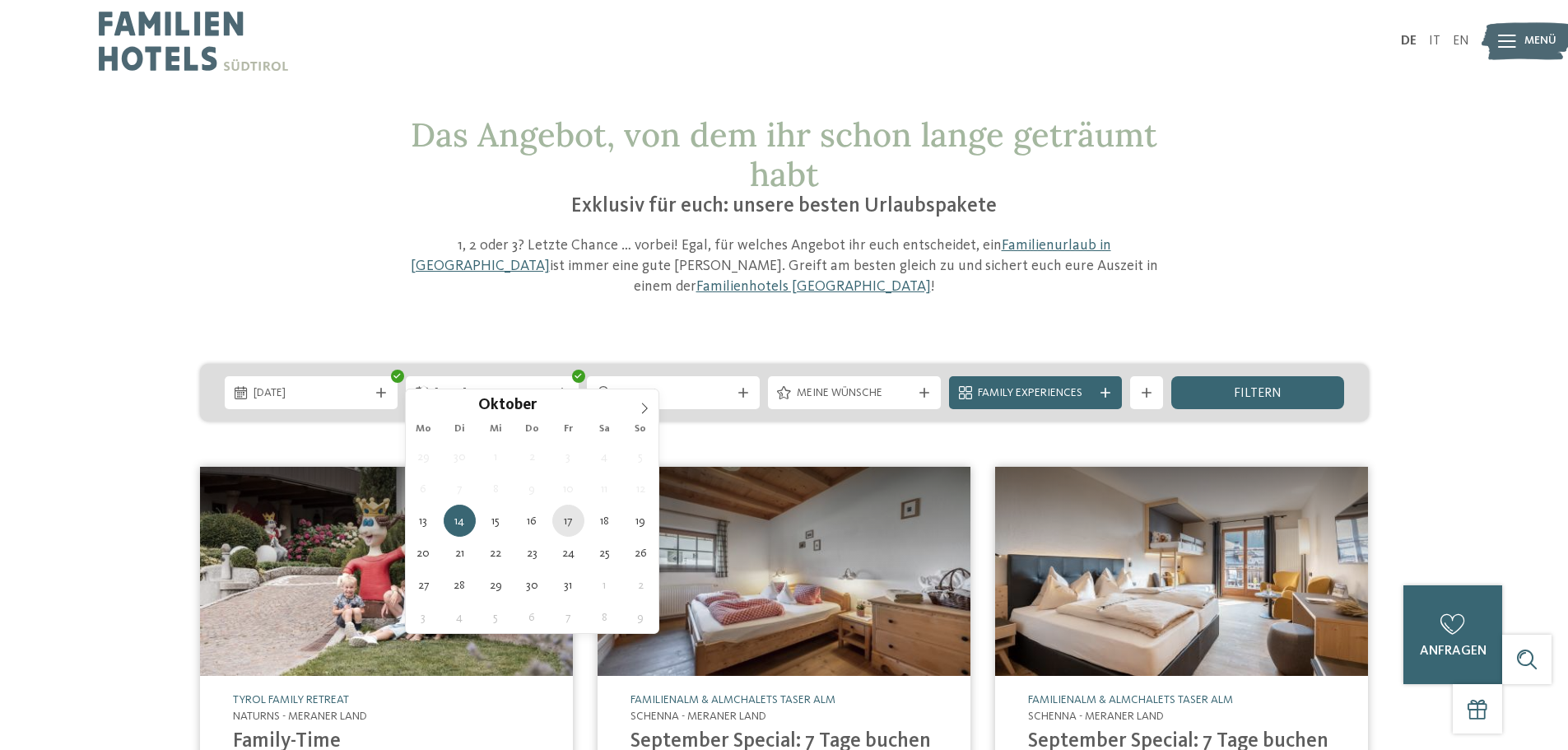
type div "17.10.2025"
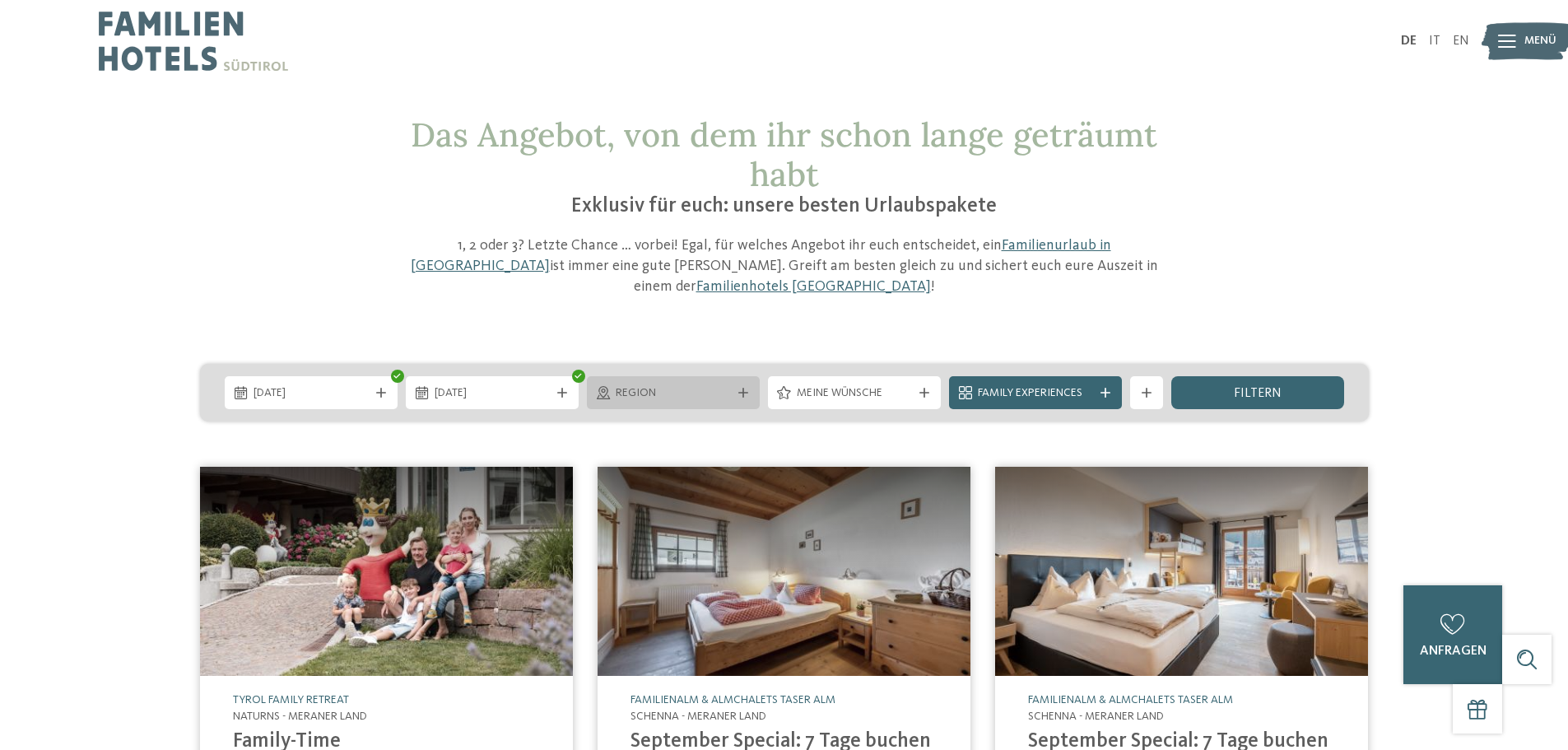
click at [740, 388] on icon at bounding box center [743, 392] width 10 height 10
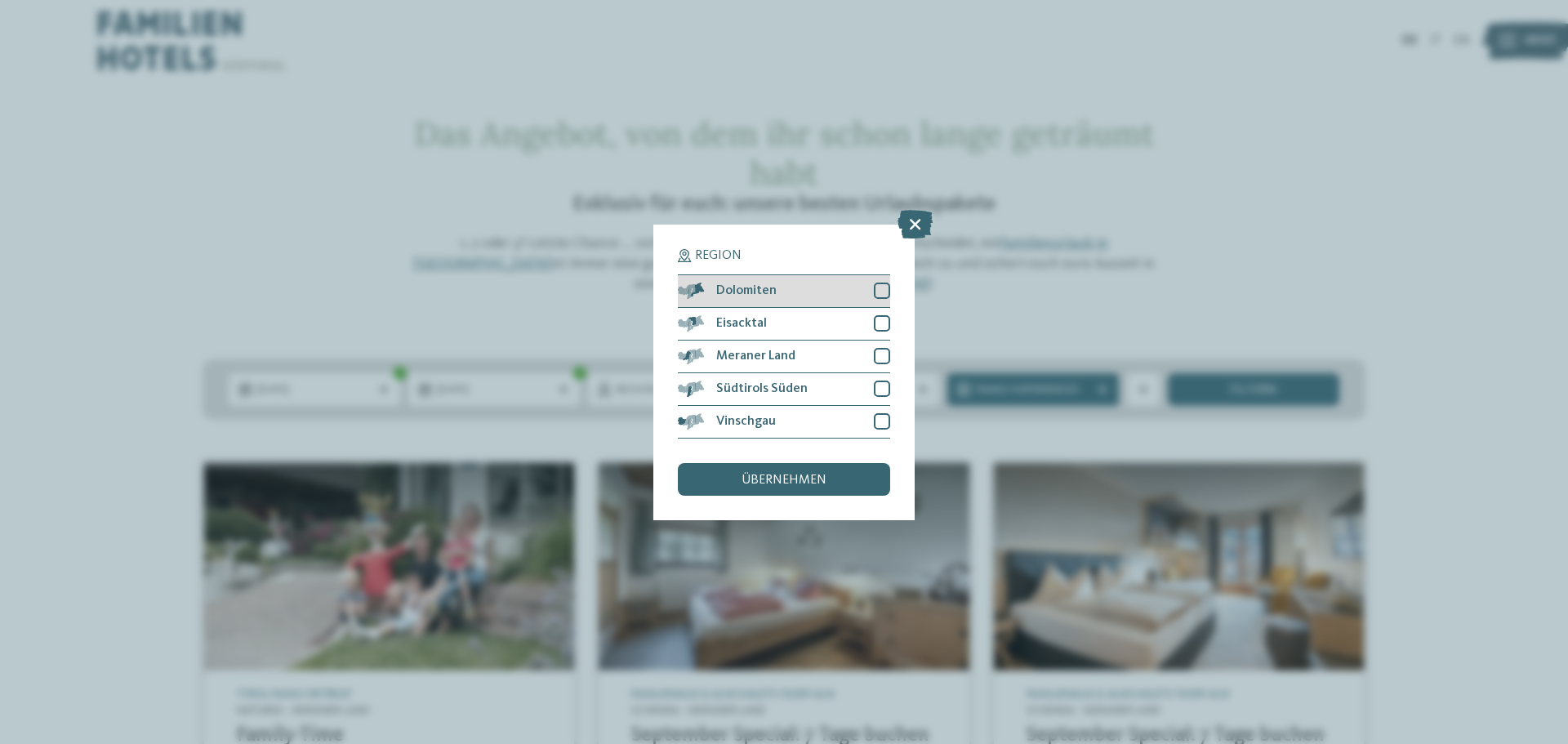
click at [881, 289] on div at bounding box center [882, 291] width 17 height 17
click at [771, 481] on span "übernehmen" at bounding box center [784, 480] width 85 height 13
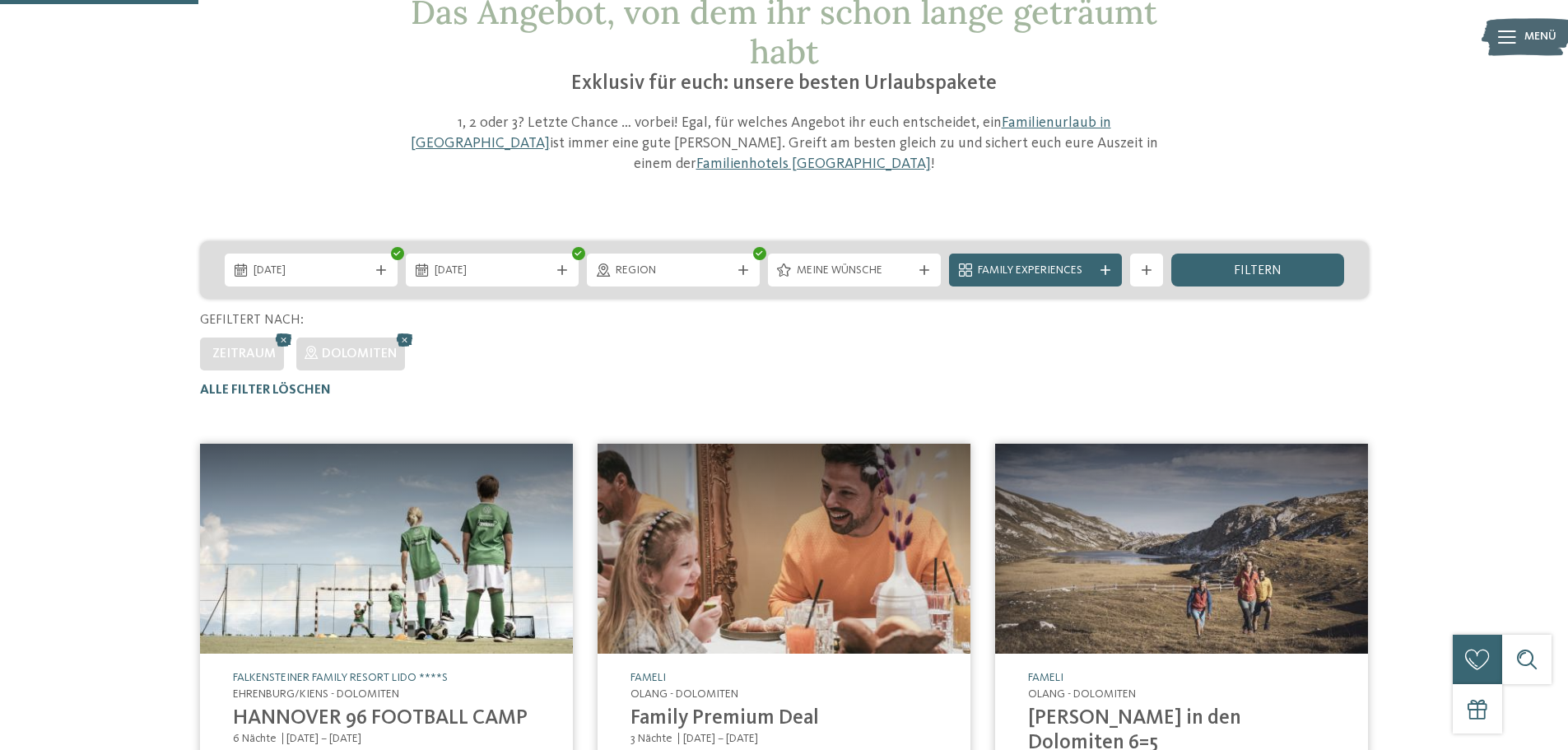
scroll to position [114, 0]
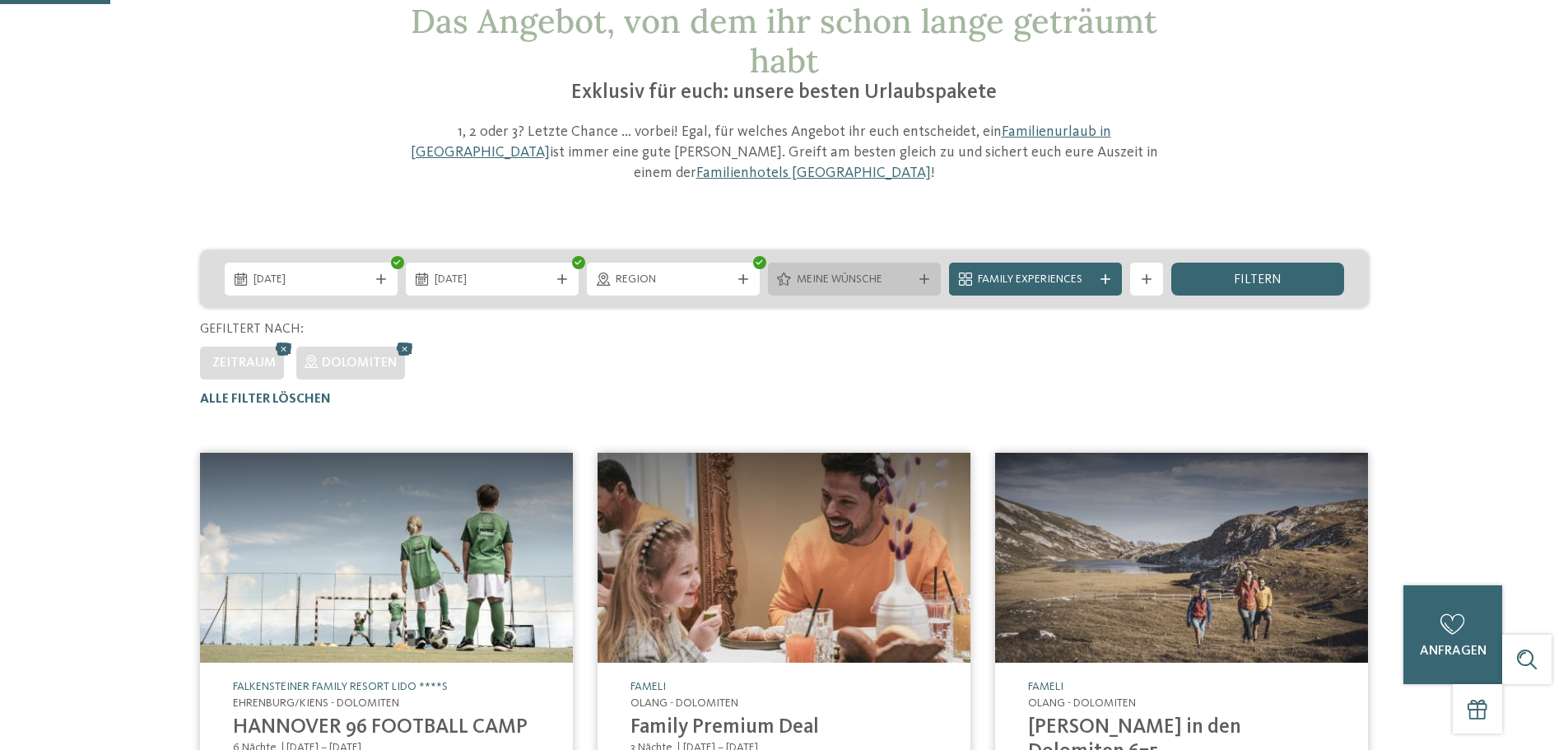
click at [923, 274] on icon at bounding box center [924, 279] width 10 height 10
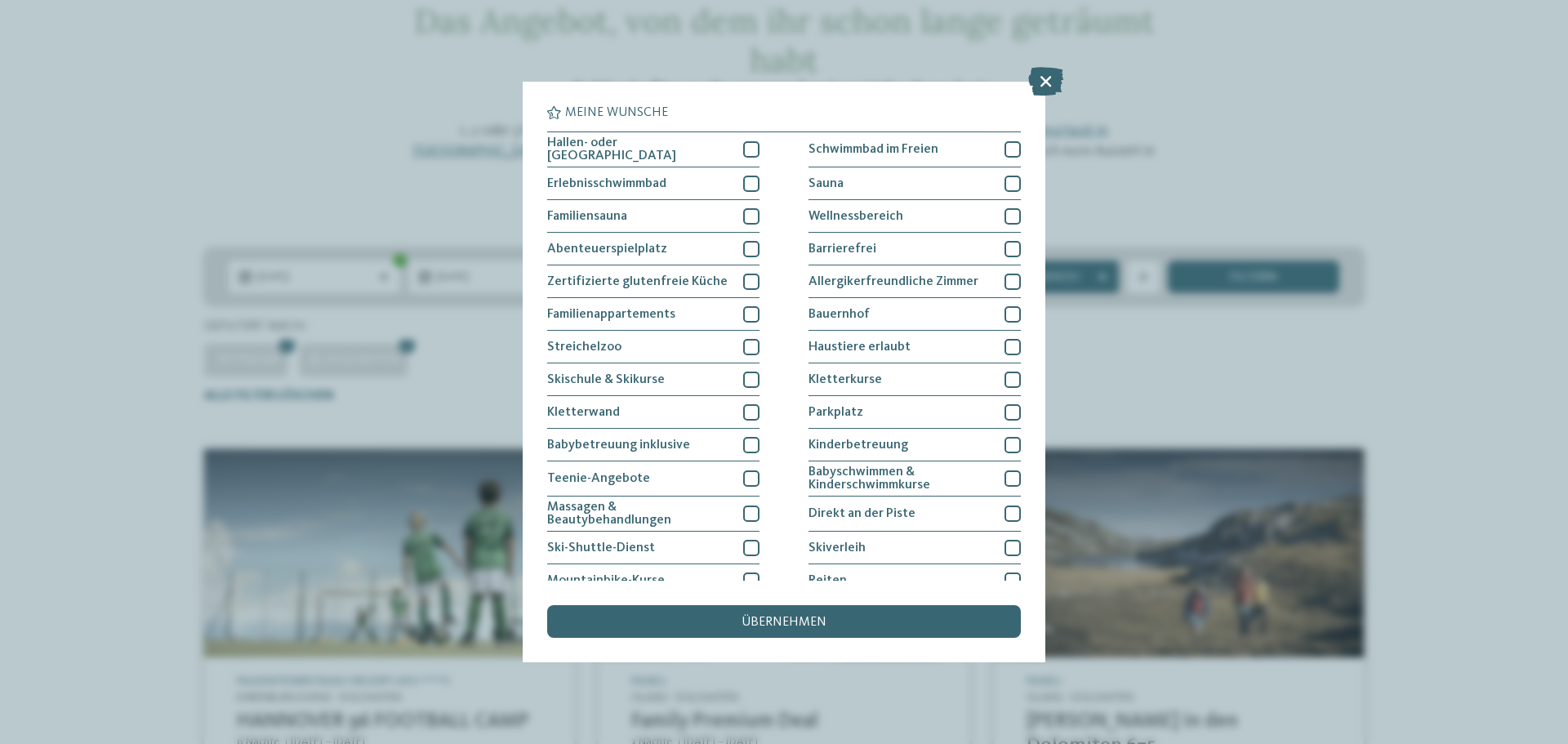
click at [1452, 374] on div "Meine Wünsche Hallen- oder Schleusenbad Schwimmbad im Freien" at bounding box center [784, 372] width 1568 height 744
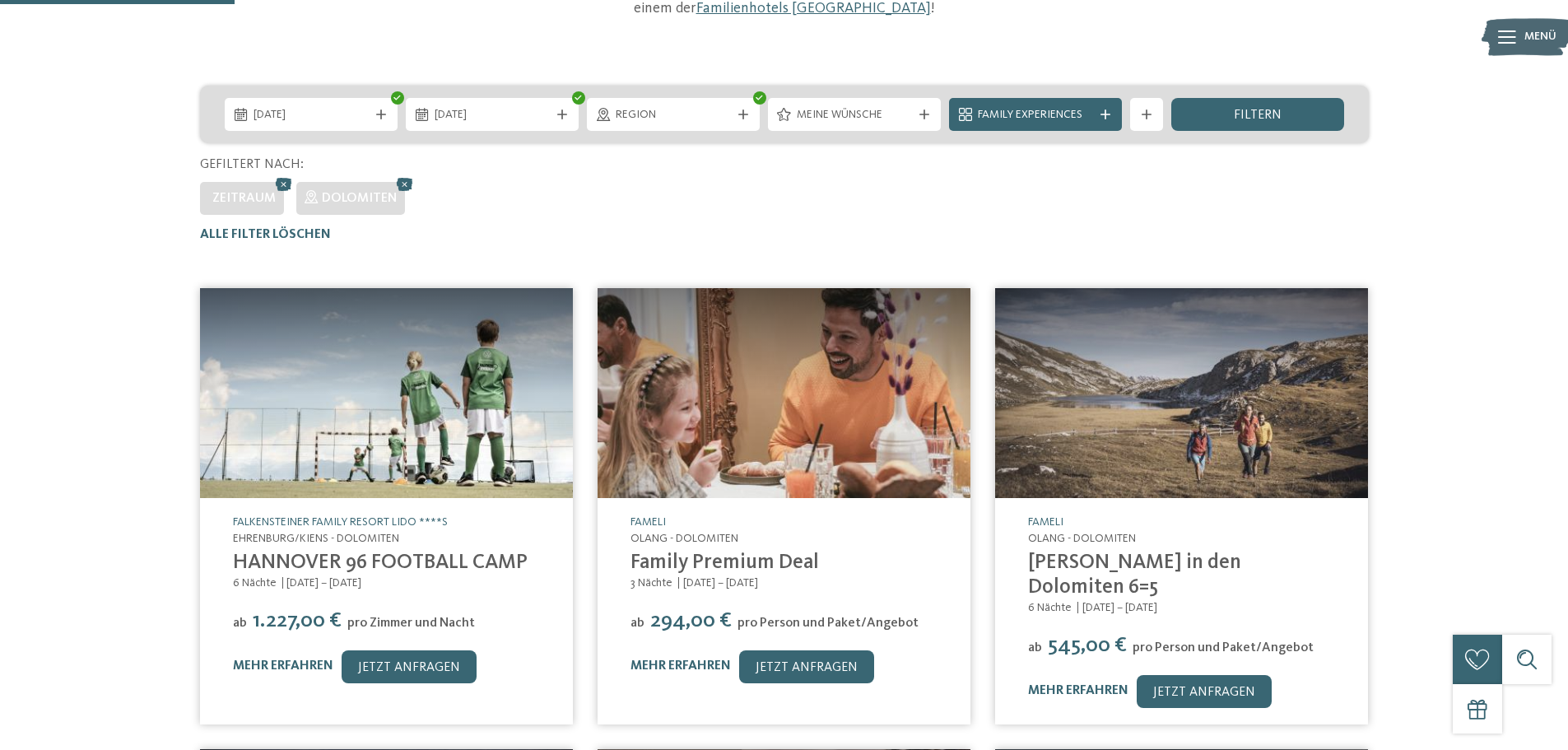
scroll to position [0, 0]
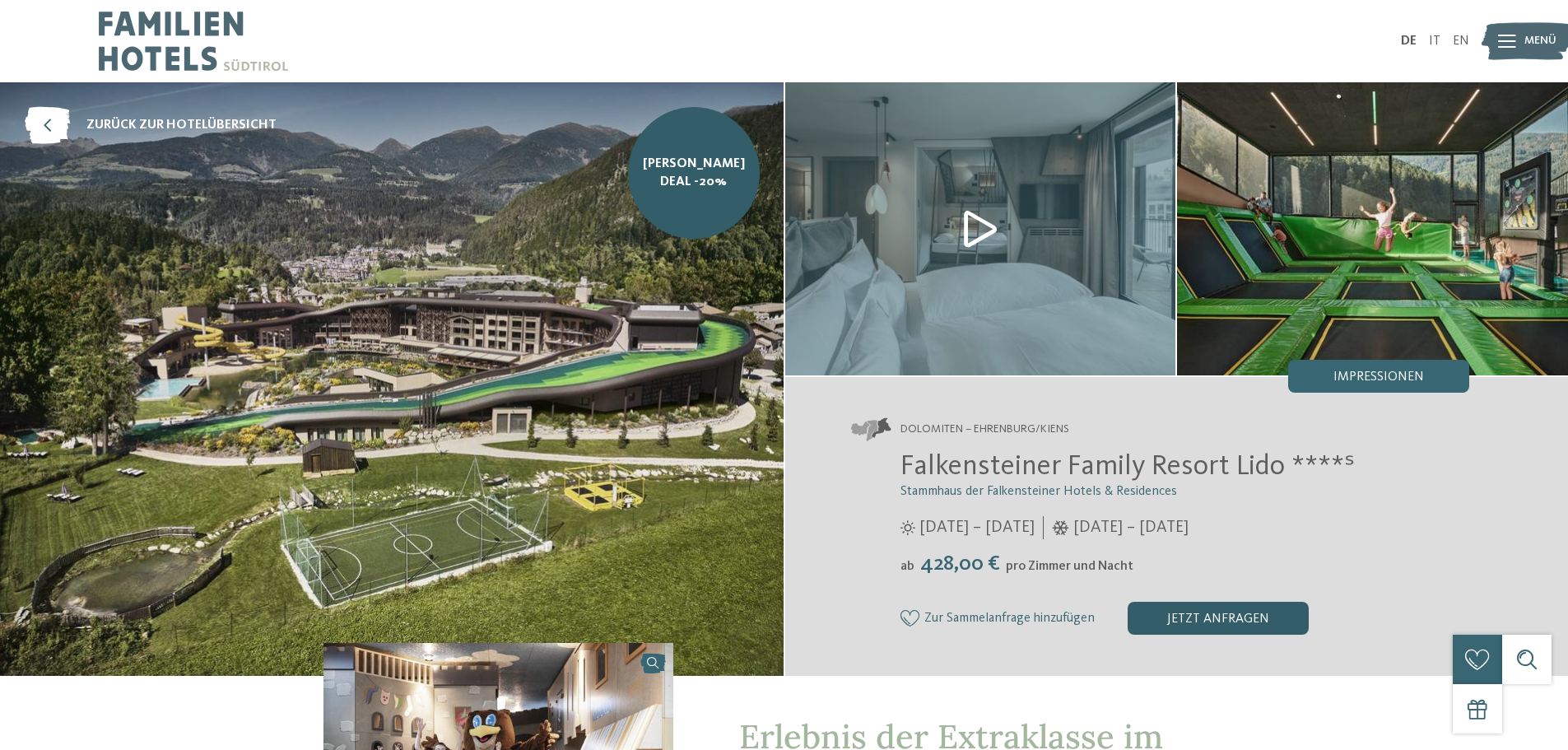
click at [1209, 609] on div "jetzt anfragen" at bounding box center [1218, 618] width 181 height 33
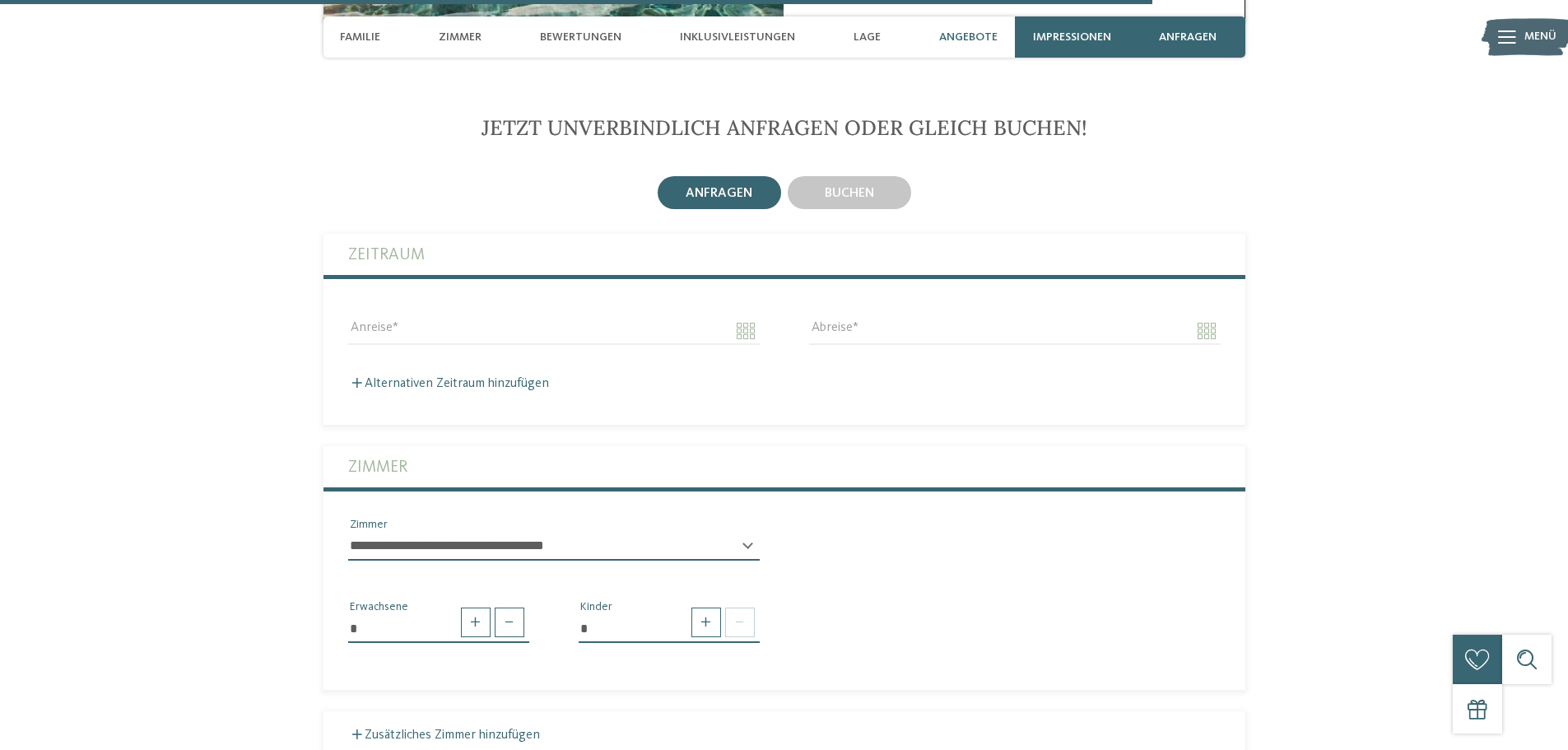
scroll to position [4137, 0]
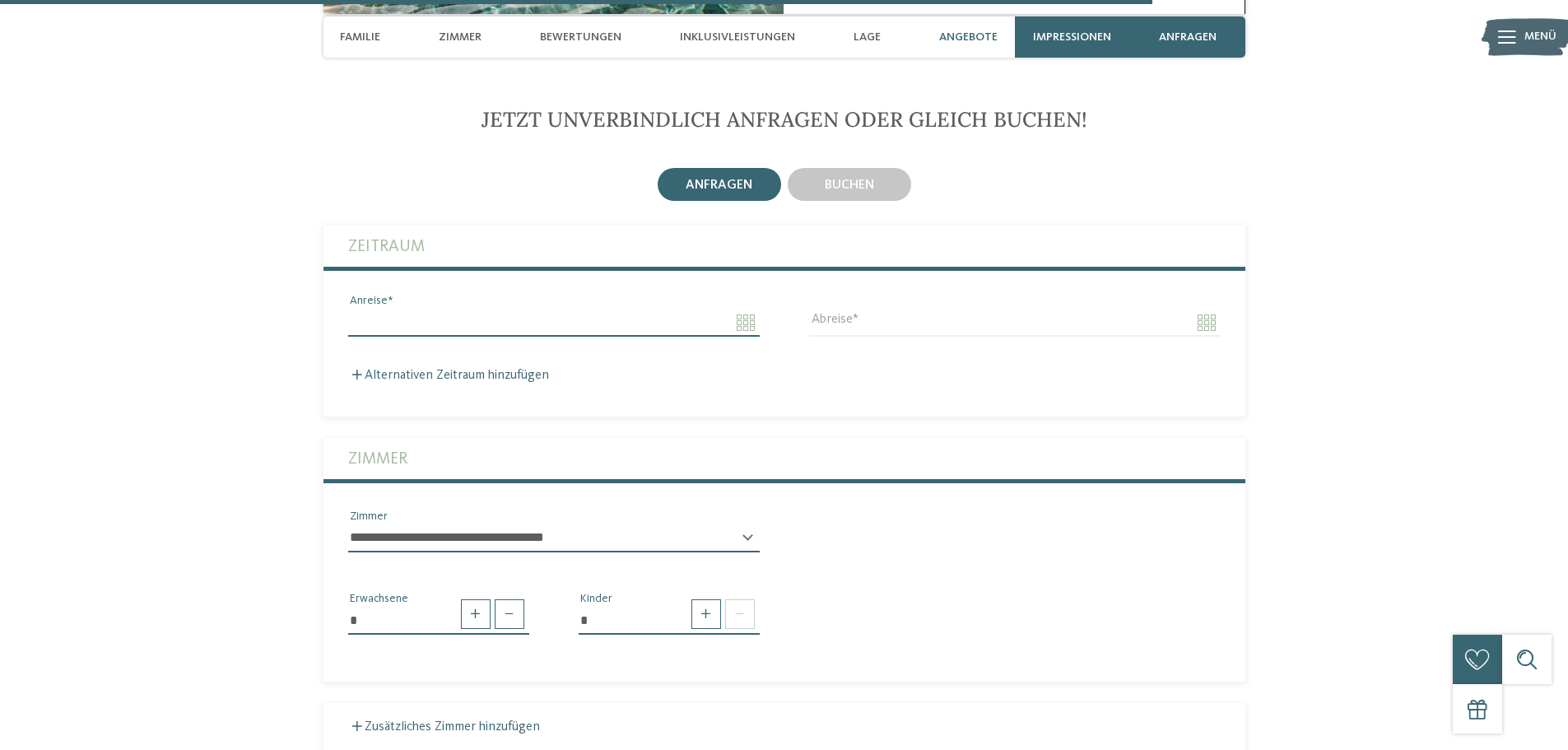
click at [737, 309] on input "Anreise" at bounding box center [554, 323] width 412 height 28
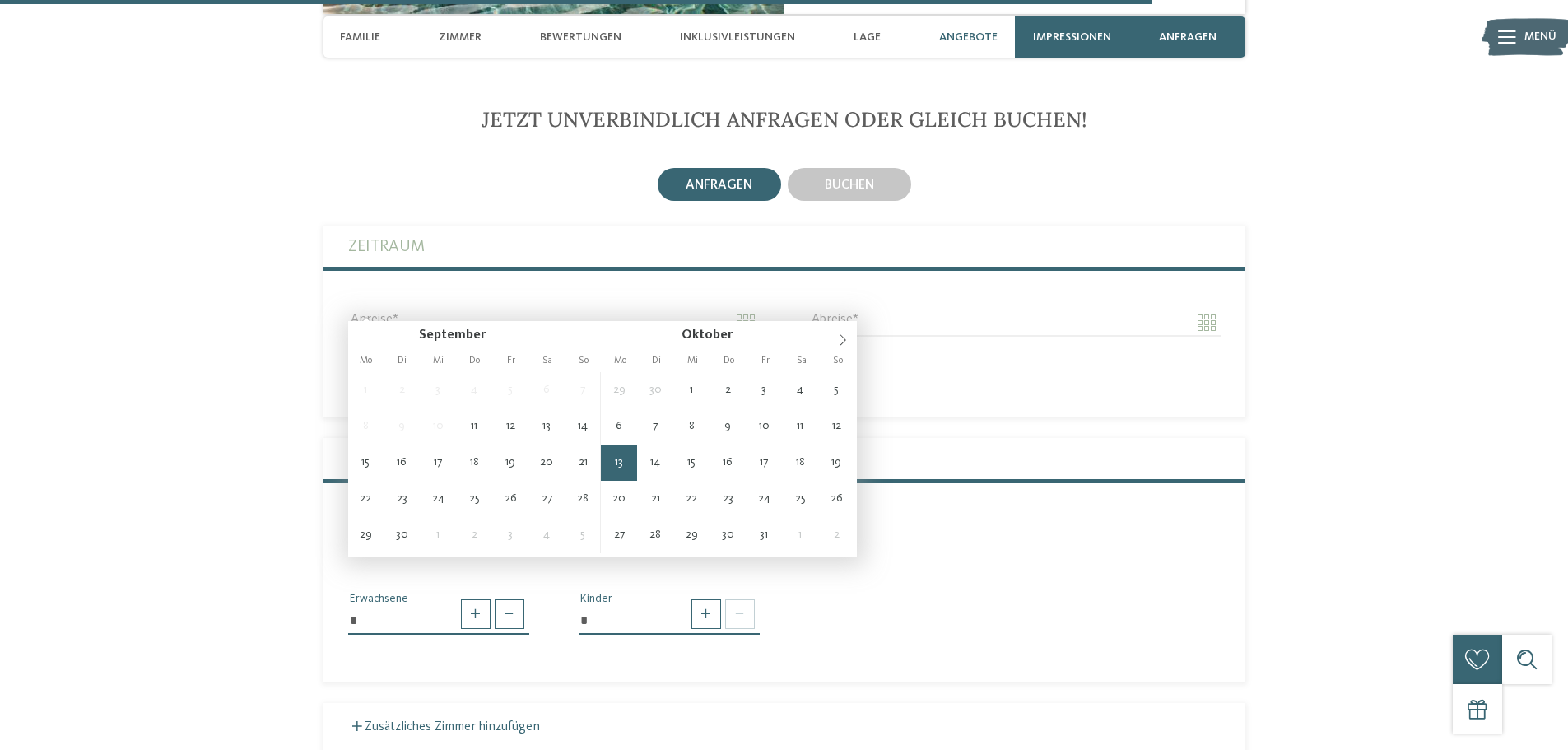
type input "**********"
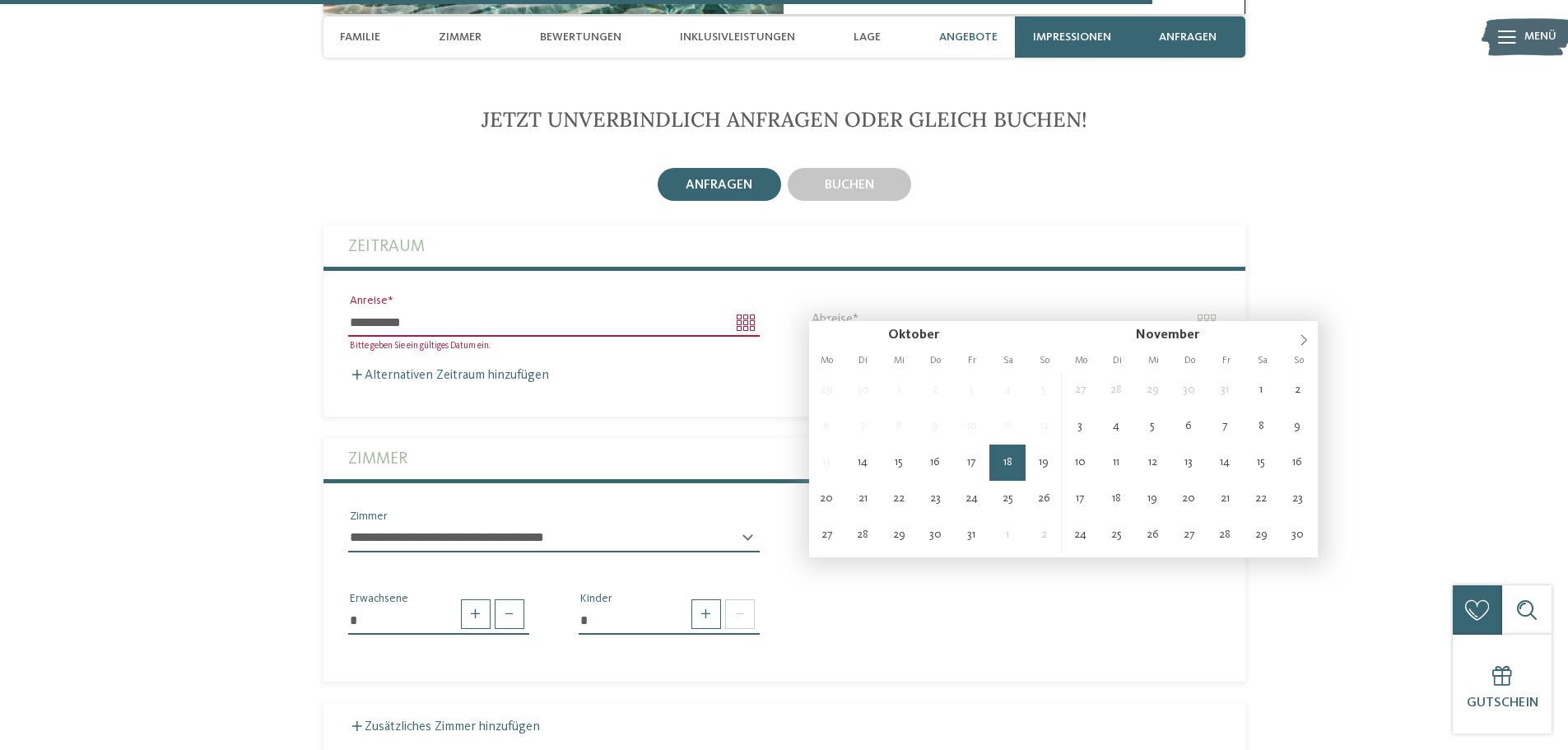
type input "**********"
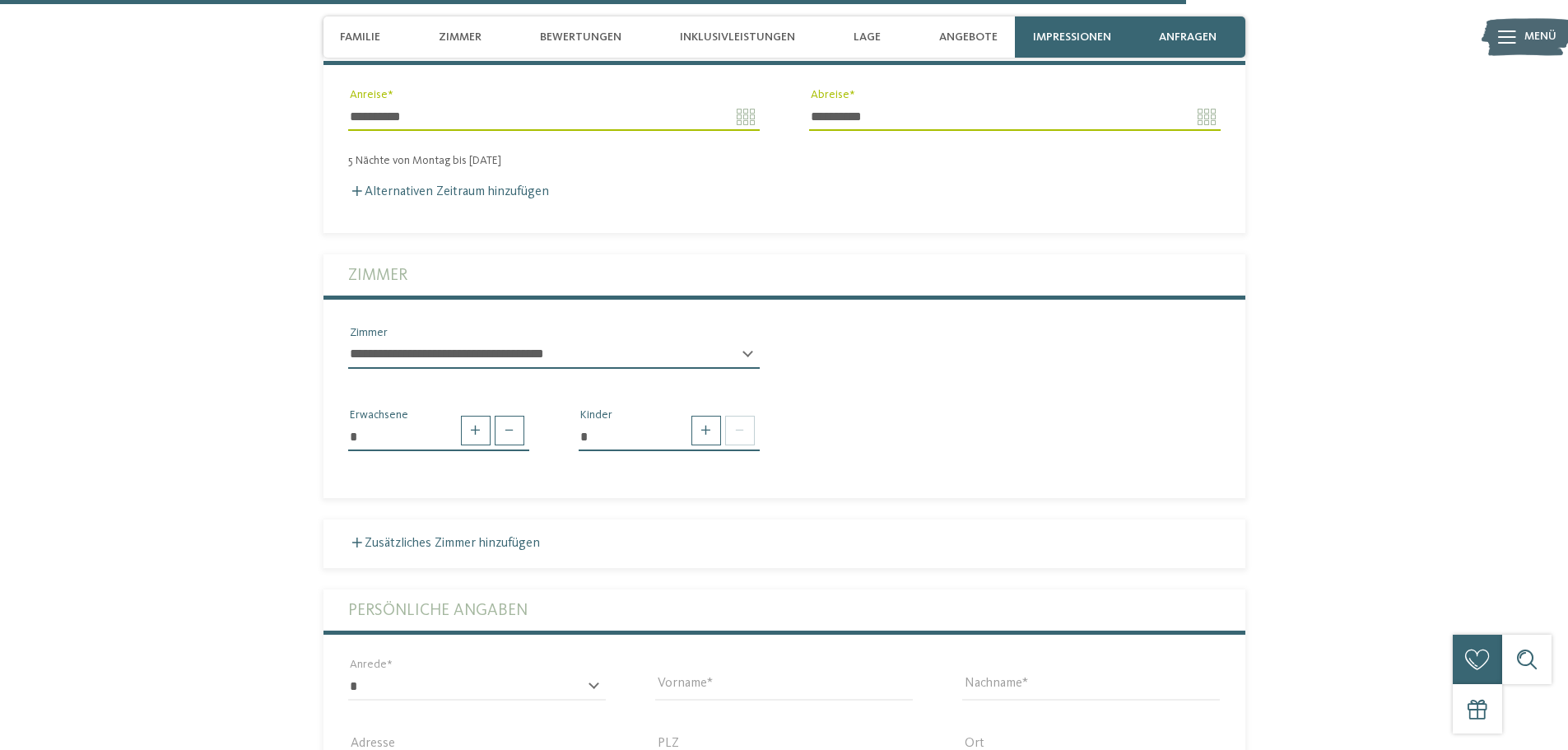
scroll to position [4384, 0]
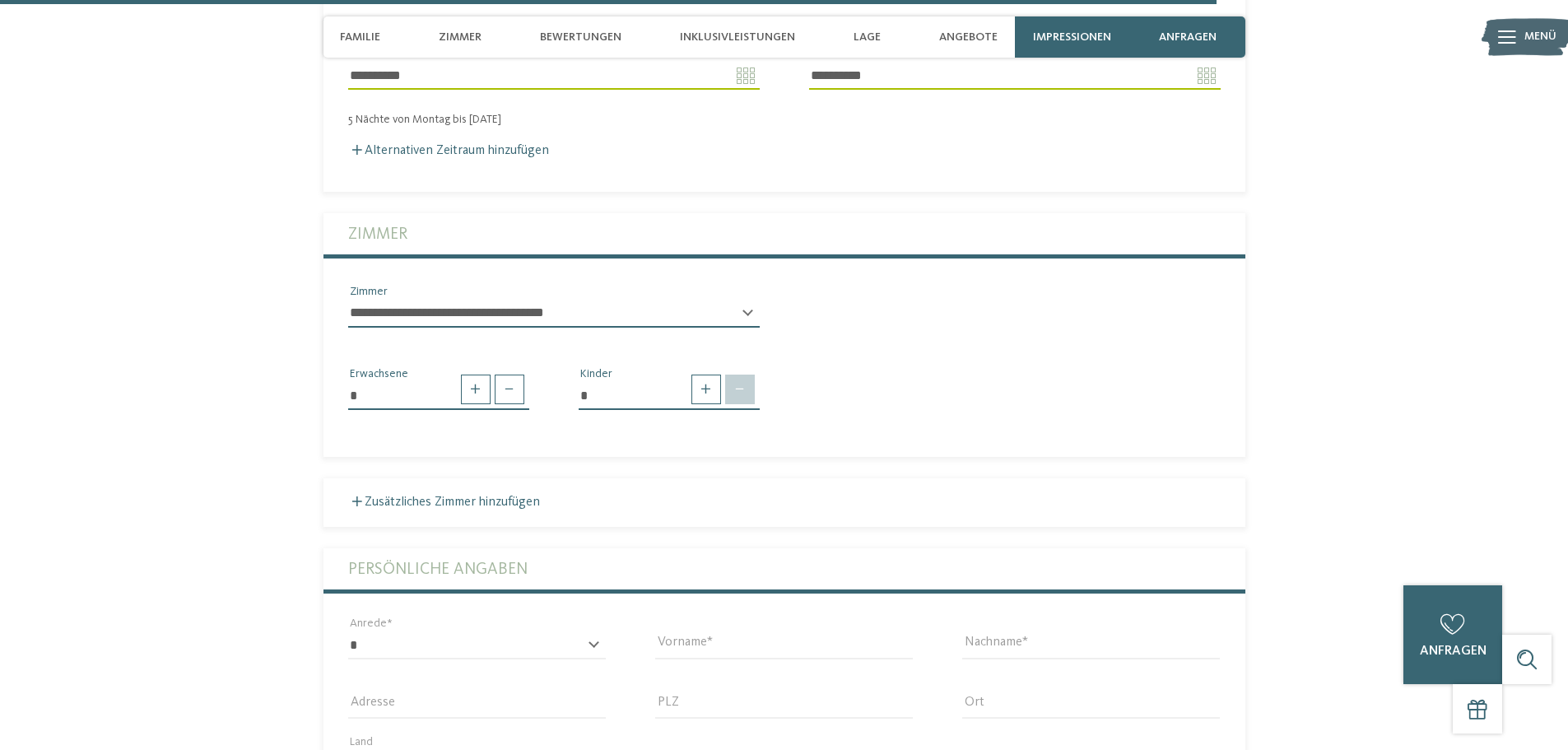
click at [736, 375] on span at bounding box center [740, 389] width 29 height 29
click at [698, 377] on span at bounding box center [706, 389] width 29 height 29
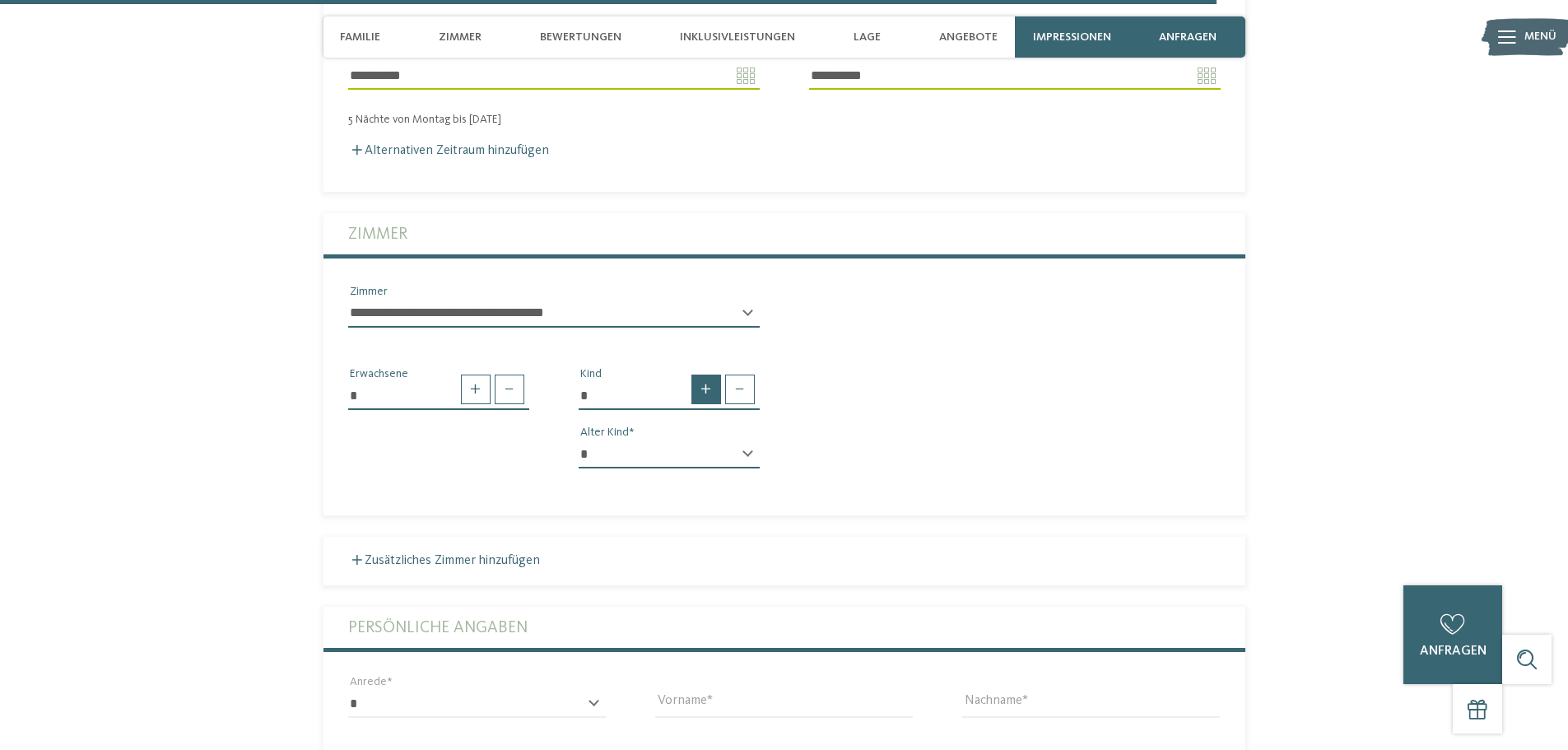
click at [698, 377] on span at bounding box center [706, 389] width 29 height 29
type input "*"
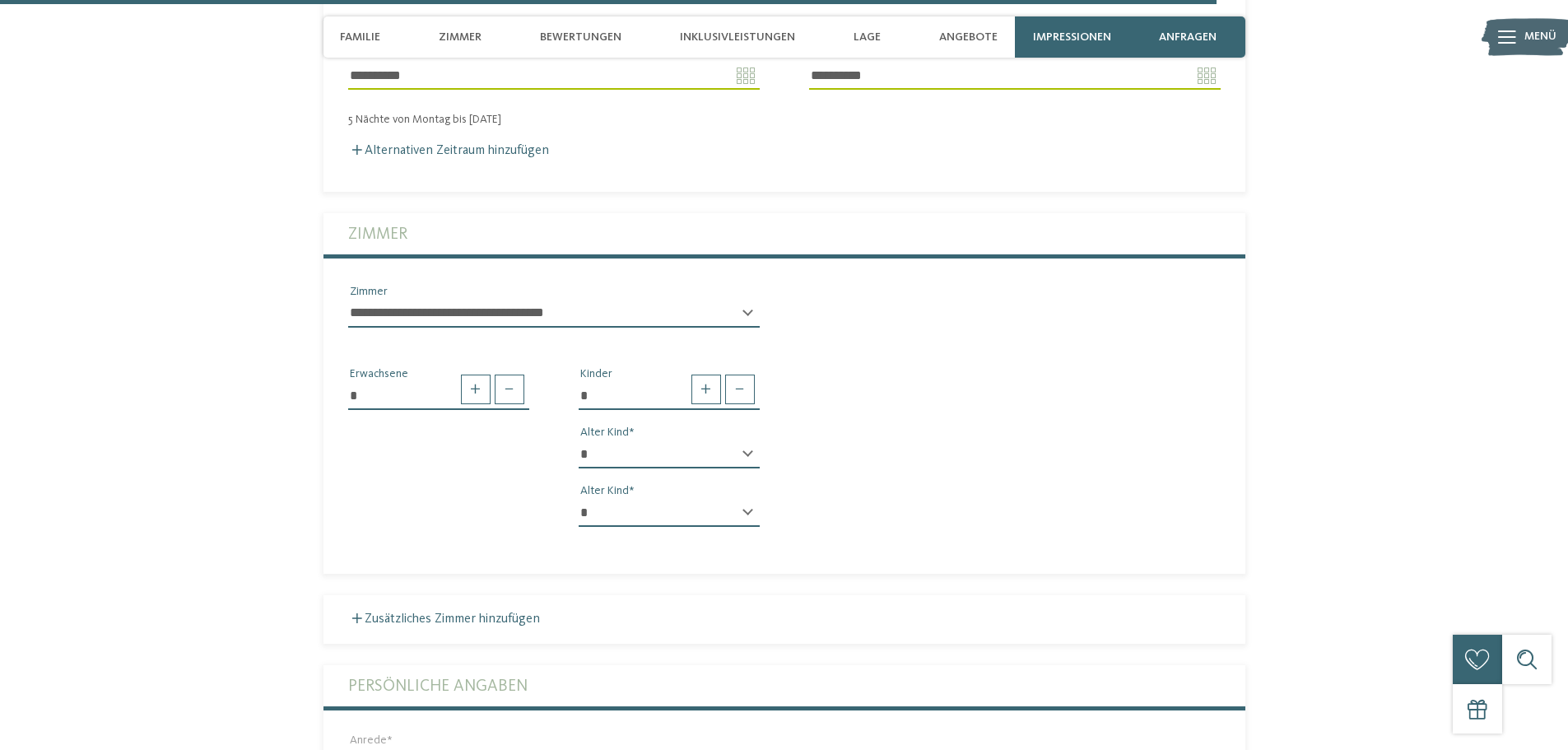
click at [740, 440] on select "* * * * * * * * * * * ** ** ** ** ** ** ** **" at bounding box center [669, 454] width 181 height 28
select select "*"
click at [579, 440] on select "* * * * * * * * * * * ** ** ** ** ** ** ** **" at bounding box center [669, 454] width 181 height 28
click at [748, 499] on div "* * * * * * * * * * * ** ** ** ** ** ** ** ** Alter Kind" at bounding box center [669, 519] width 181 height 42
click at [749, 499] on div "* * * * * * * * * * * ** ** ** ** ** ** ** ** Alter Kind" at bounding box center [669, 519] width 181 height 42
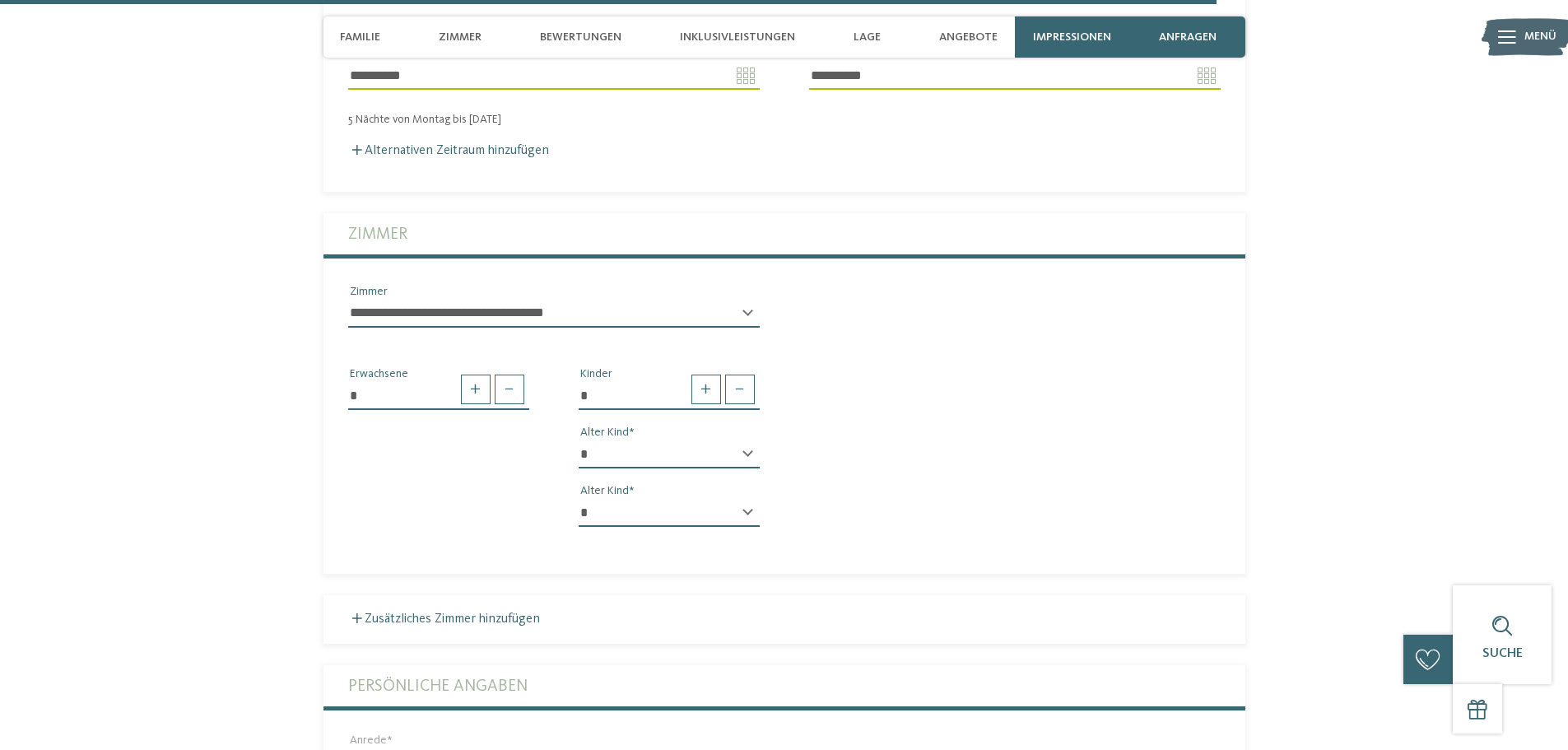
click at [741, 499] on select "* * * * * * * * * * * ** ** ** ** ** ** ** **" at bounding box center [669, 513] width 181 height 28
select select "*"
click at [579, 499] on select "* * * * * * * * * * * ** ** ** ** ** ** ** **" at bounding box center [669, 513] width 181 height 28
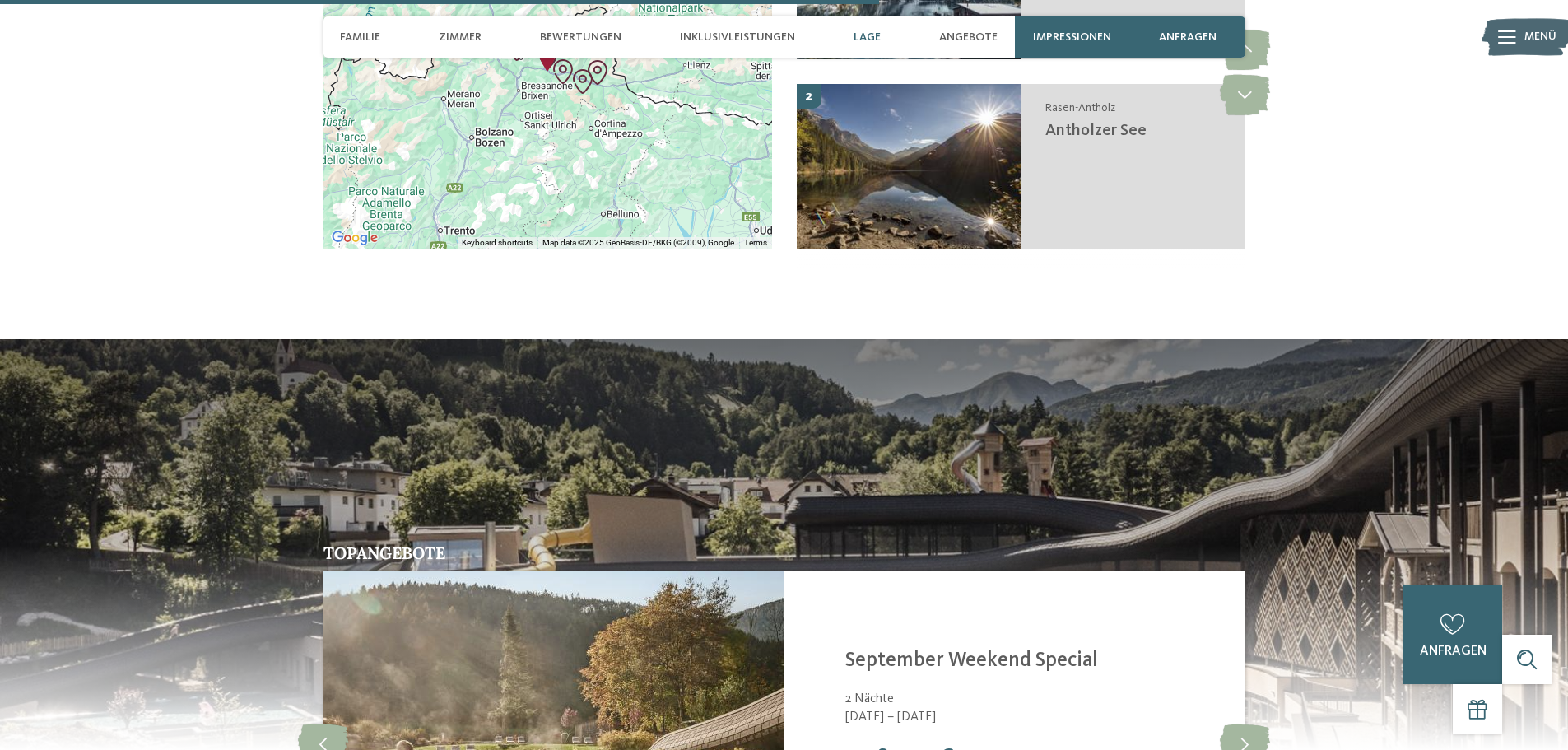
scroll to position [3149, 0]
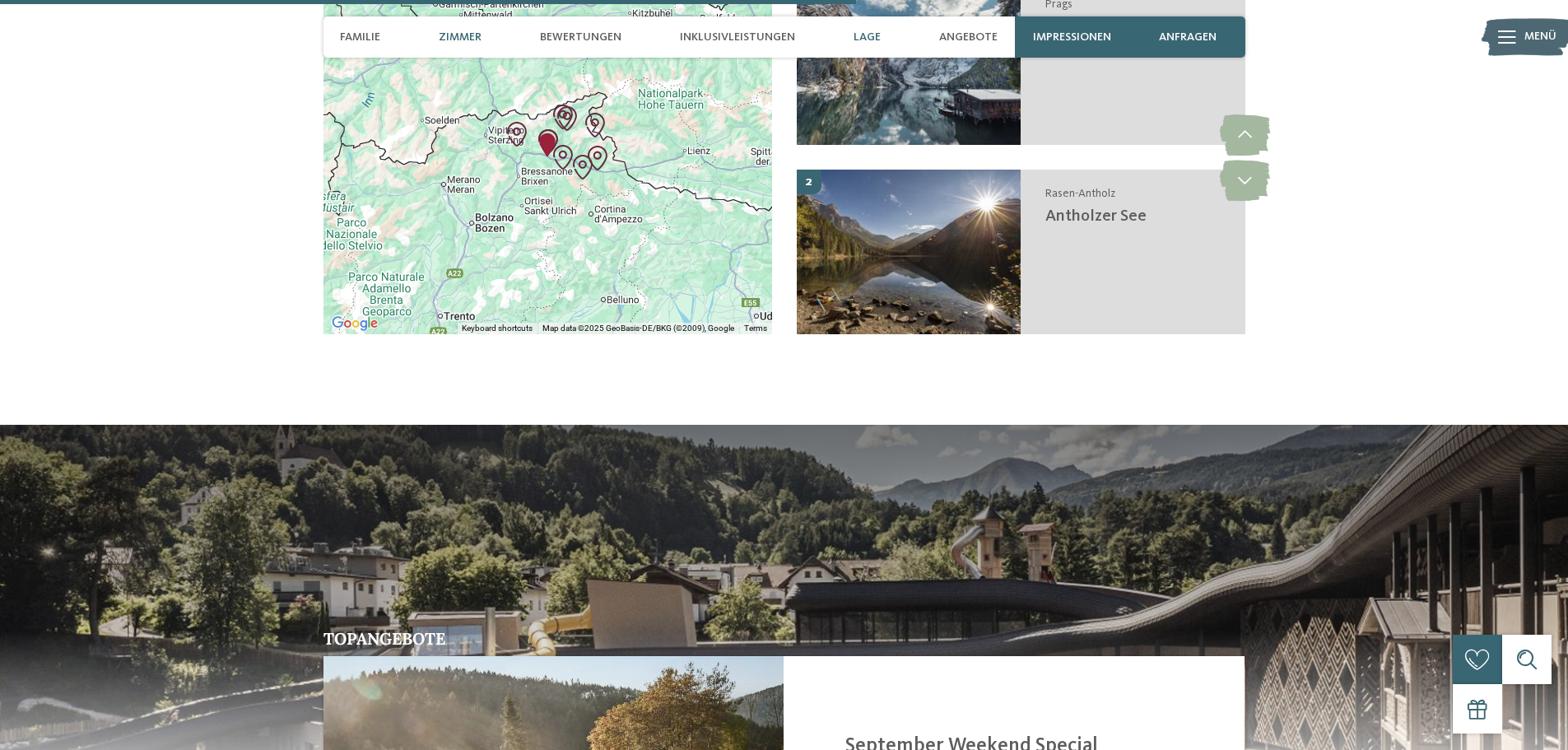
click at [460, 40] on span "Zimmer" at bounding box center [460, 37] width 43 height 14
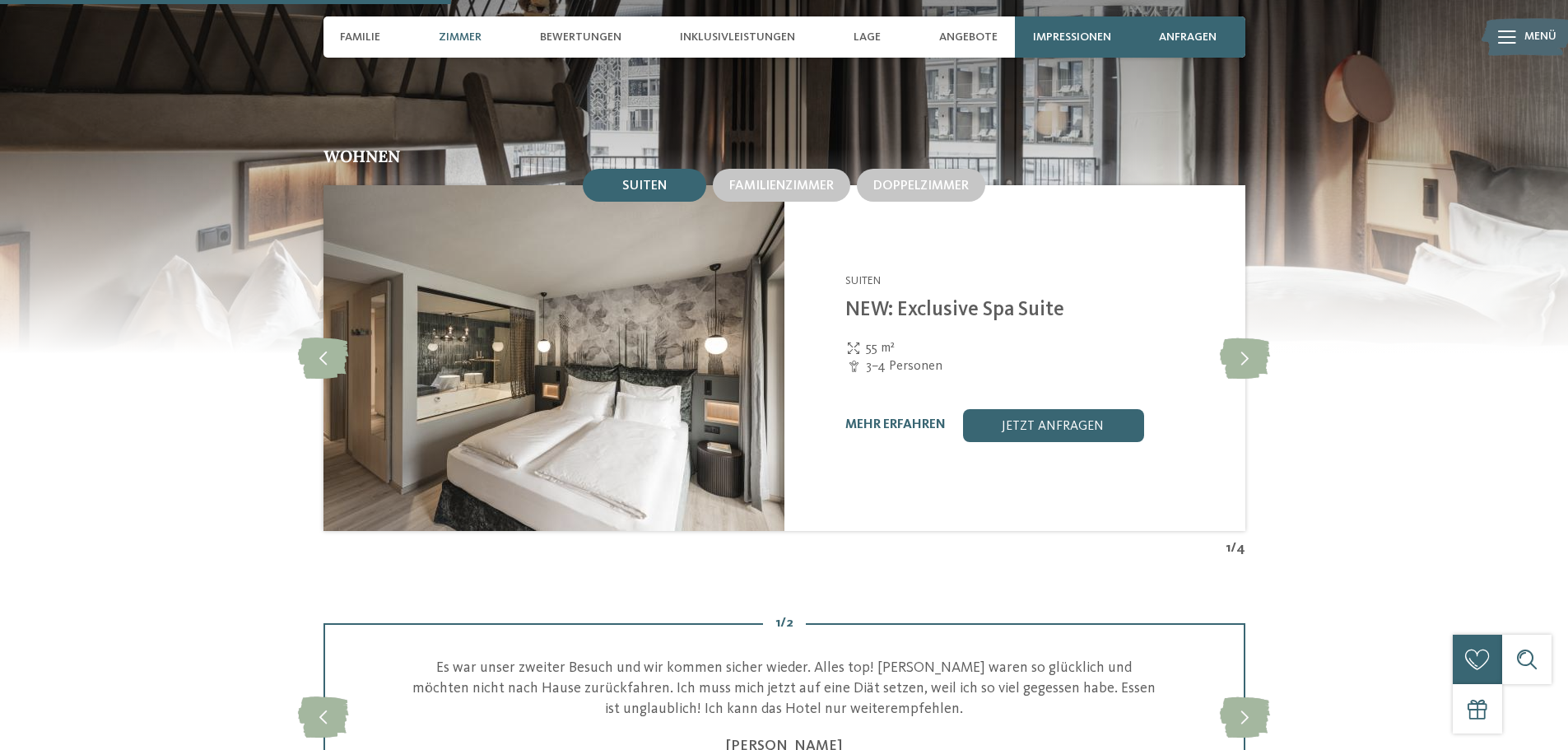
scroll to position [1633, 0]
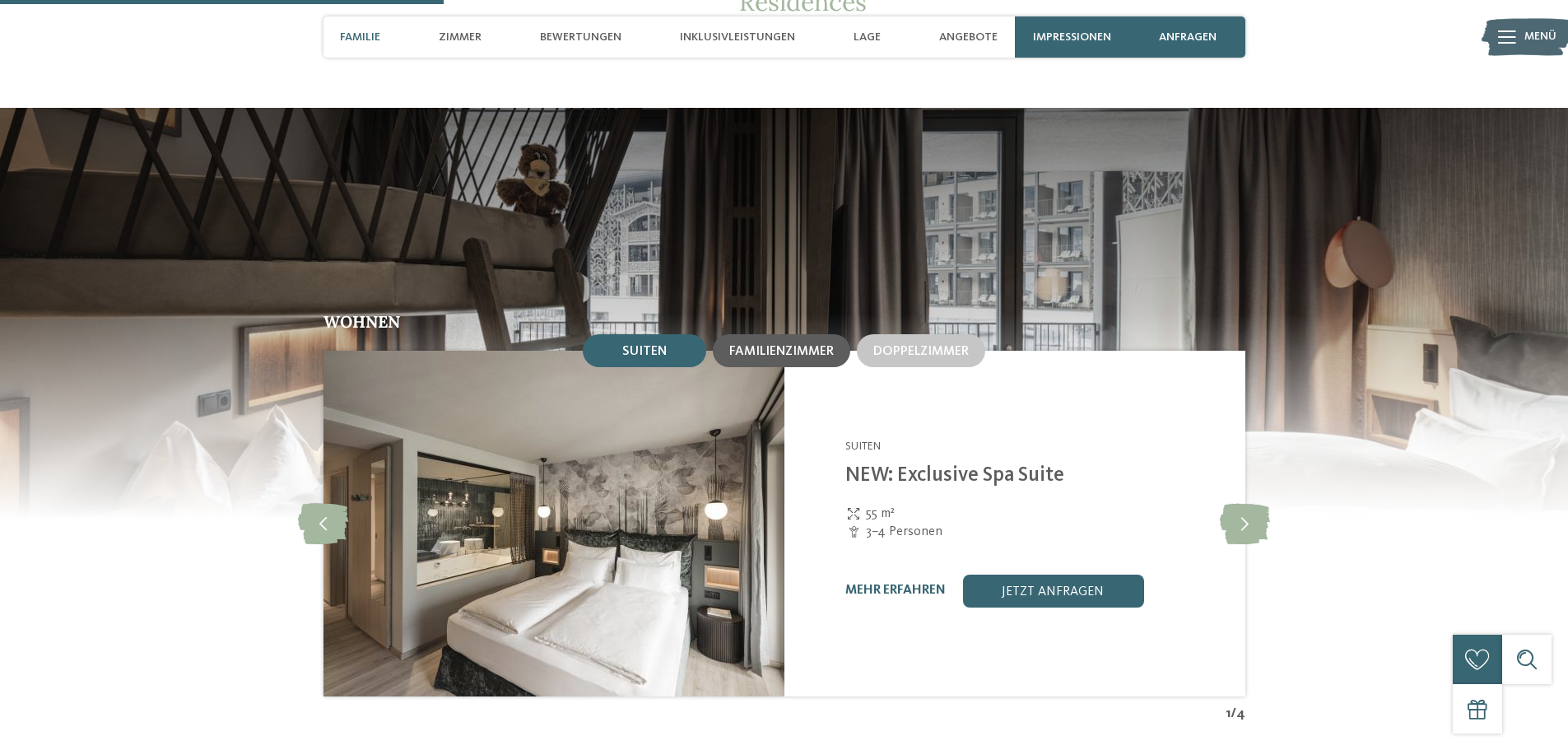
click at [764, 344] on span "Familienzimmer" at bounding box center [781, 351] width 105 height 13
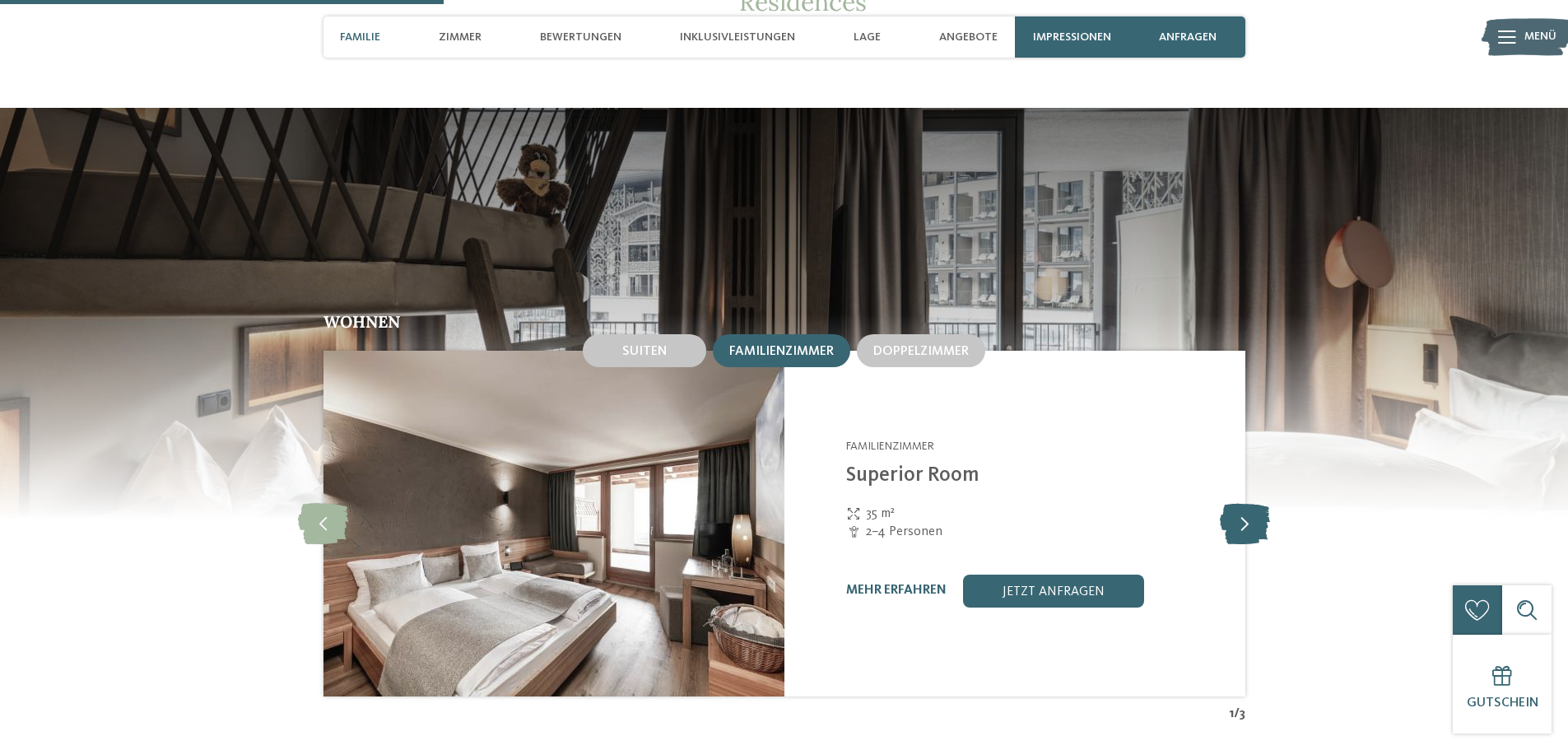
click at [1247, 503] on icon at bounding box center [1245, 524] width 51 height 41
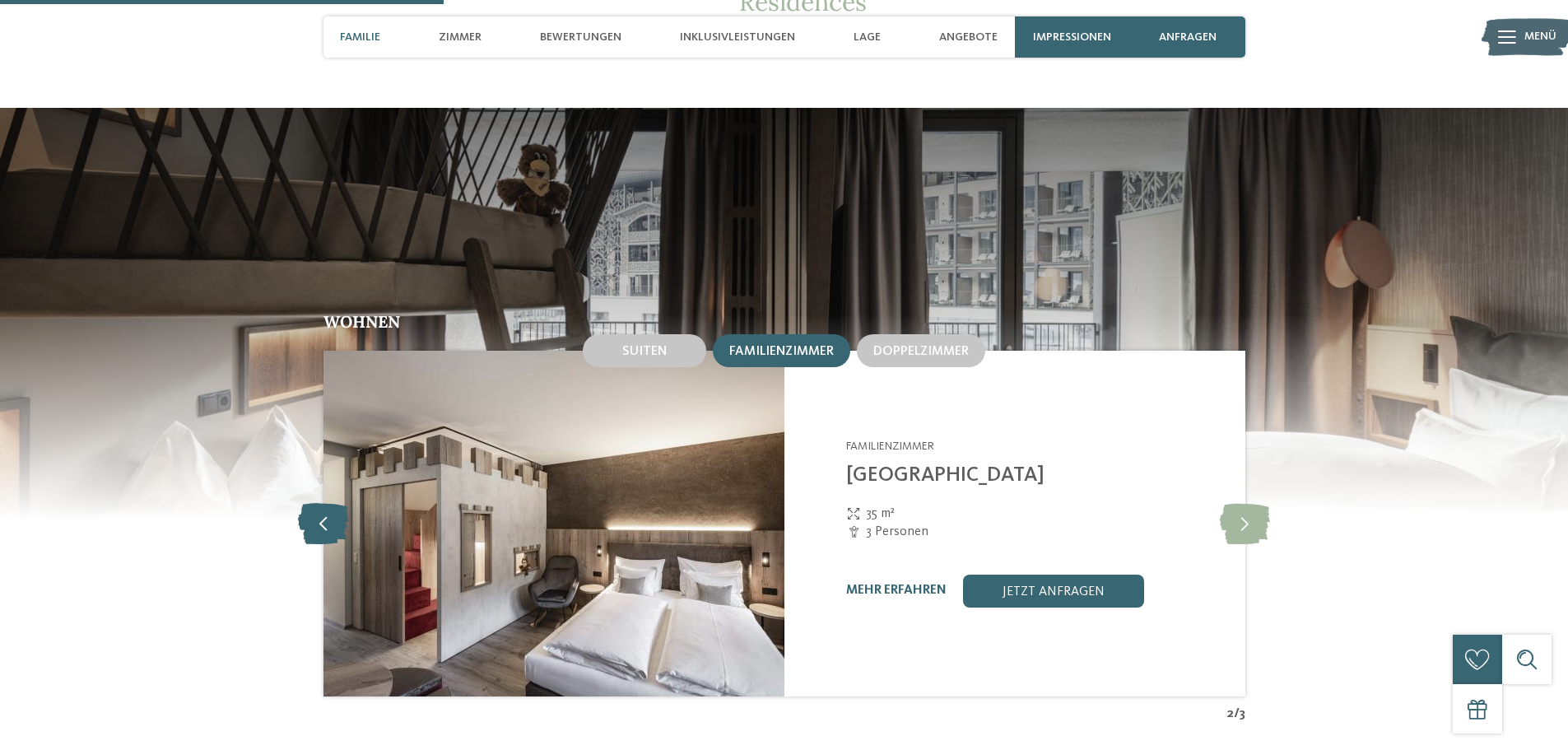
click at [327, 503] on icon at bounding box center [323, 524] width 51 height 41
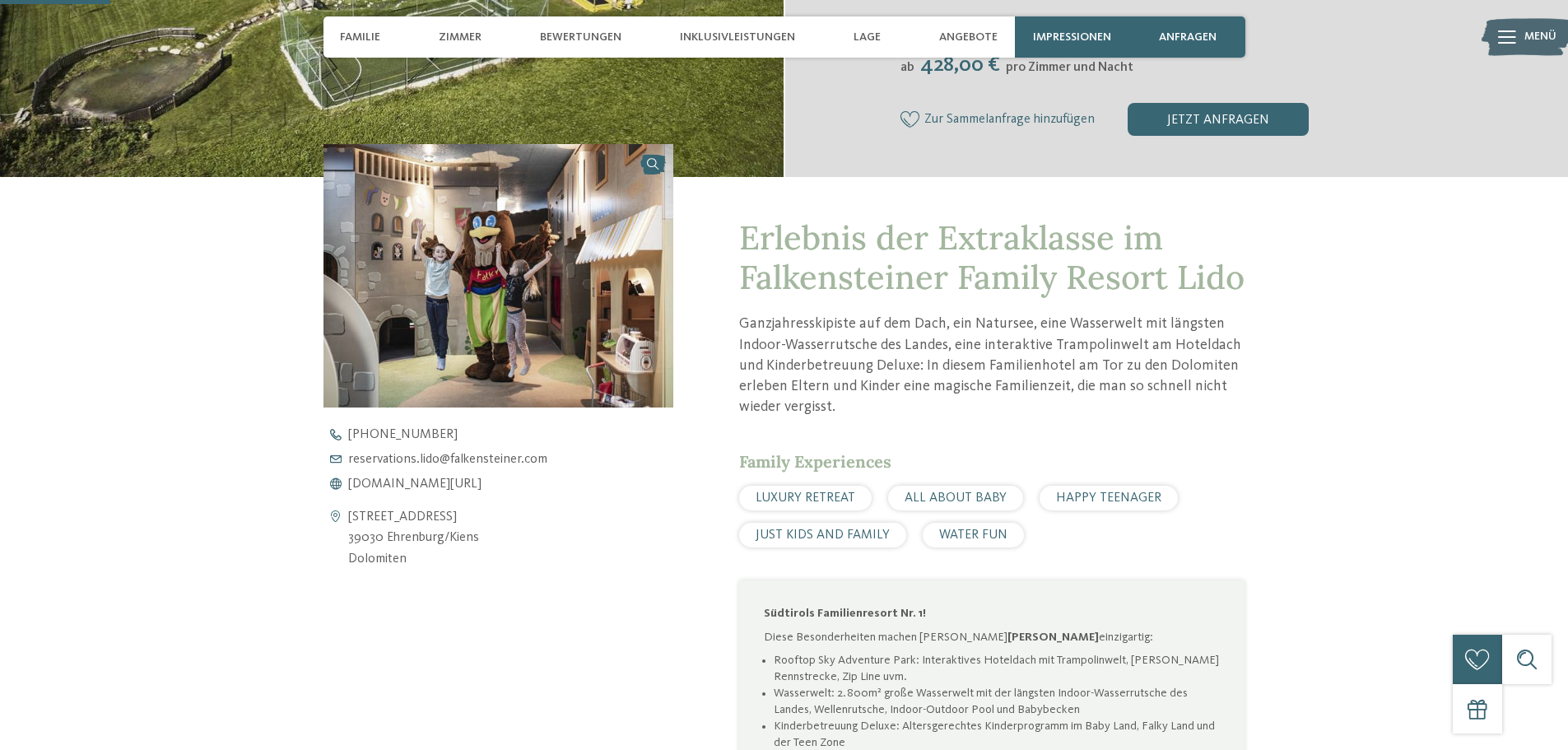
scroll to position [399, 0]
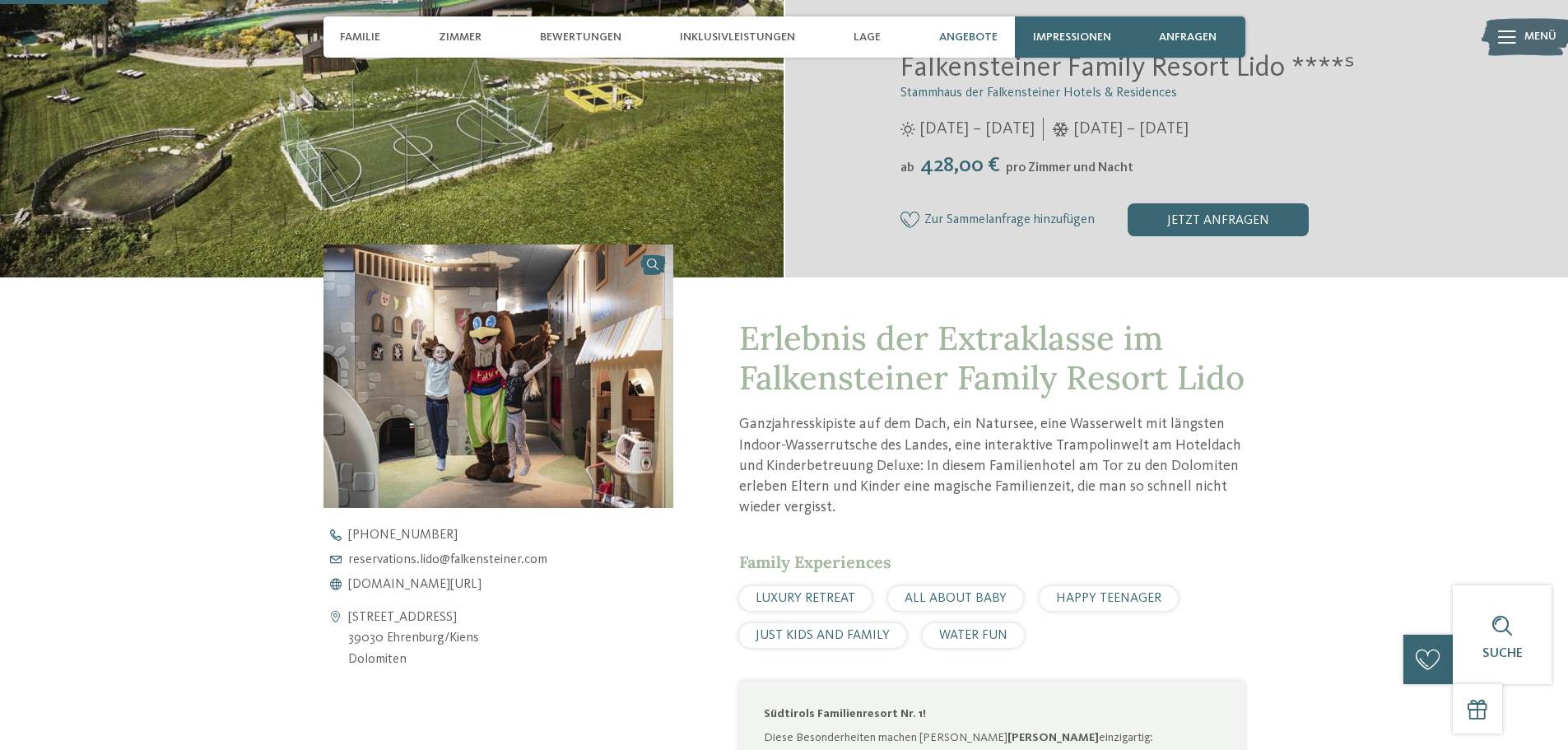
click at [981, 28] on div "Angebote" at bounding box center [969, 37] width 75 height 41
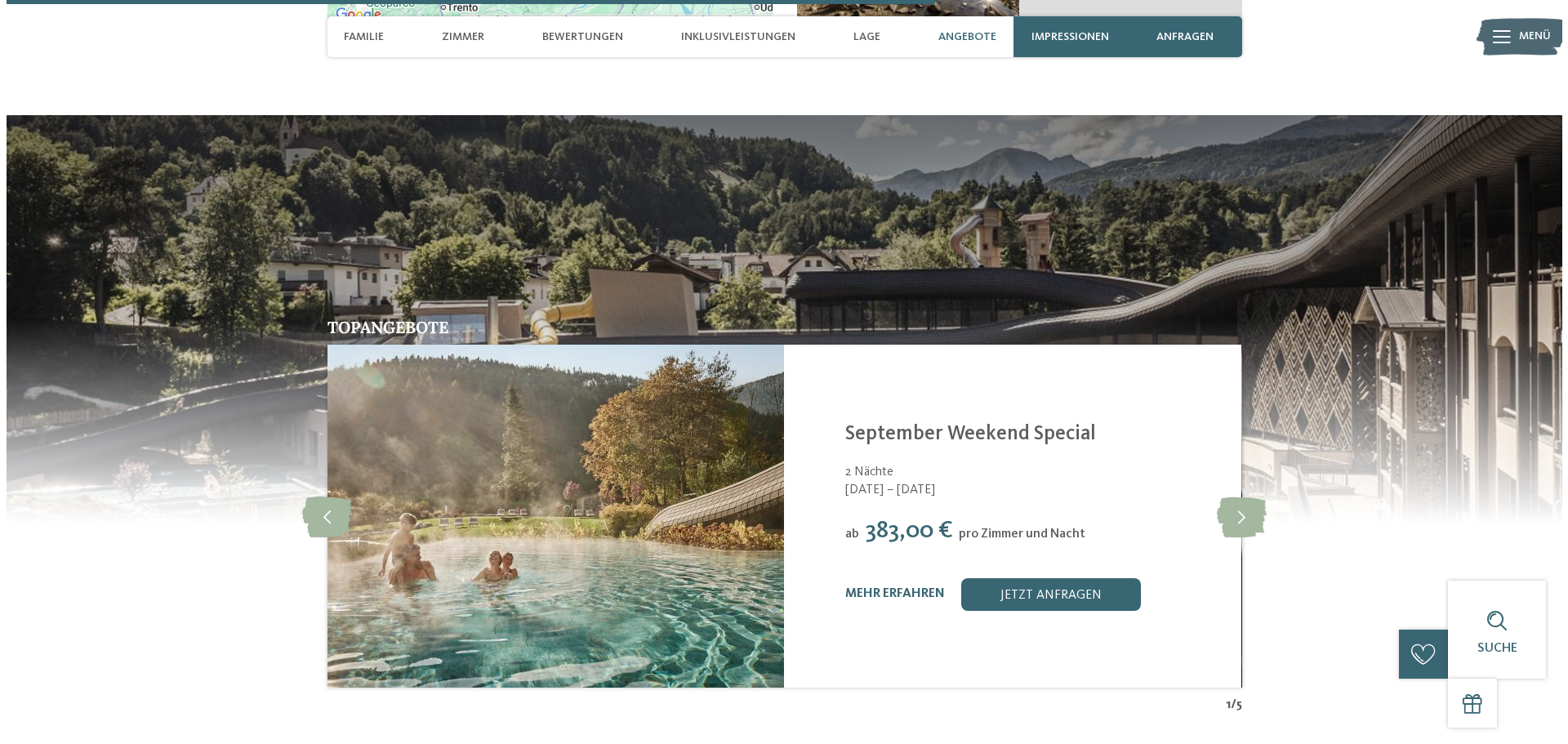
scroll to position [3439, 0]
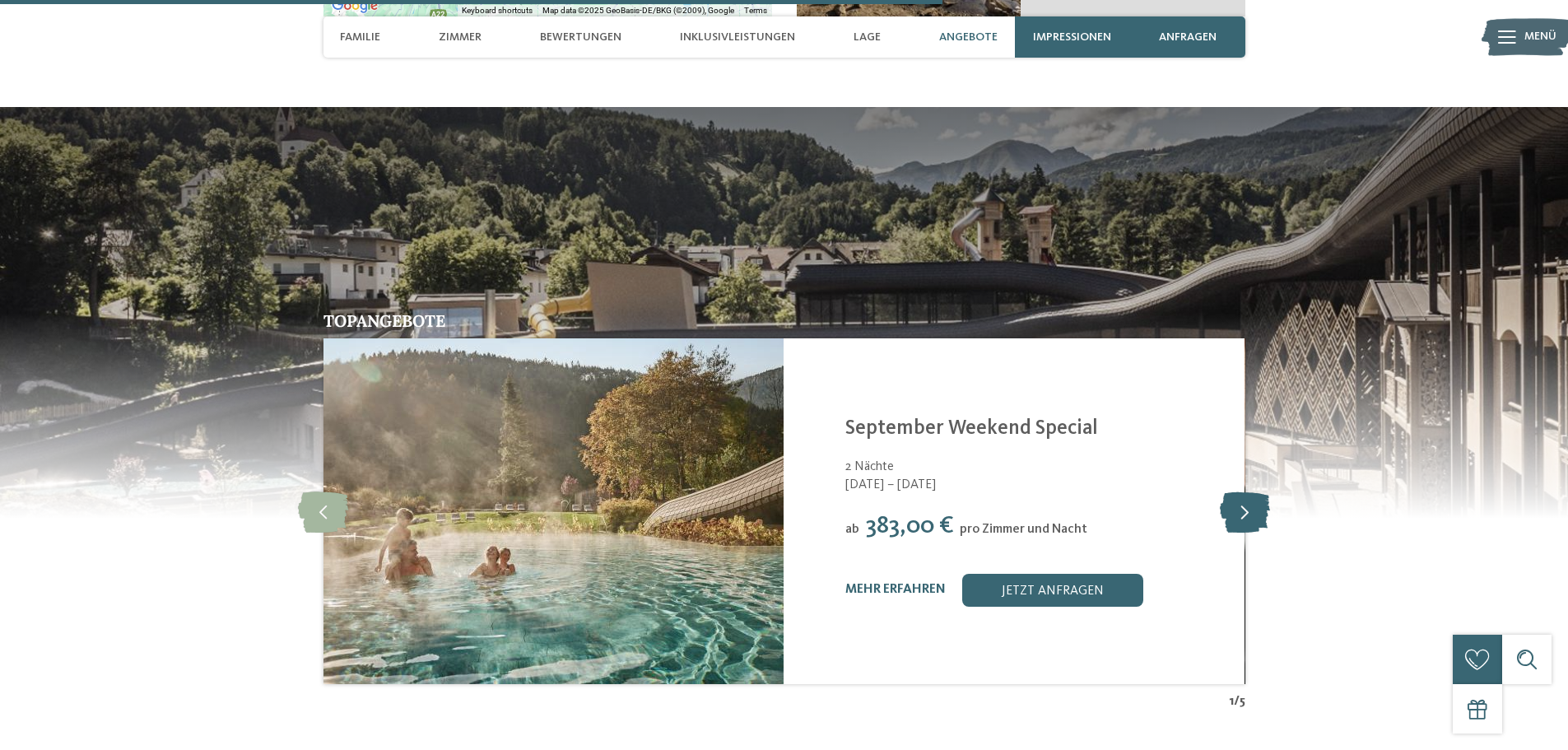
click at [1235, 491] on icon at bounding box center [1245, 511] width 51 height 41
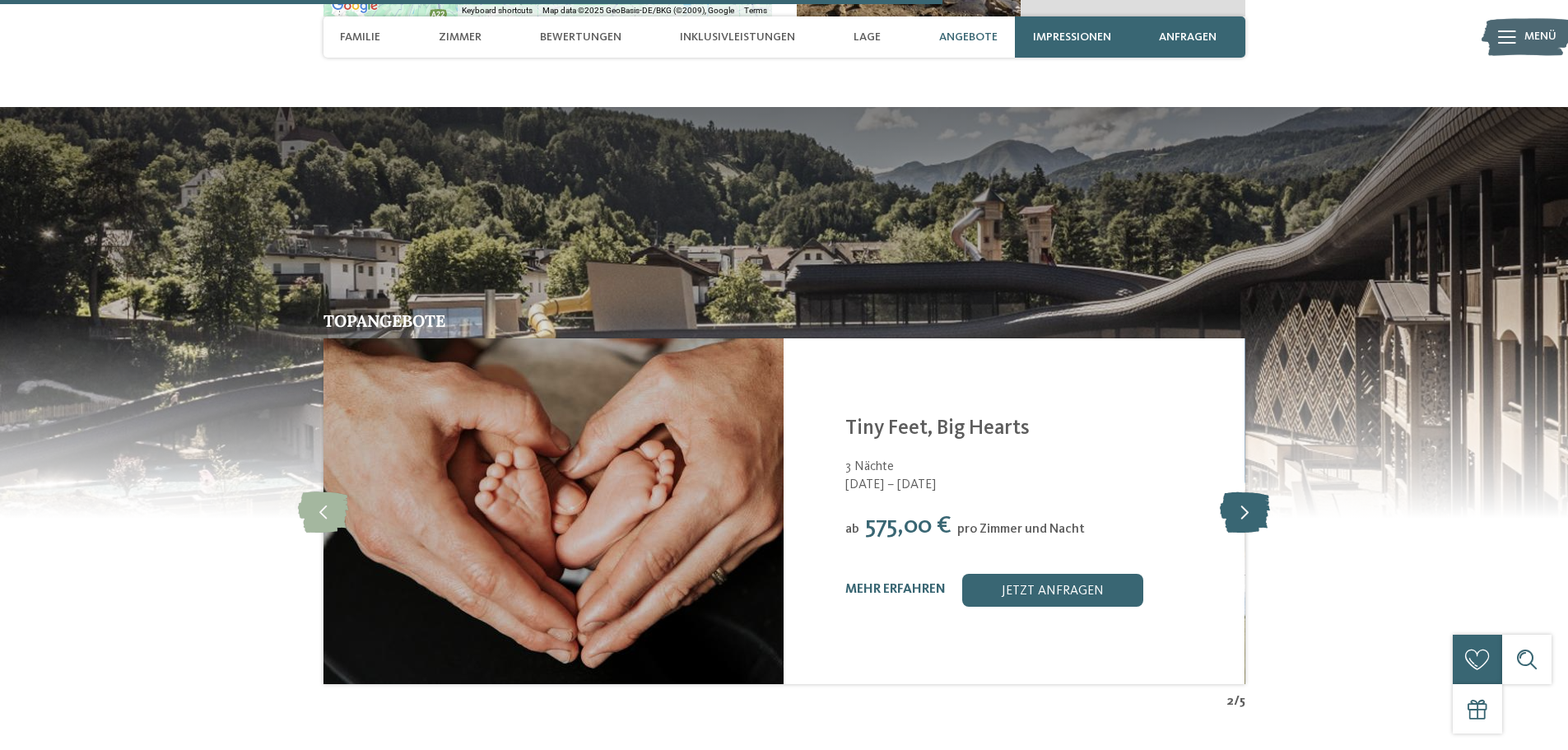
click at [1235, 491] on icon at bounding box center [1245, 511] width 51 height 41
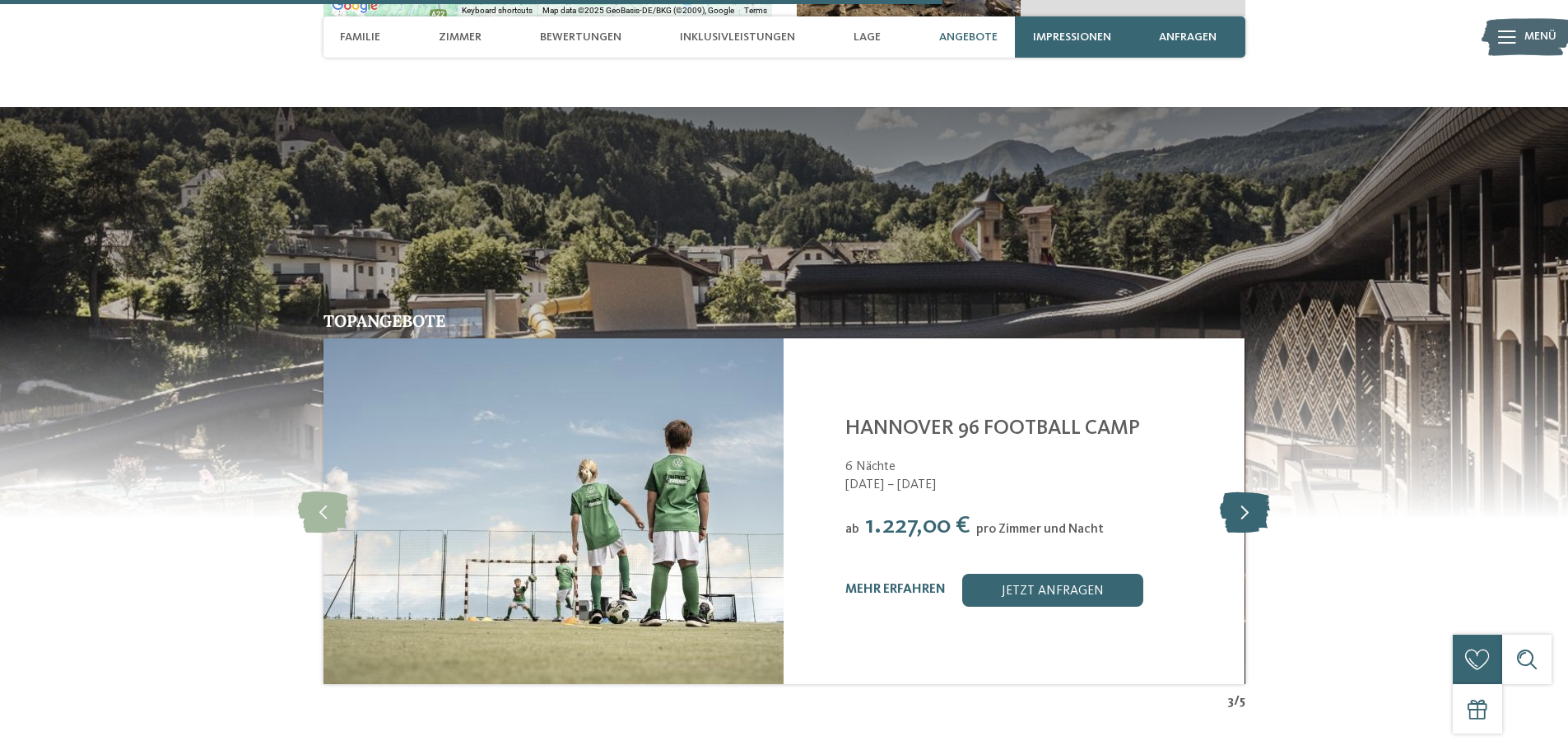
click at [1235, 491] on icon at bounding box center [1245, 511] width 51 height 41
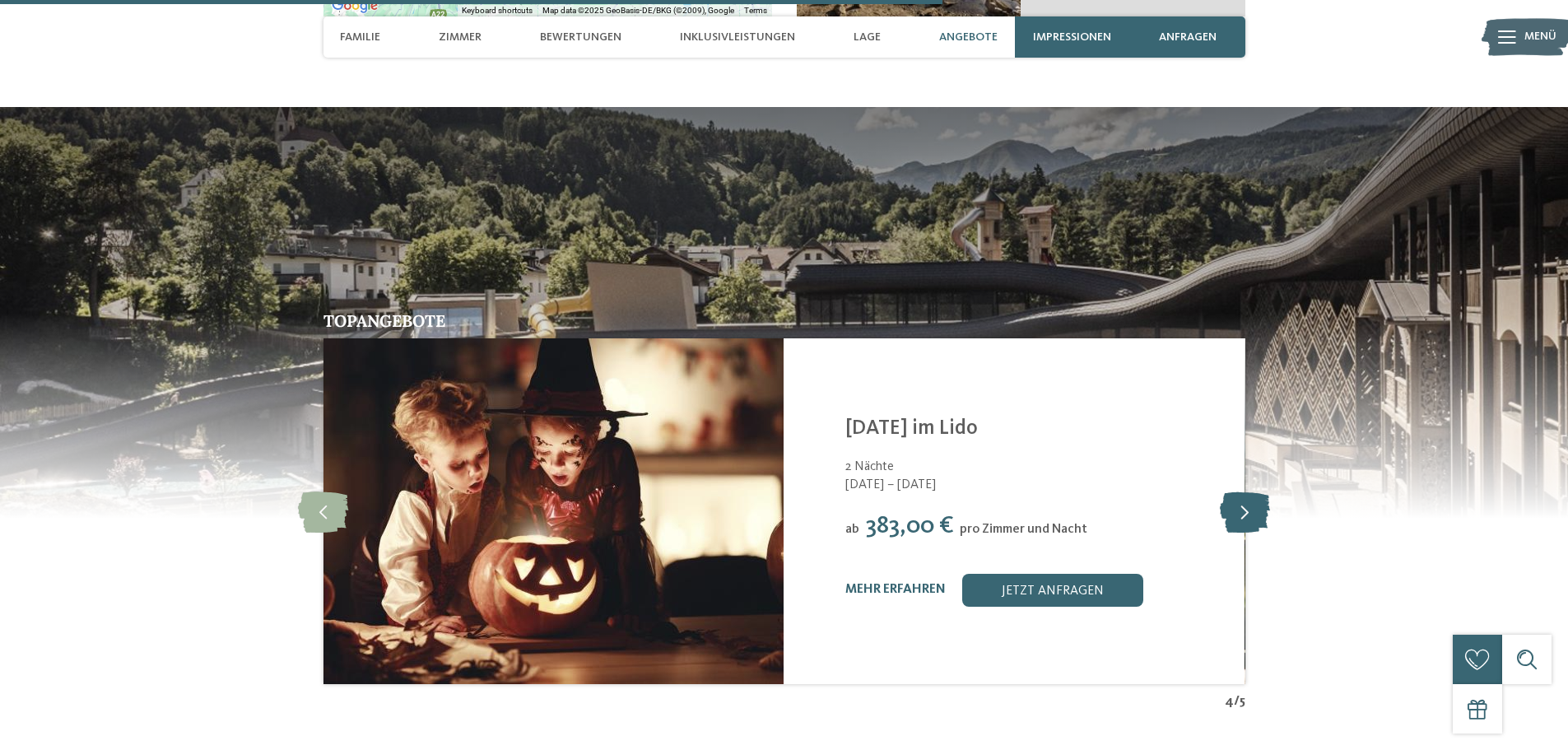
click at [1235, 491] on icon at bounding box center [1245, 511] width 51 height 41
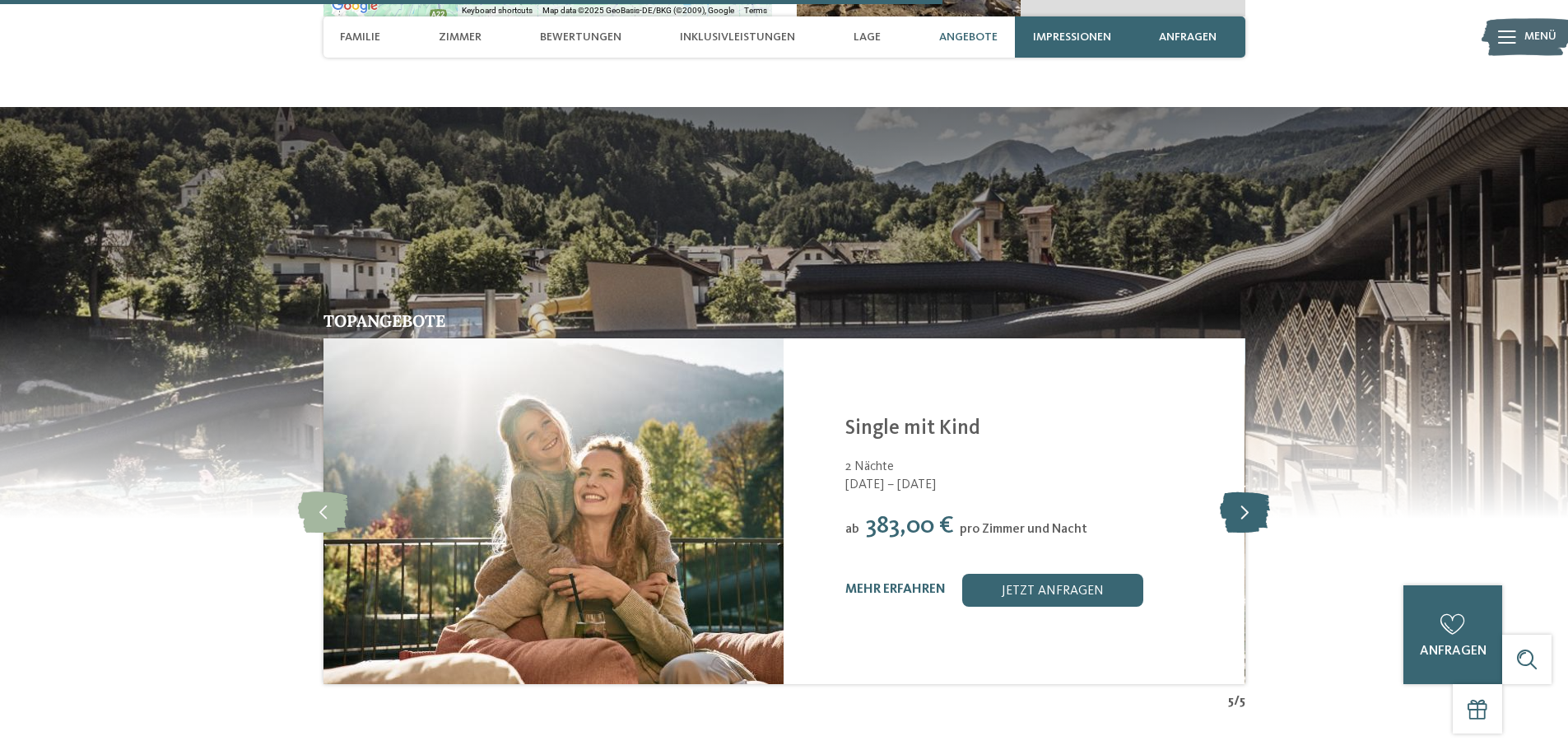
click at [1235, 491] on icon at bounding box center [1245, 511] width 51 height 41
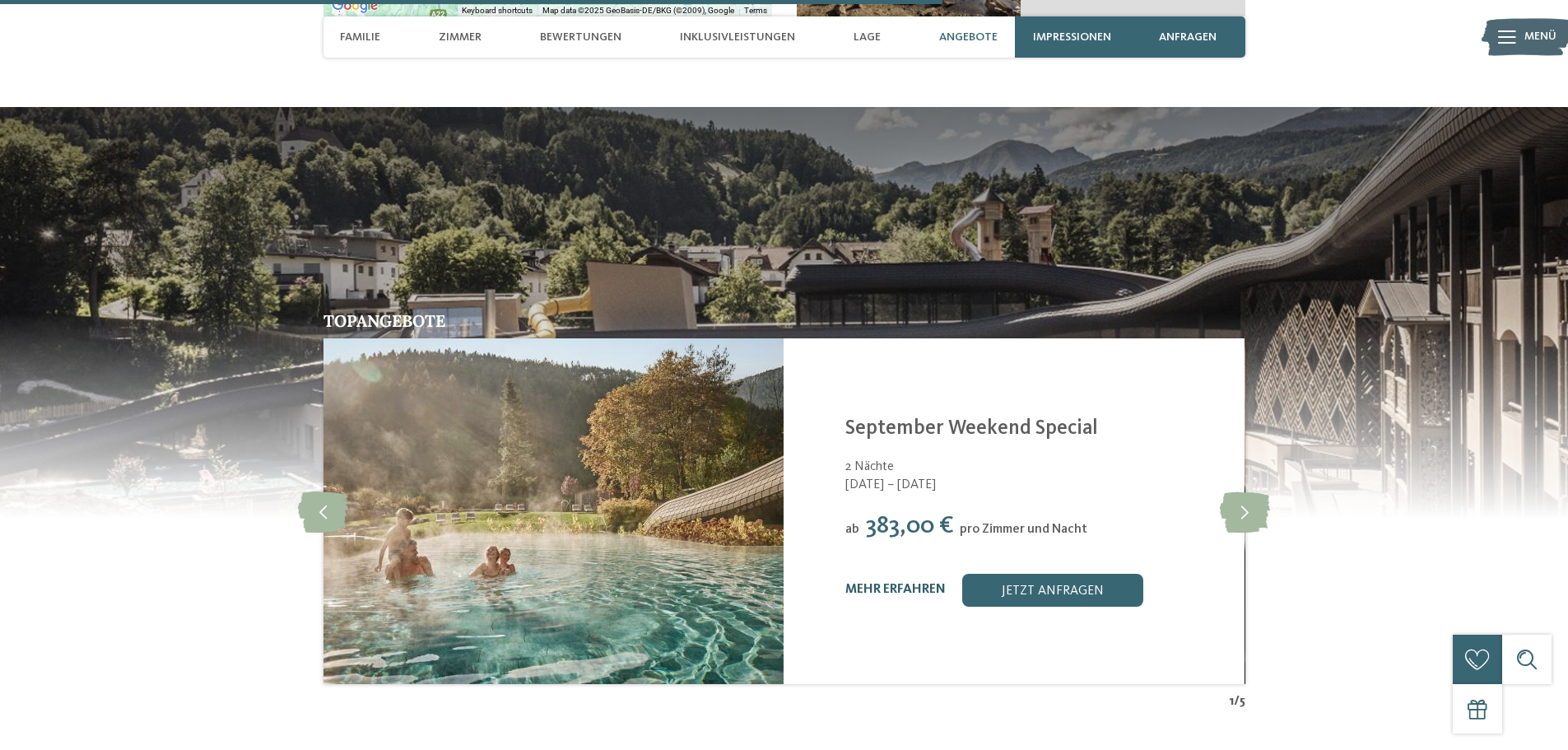
click at [880, 582] on link "mehr erfahren" at bounding box center [895, 588] width 100 height 13
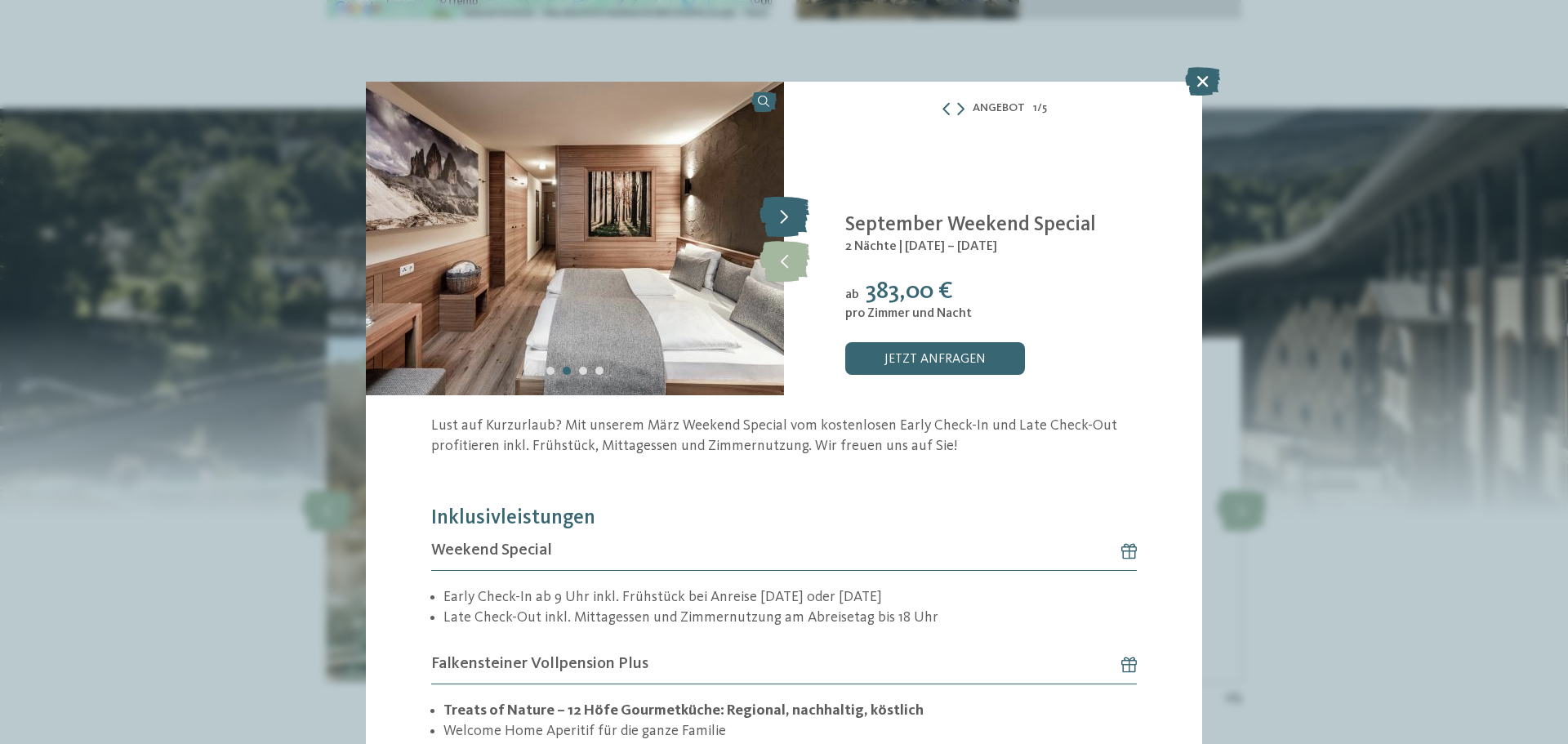
click at [776, 217] on icon at bounding box center [784, 217] width 50 height 41
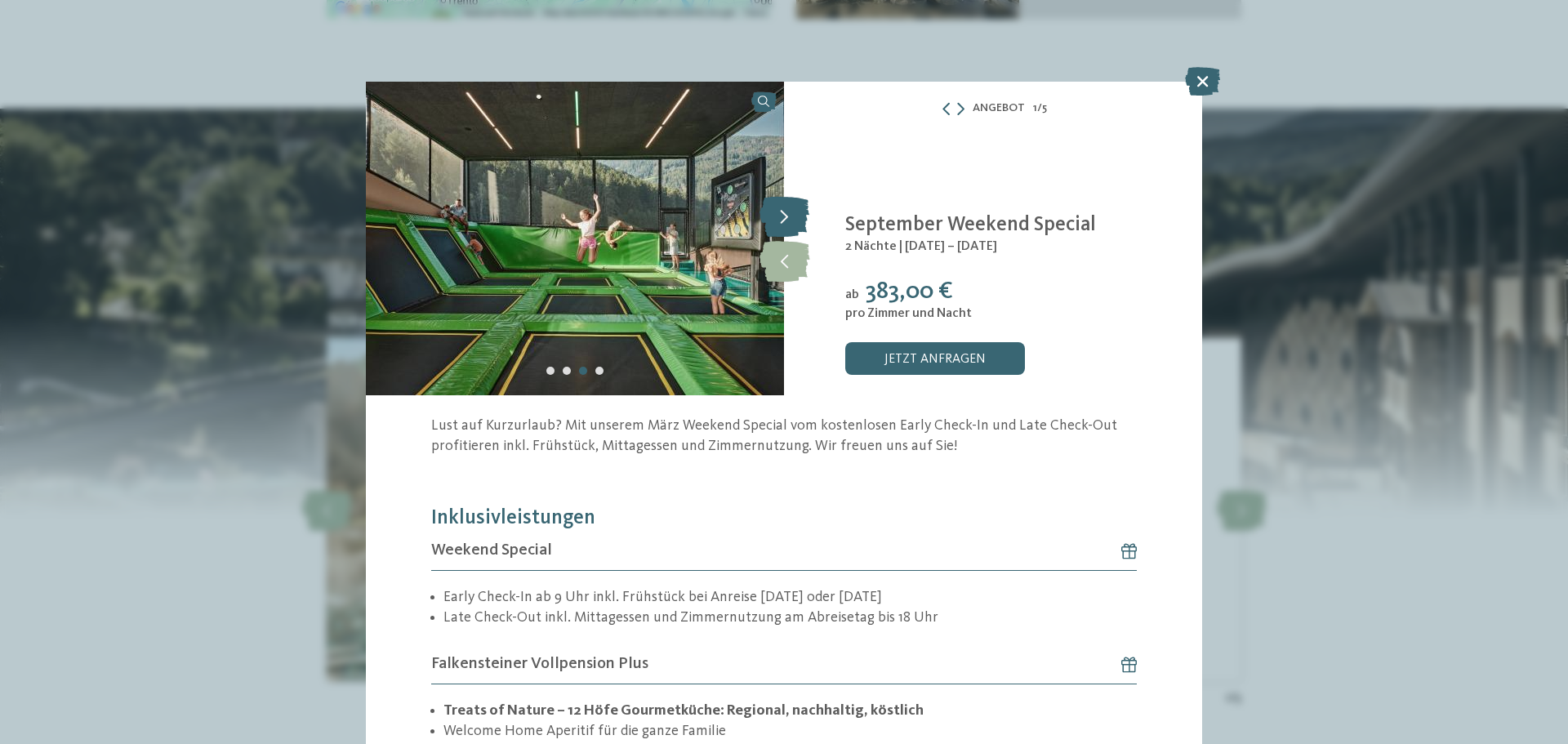
click at [775, 217] on icon at bounding box center [784, 217] width 50 height 41
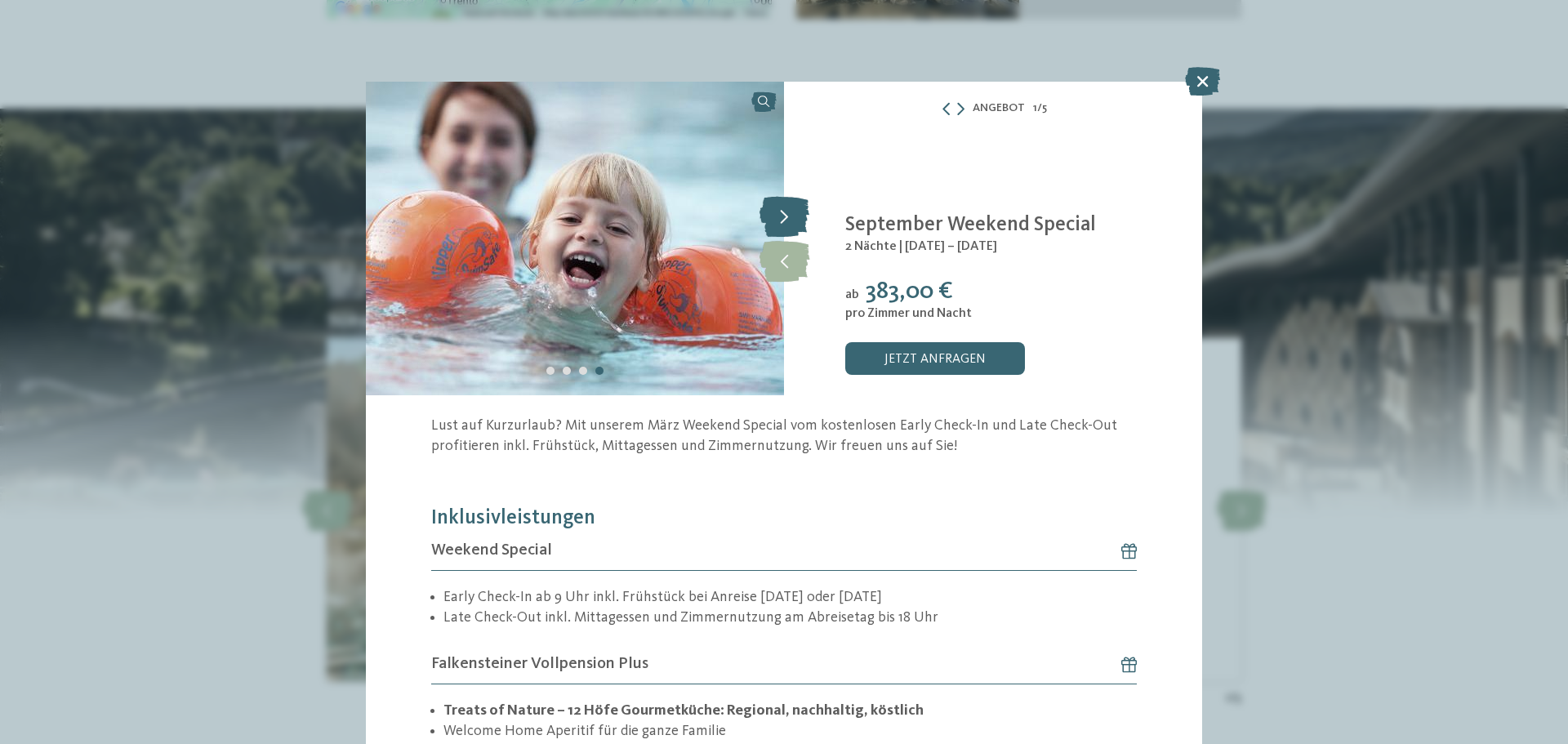
click at [775, 217] on icon at bounding box center [784, 217] width 50 height 41
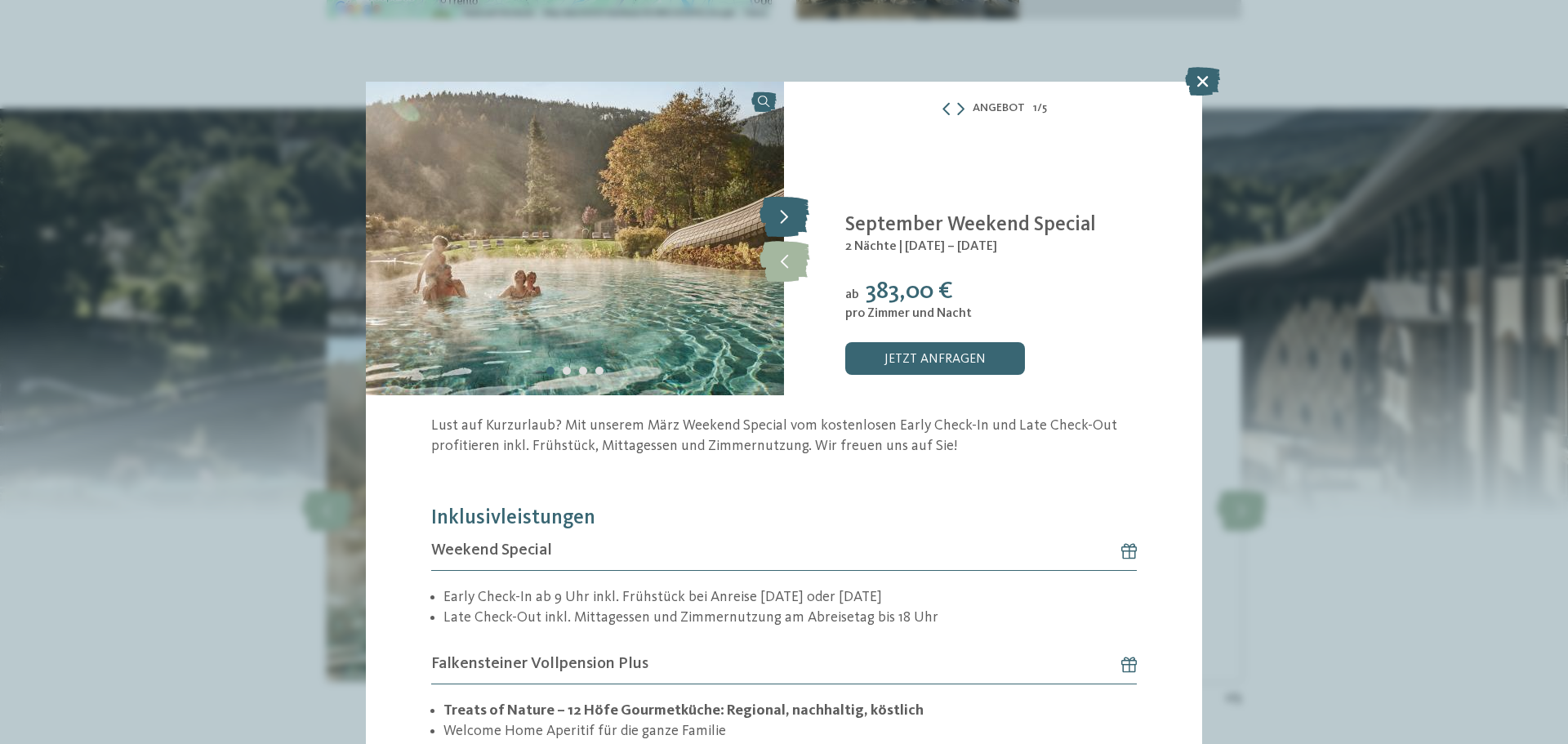
click at [775, 217] on icon at bounding box center [784, 217] width 50 height 41
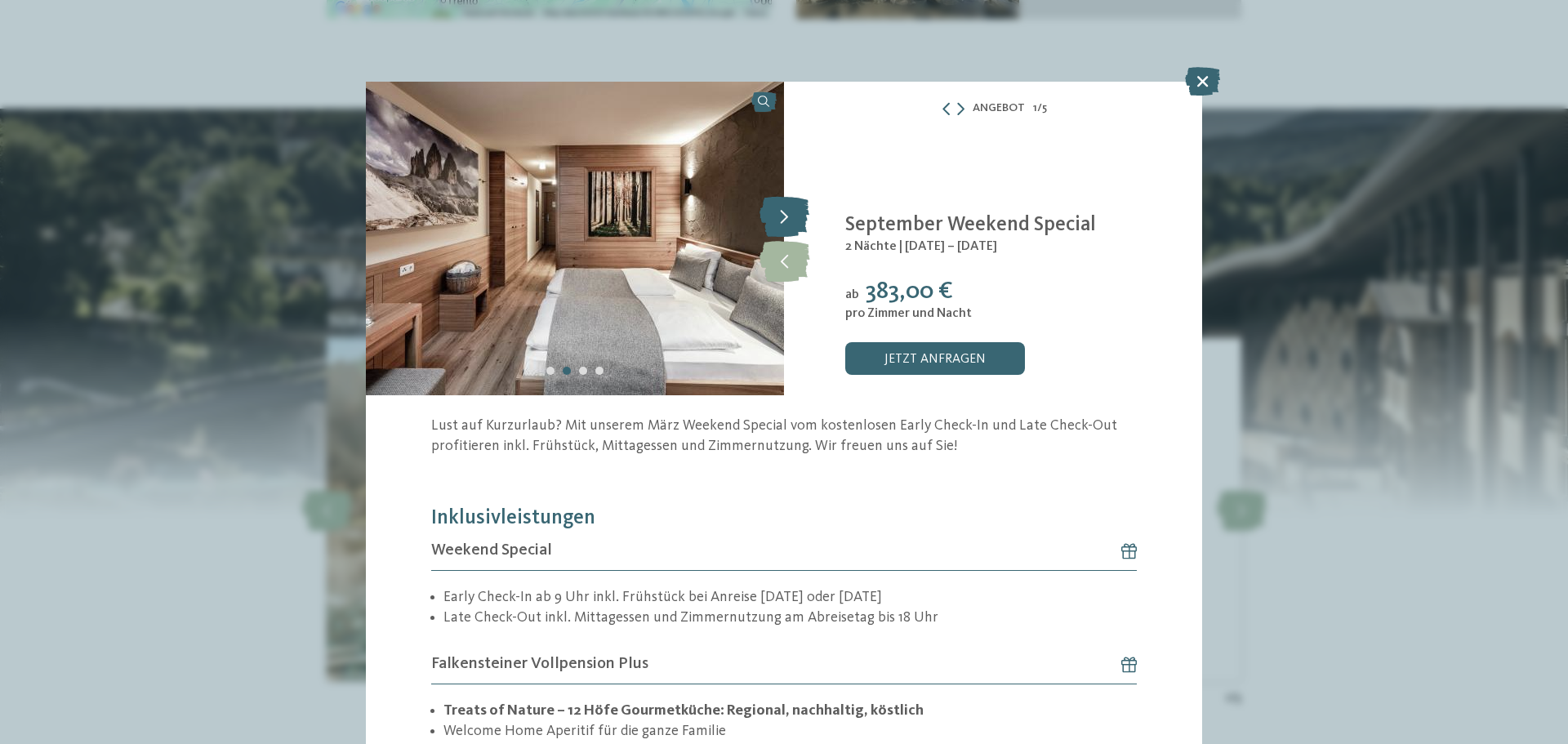
click at [775, 217] on icon at bounding box center [784, 217] width 50 height 41
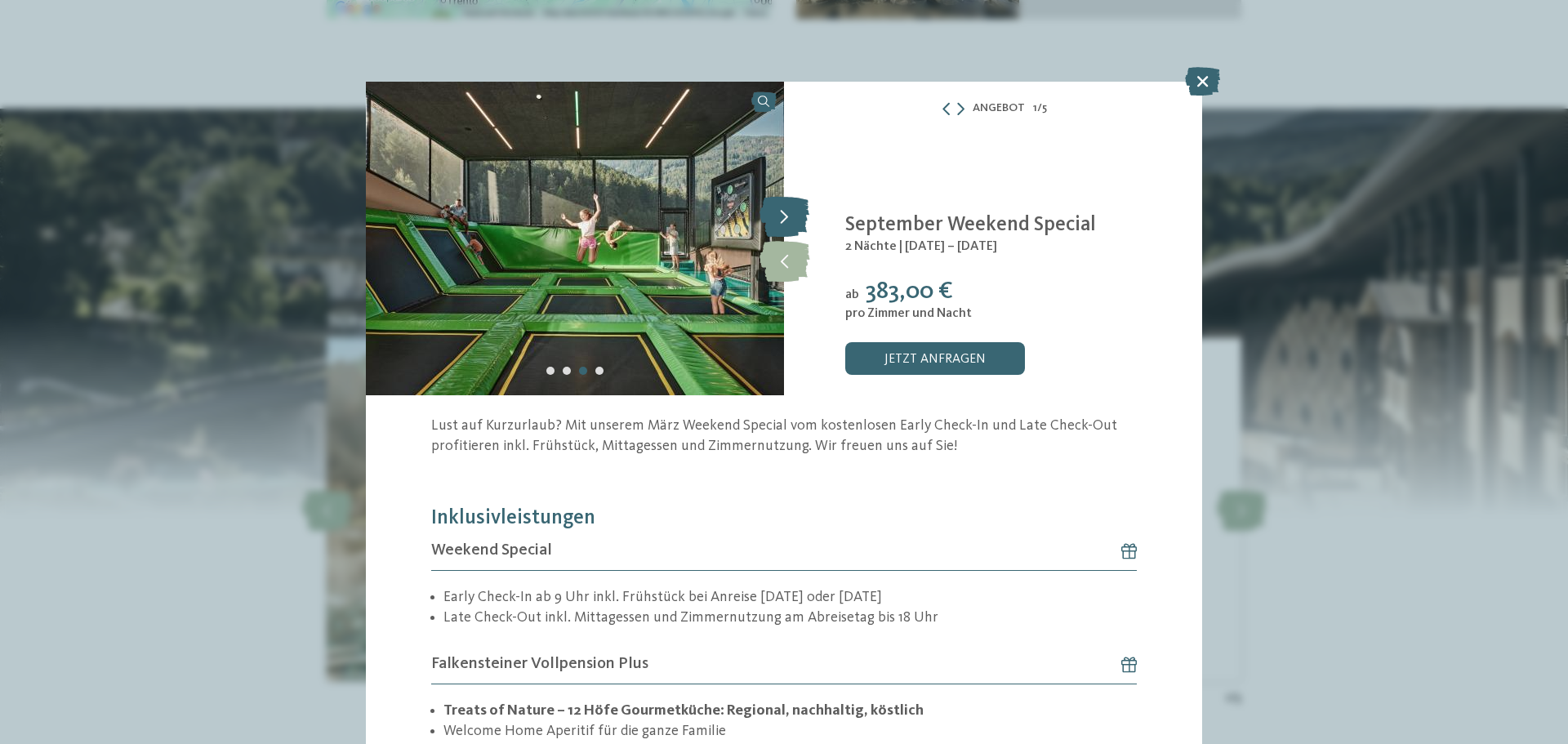
click at [775, 217] on icon at bounding box center [784, 217] width 50 height 41
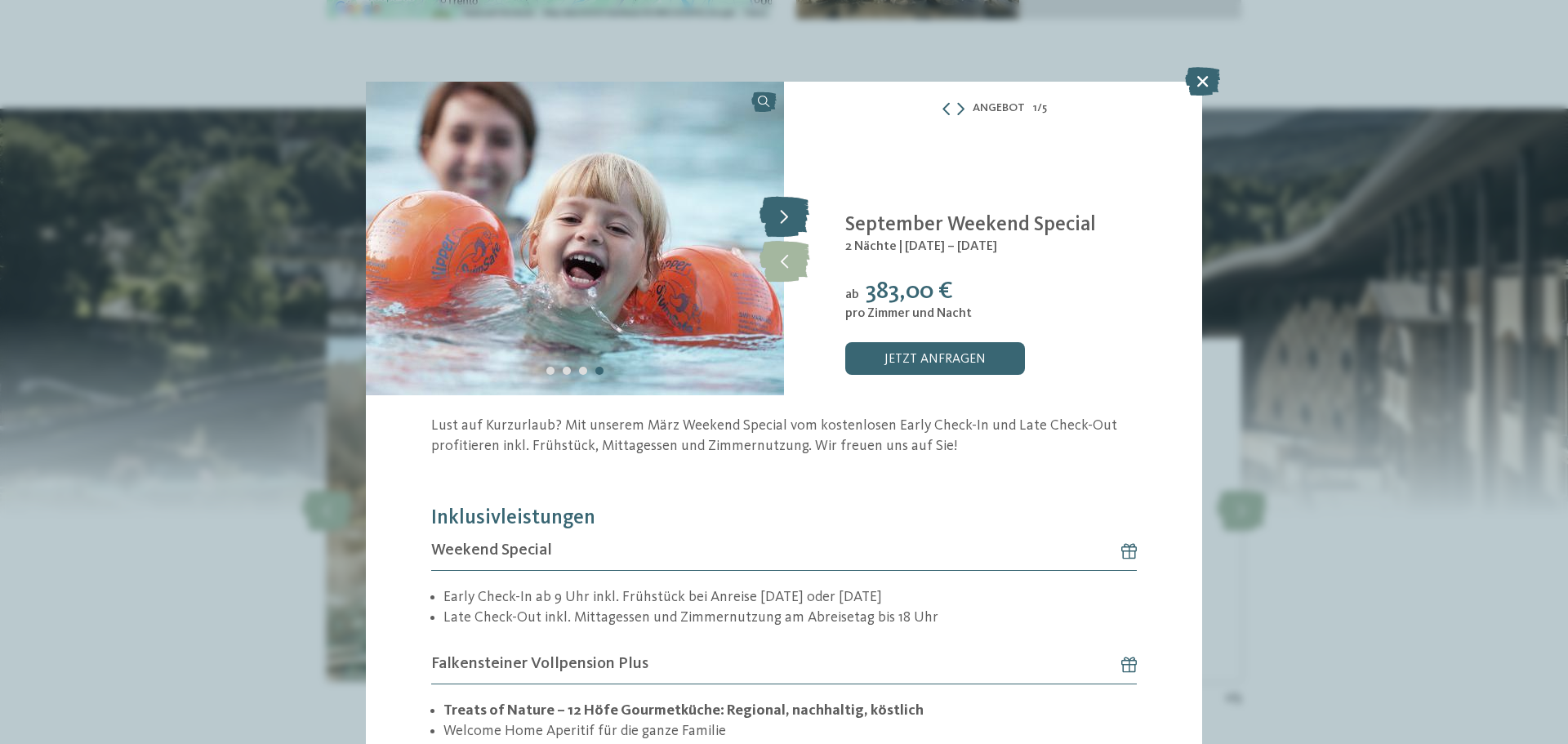
click at [775, 217] on icon at bounding box center [784, 217] width 50 height 41
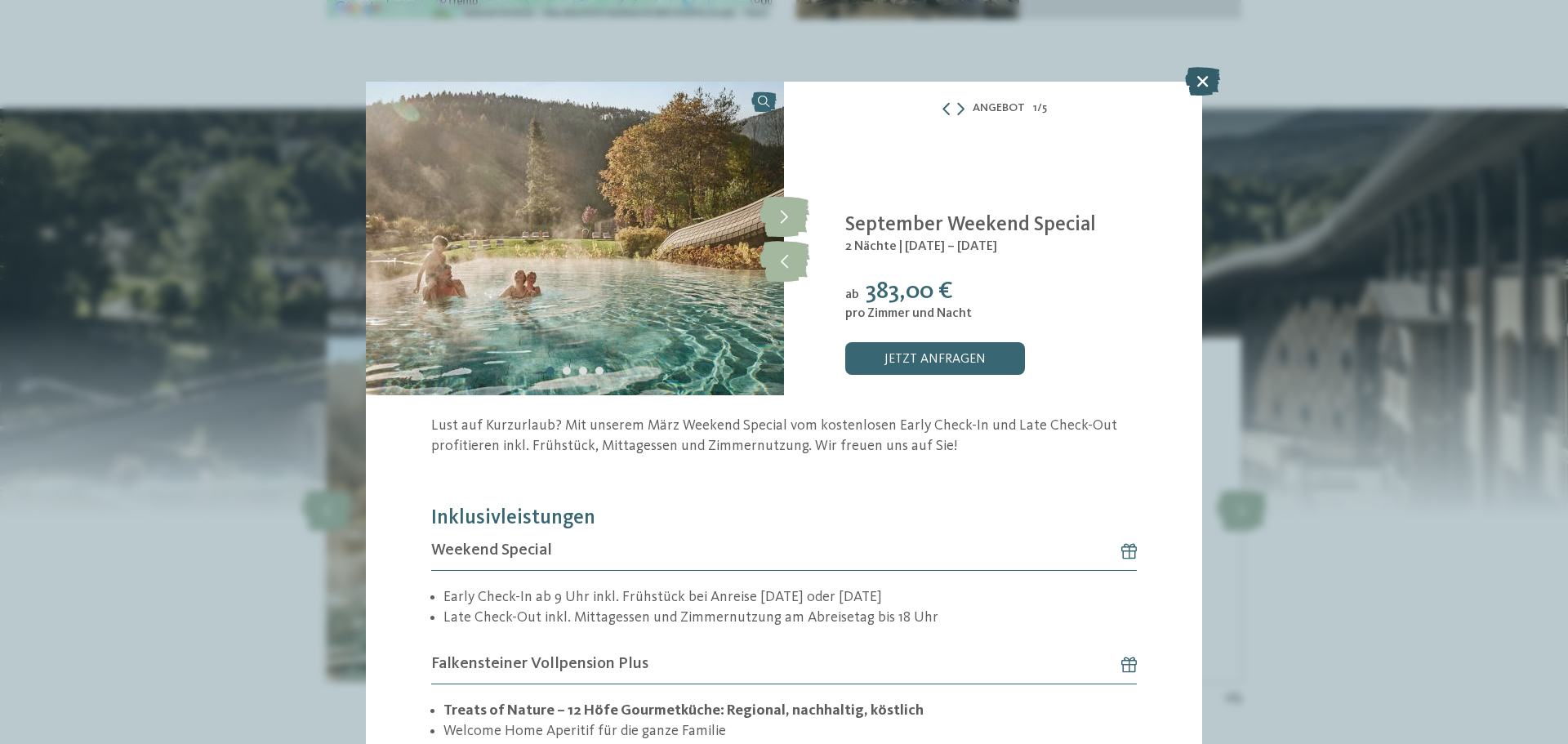
click at [1208, 77] on icon at bounding box center [1202, 81] width 35 height 28
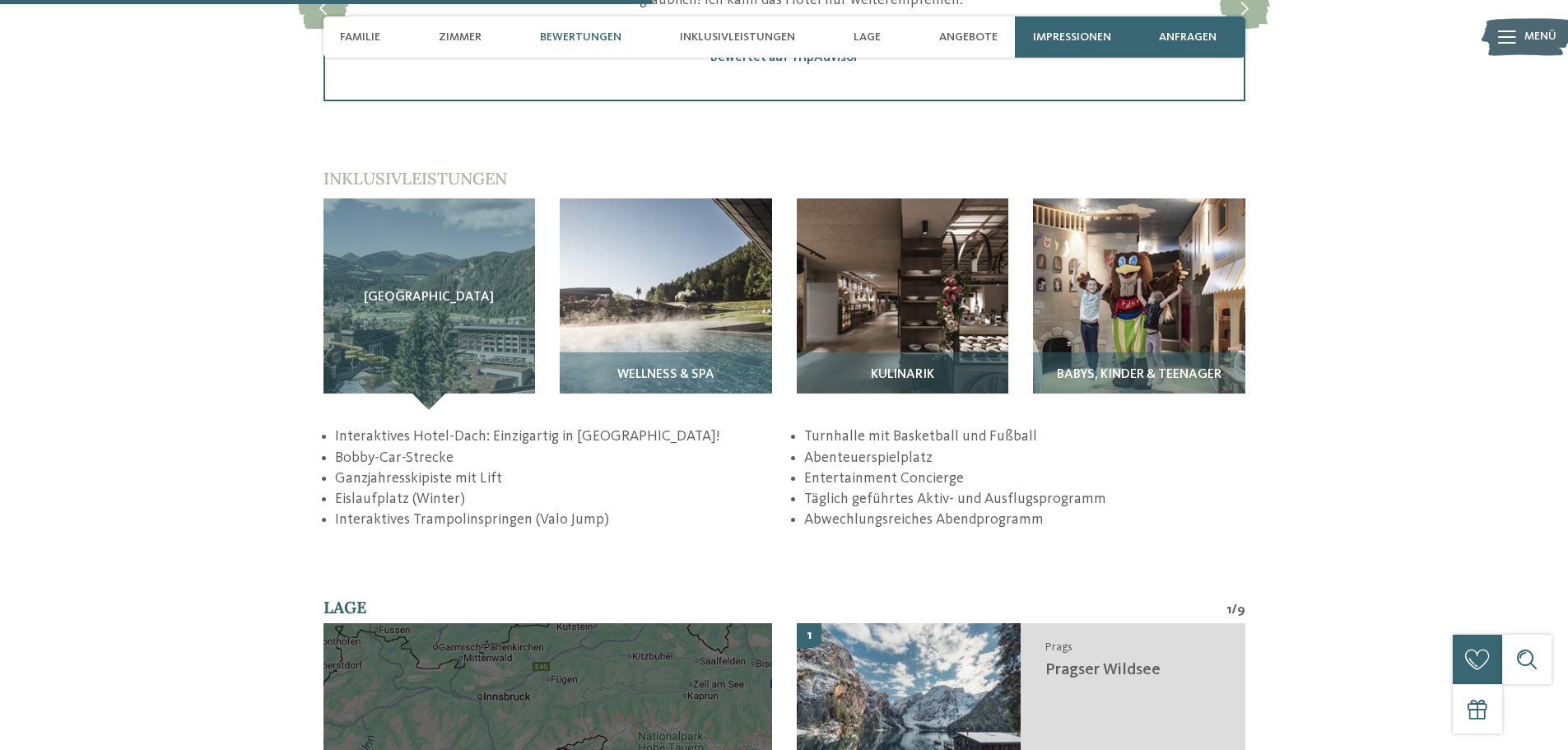
scroll to position [2397, 0]
